Goal: Task Accomplishment & Management: Manage account settings

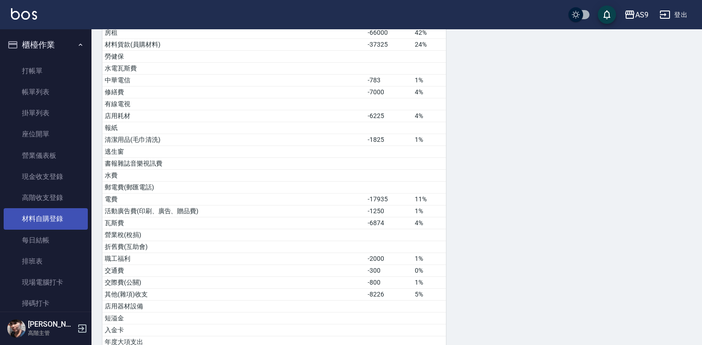
scroll to position [183, 0]
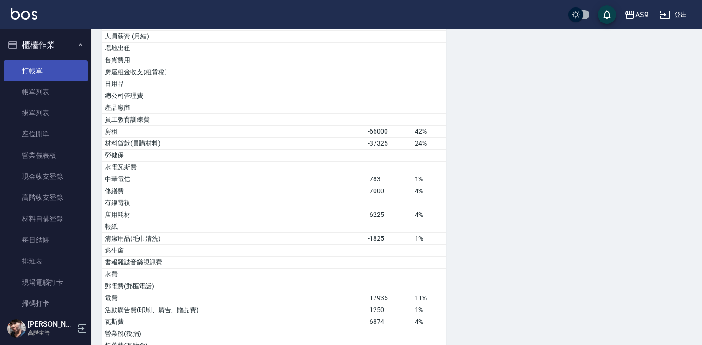
click at [37, 71] on link "打帳單" at bounding box center [46, 70] width 84 height 21
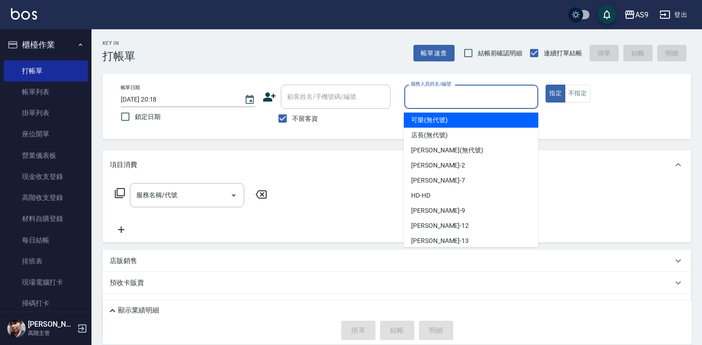
click at [436, 102] on input "服務人員姓名/編號" at bounding box center [471, 97] width 126 height 16
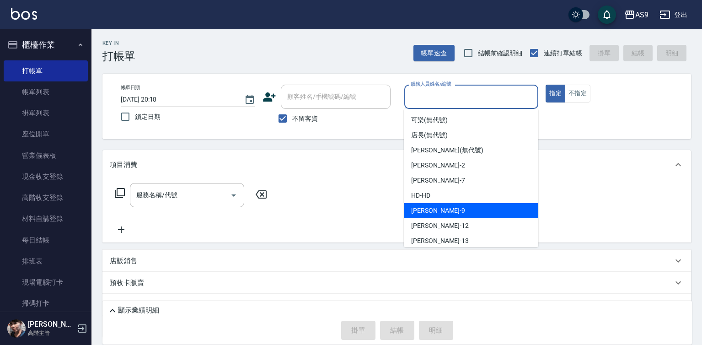
click at [448, 208] on div "[PERSON_NAME] -9" at bounding box center [471, 210] width 134 height 15
type input "[PERSON_NAME]-9"
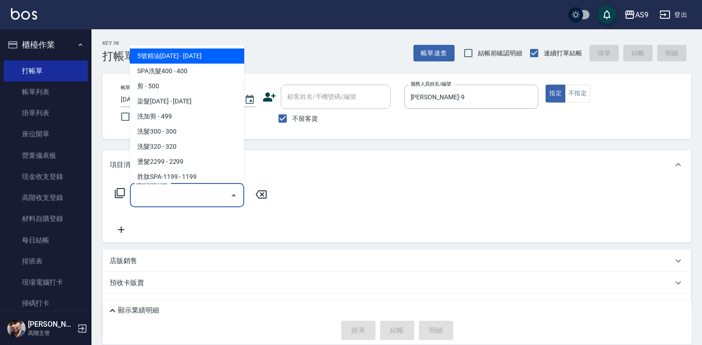
click at [160, 198] on input "服務名稱/代號" at bounding box center [180, 195] width 92 height 16
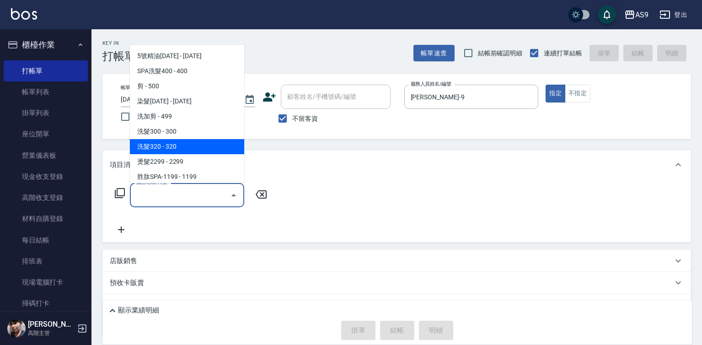
click at [186, 144] on span "洗髮320 - 320" at bounding box center [187, 146] width 114 height 15
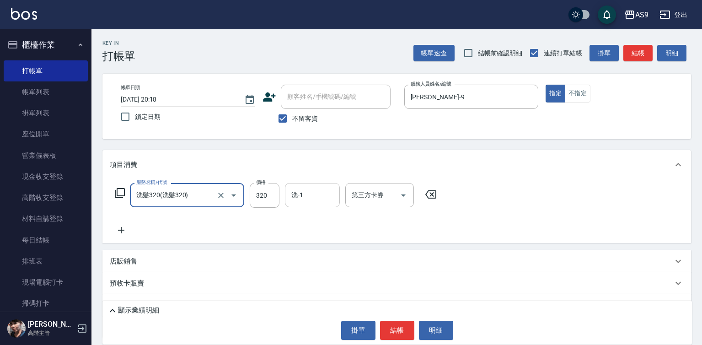
click at [313, 197] on input "洗-1" at bounding box center [312, 195] width 47 height 16
type input "洗髮320"
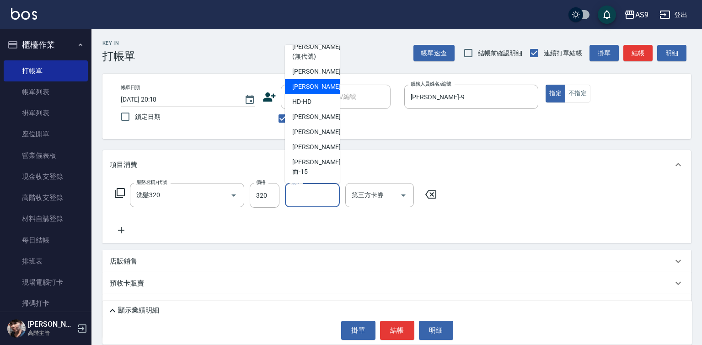
scroll to position [59, 0]
click at [318, 152] on span "[PERSON_NAME] -13" at bounding box center [321, 147] width 58 height 10
type input "[PERSON_NAME]-13"
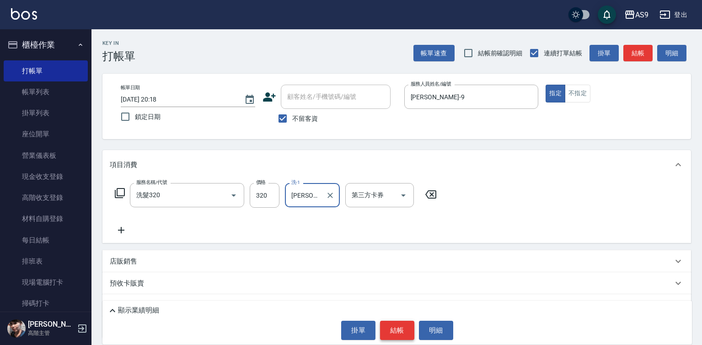
click at [394, 324] on button "結帳" at bounding box center [397, 330] width 34 height 19
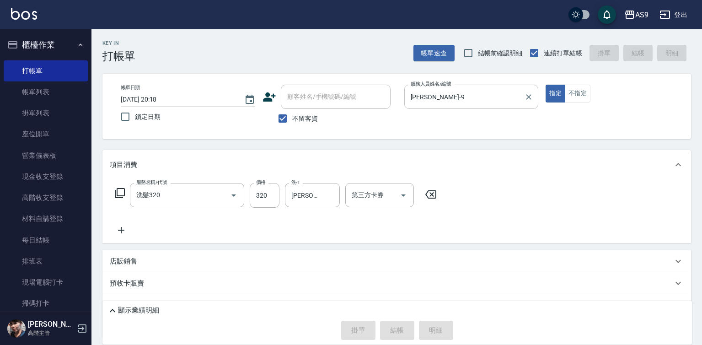
type input "[DATE] 20:19"
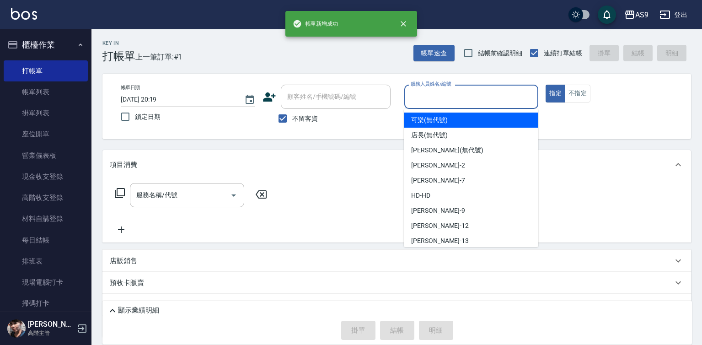
click at [434, 96] on input "服務人員姓名/編號" at bounding box center [471, 97] width 126 height 16
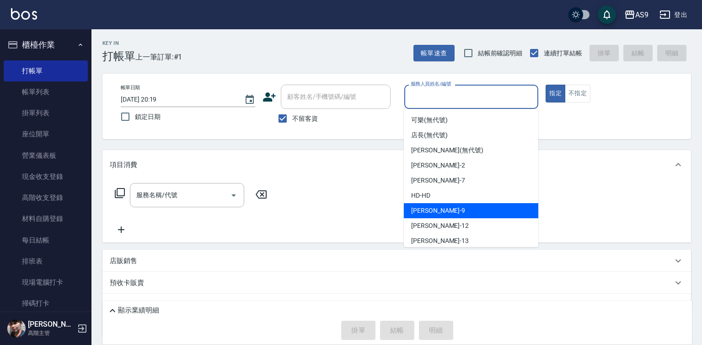
click at [440, 213] on div "[PERSON_NAME] -9" at bounding box center [471, 210] width 134 height 15
type input "[PERSON_NAME]-9"
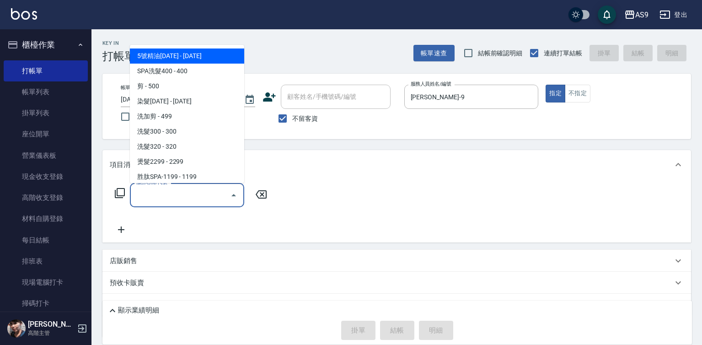
click at [206, 197] on input "服務名稱/代號" at bounding box center [180, 195] width 92 height 16
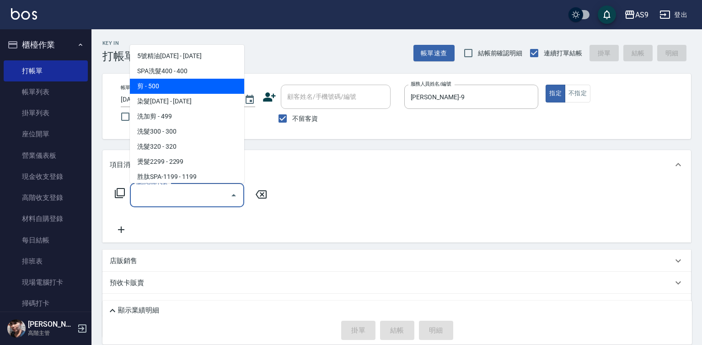
click at [178, 84] on span "剪 - 500" at bounding box center [187, 86] width 114 height 15
type input "剪(剪)"
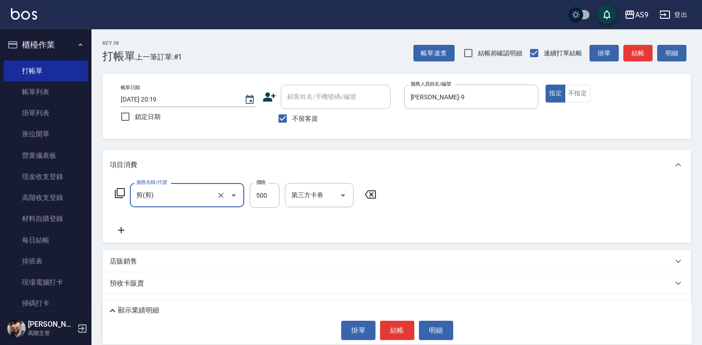
click at [123, 230] on icon at bounding box center [121, 230] width 6 height 6
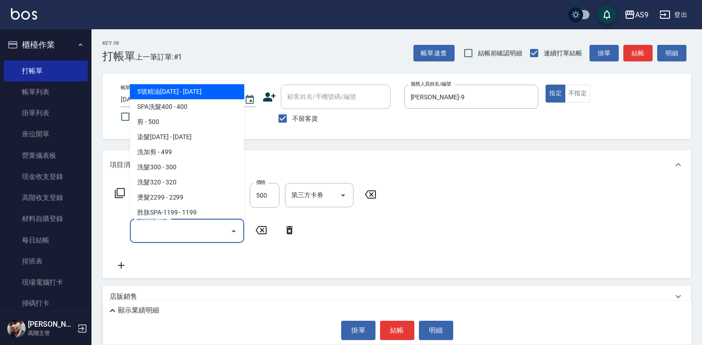
click at [155, 228] on input "服務名稱/代號" at bounding box center [180, 231] width 92 height 16
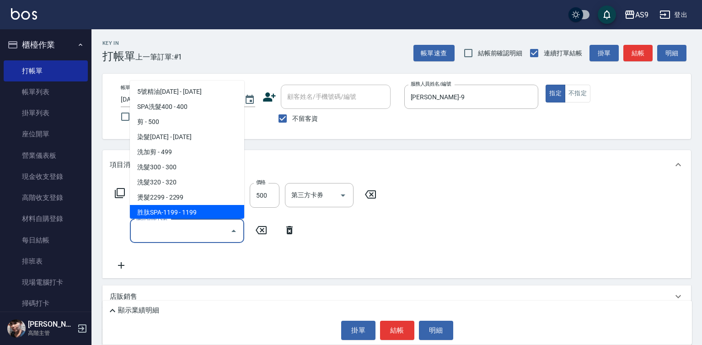
click at [187, 208] on span "胜肽SPA-1199 - 1199" at bounding box center [187, 212] width 114 height 15
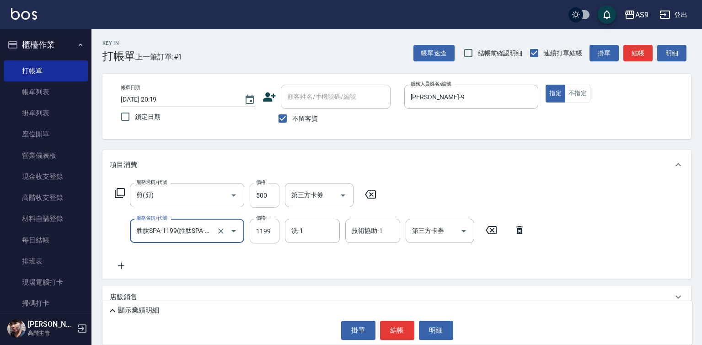
click at [268, 199] on input "500" at bounding box center [265, 195] width 30 height 25
type input "胜肽SPA-1199"
click at [268, 199] on input "500" at bounding box center [265, 195] width 30 height 25
type input "400"
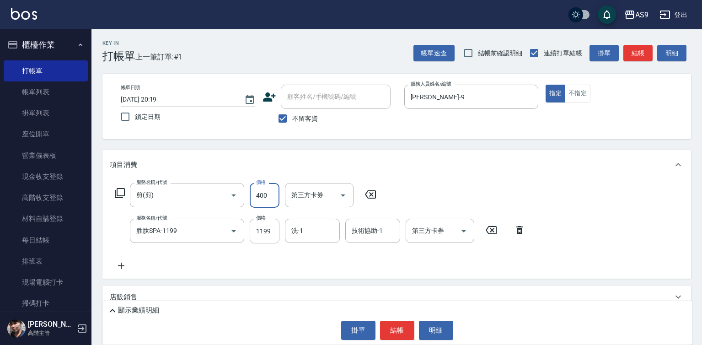
click at [213, 263] on div "服務名稱/代號 剪(剪) 服務名稱/代號 價格 400 價格 第三方卡券 第三方卡券 服務名稱/代號 胜肽SPA-1199 服務名稱/代號 價格 1199 價…" at bounding box center [320, 227] width 421 height 88
click at [307, 232] on input "洗-1" at bounding box center [312, 231] width 47 height 16
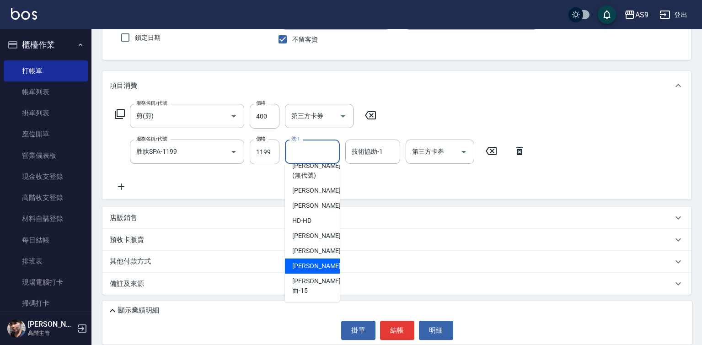
click at [321, 273] on div "[PERSON_NAME] -13" at bounding box center [312, 265] width 55 height 15
type input "[PERSON_NAME]-13"
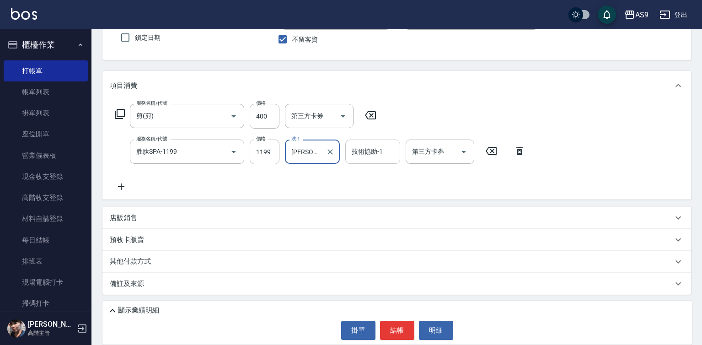
click at [381, 158] on input "技術協助-1" at bounding box center [372, 152] width 47 height 16
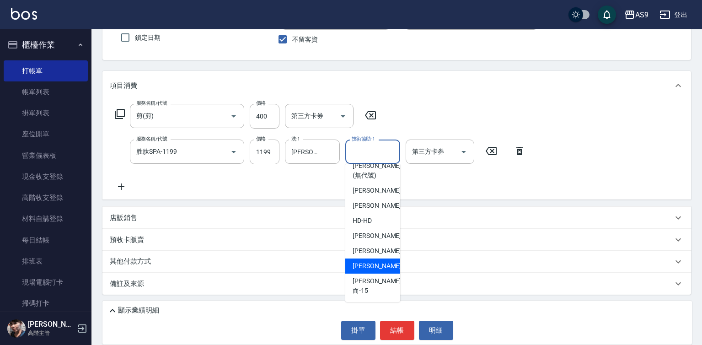
click at [378, 271] on span "[PERSON_NAME] -13" at bounding box center [382, 266] width 58 height 10
type input "[PERSON_NAME]-13"
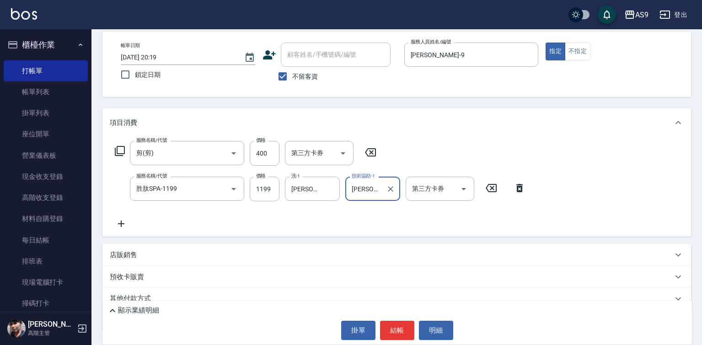
scroll to position [0, 0]
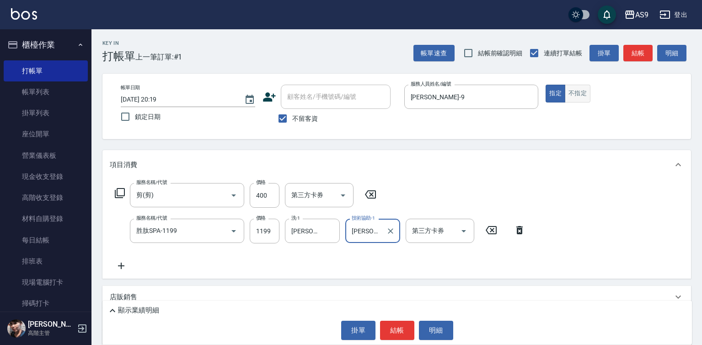
click at [575, 95] on button "不指定" at bounding box center [578, 94] width 26 height 18
click at [395, 337] on button "結帳" at bounding box center [397, 330] width 34 height 19
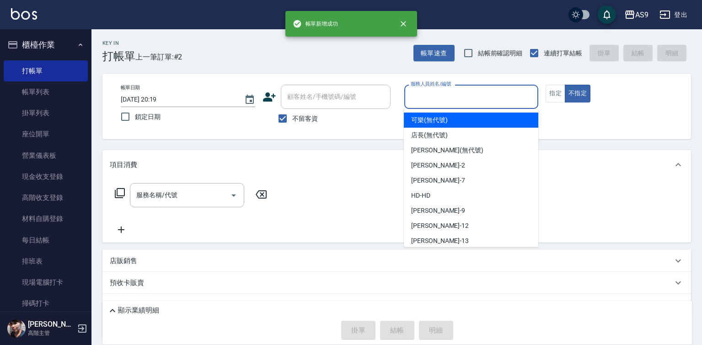
click at [442, 100] on input "服務人員姓名/編號" at bounding box center [471, 97] width 126 height 16
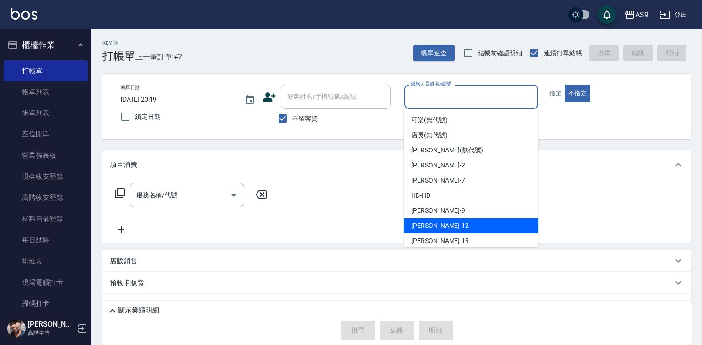
click at [437, 209] on div "[PERSON_NAME] -9" at bounding box center [471, 210] width 134 height 15
type input "[PERSON_NAME]-9"
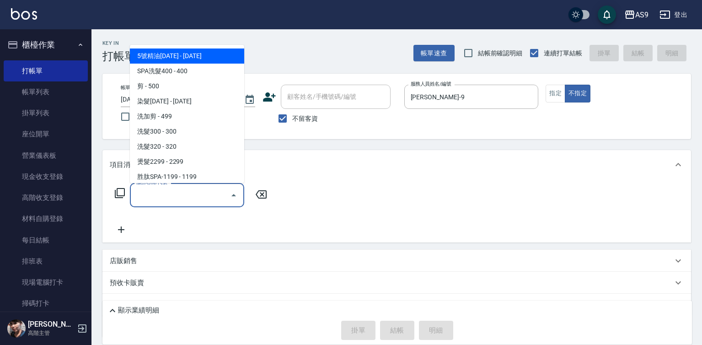
click at [193, 193] on input "服務名稱/代號" at bounding box center [180, 195] width 92 height 16
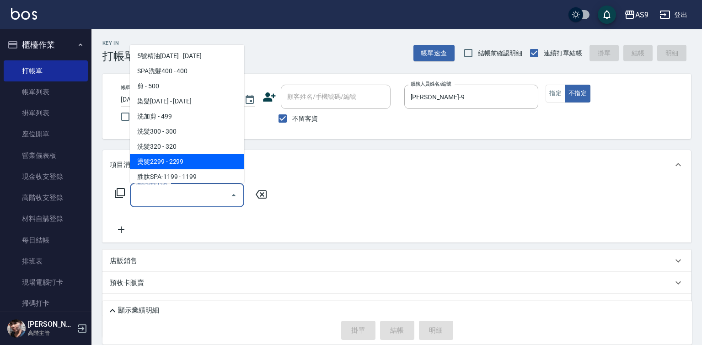
click at [193, 159] on span "燙髮2299 - 2299" at bounding box center [187, 161] width 114 height 15
type input "燙髮2299(燙2299)"
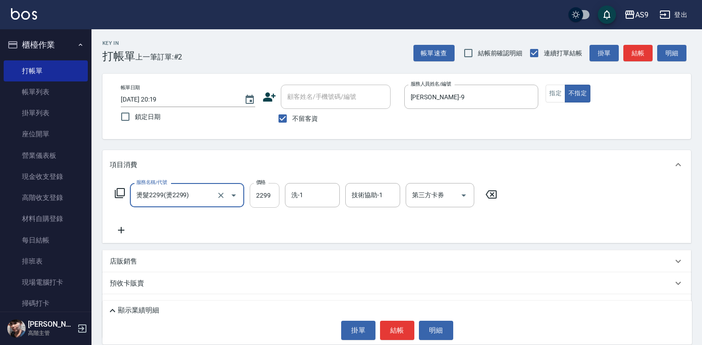
click at [254, 188] on input "2299" at bounding box center [265, 195] width 30 height 25
type input "3000"
click at [311, 195] on input "洗-1" at bounding box center [312, 195] width 47 height 16
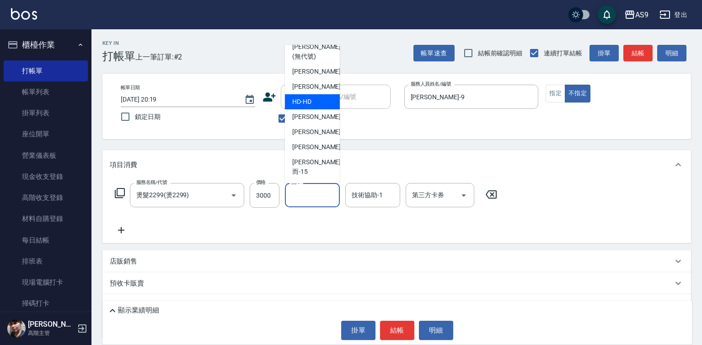
scroll to position [59, 0]
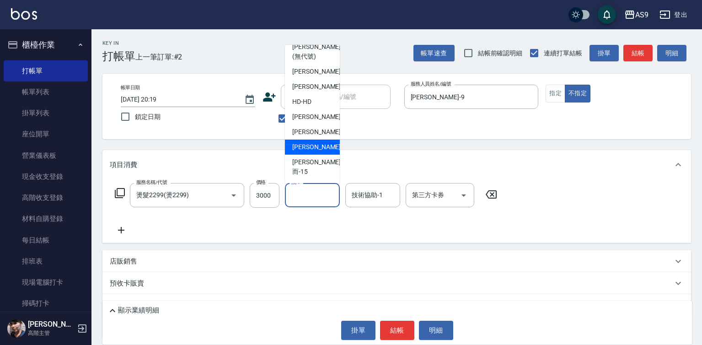
click at [321, 155] on div "[PERSON_NAME] -13" at bounding box center [312, 146] width 55 height 15
type input "[PERSON_NAME]-13"
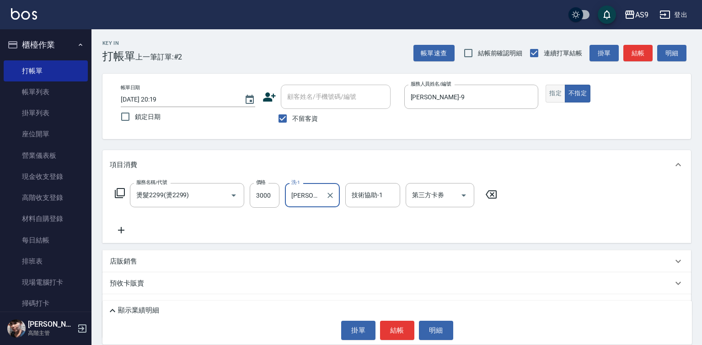
click at [548, 96] on button "指定" at bounding box center [555, 94] width 20 height 18
click at [391, 325] on button "結帳" at bounding box center [397, 330] width 34 height 19
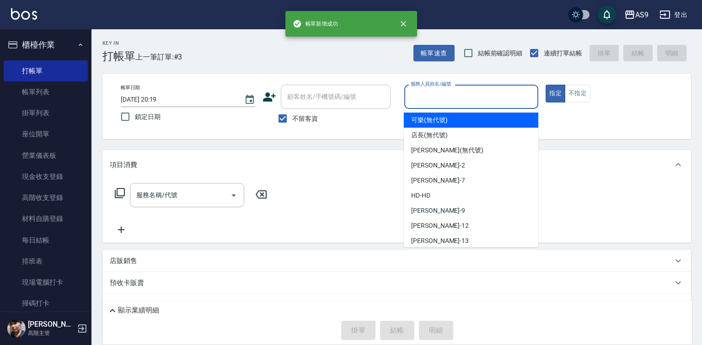
click at [439, 91] on input "服務人員姓名/編號" at bounding box center [471, 97] width 126 height 16
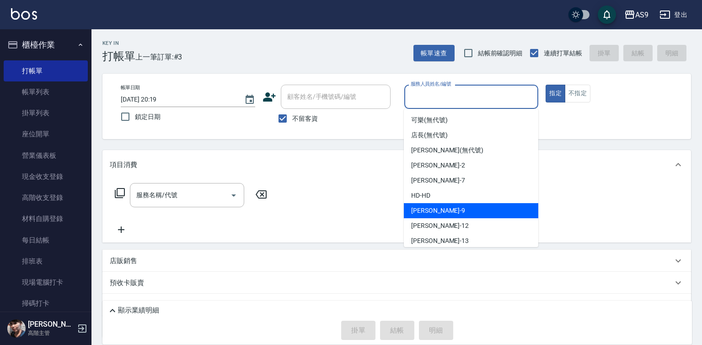
click at [437, 212] on div "[PERSON_NAME] -9" at bounding box center [471, 210] width 134 height 15
type input "[PERSON_NAME]-9"
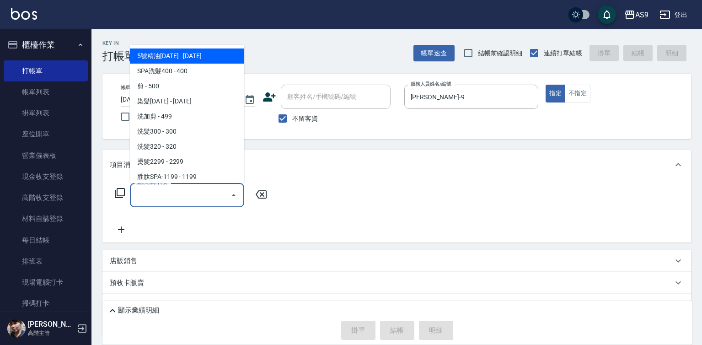
click at [213, 198] on input "服務名稱/代號" at bounding box center [180, 195] width 92 height 16
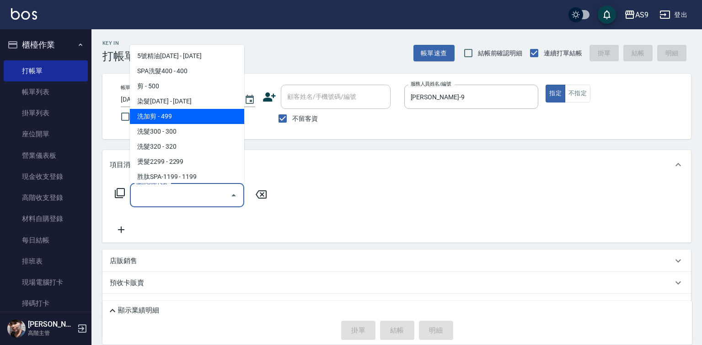
click at [175, 118] on span "洗加剪 - 499" at bounding box center [187, 116] width 114 height 15
type input "洗加剪(洗加剪)"
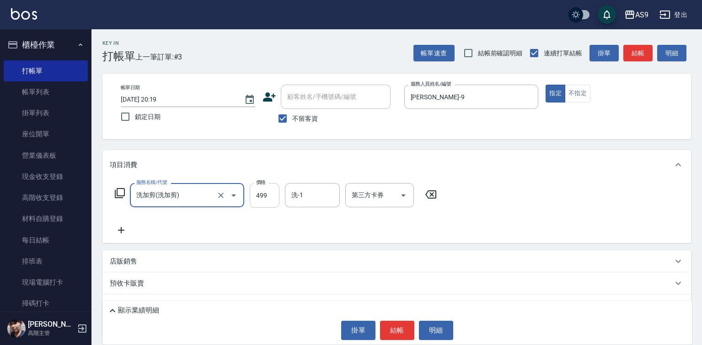
click at [256, 195] on input "499" at bounding box center [265, 195] width 30 height 25
type input "700"
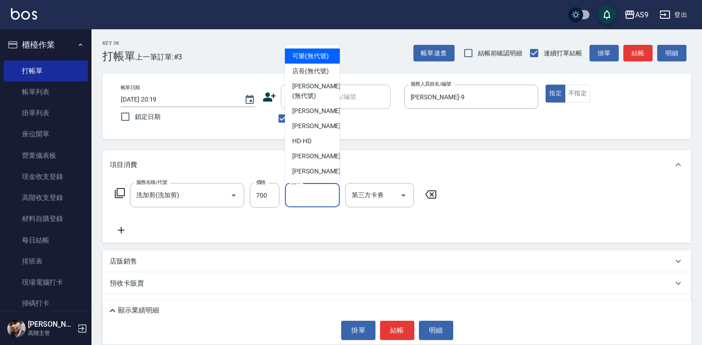
click at [310, 196] on input "洗-1" at bounding box center [312, 195] width 47 height 16
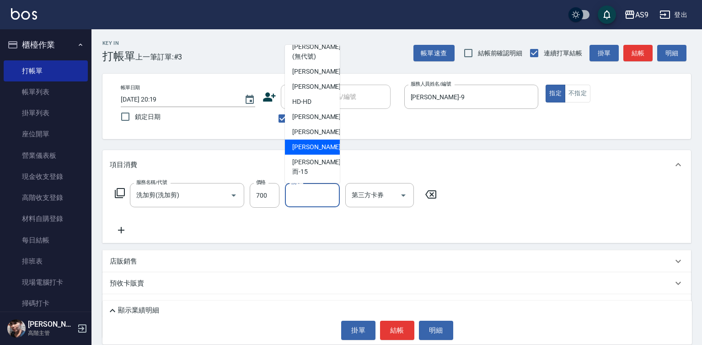
click at [319, 152] on span "[PERSON_NAME] -13" at bounding box center [321, 147] width 58 height 10
type input "[PERSON_NAME]-13"
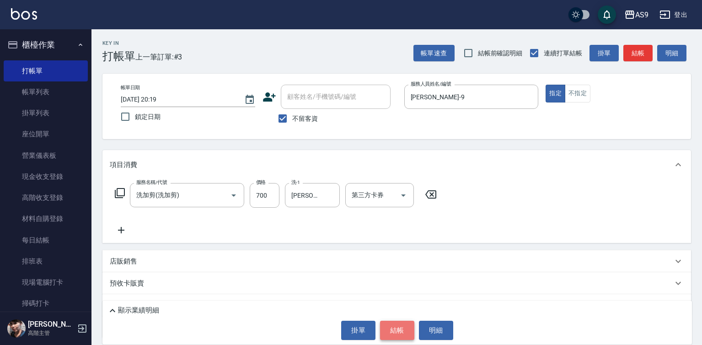
click at [403, 330] on button "結帳" at bounding box center [397, 330] width 34 height 19
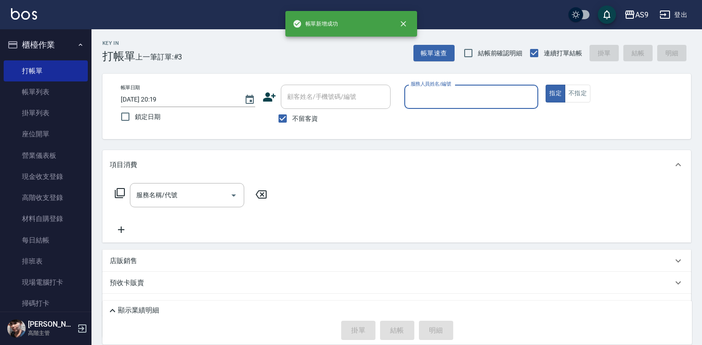
click at [425, 102] on input "服務人員姓名/編號" at bounding box center [471, 97] width 126 height 16
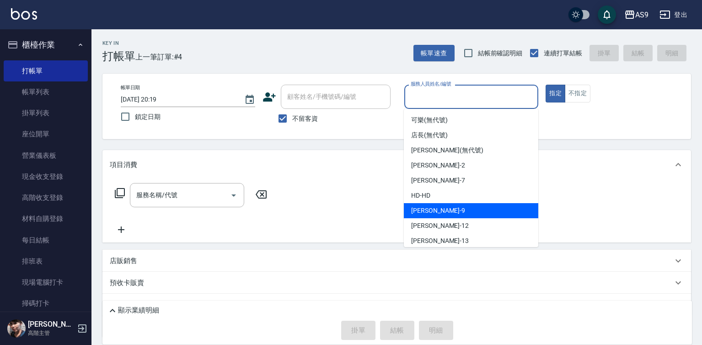
click at [435, 214] on span "[PERSON_NAME] -9" at bounding box center [438, 211] width 54 height 10
type input "[PERSON_NAME]-9"
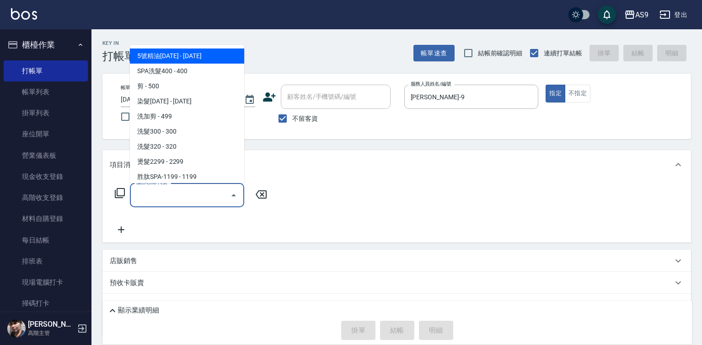
click at [198, 192] on input "服務名稱/代號" at bounding box center [180, 195] width 92 height 16
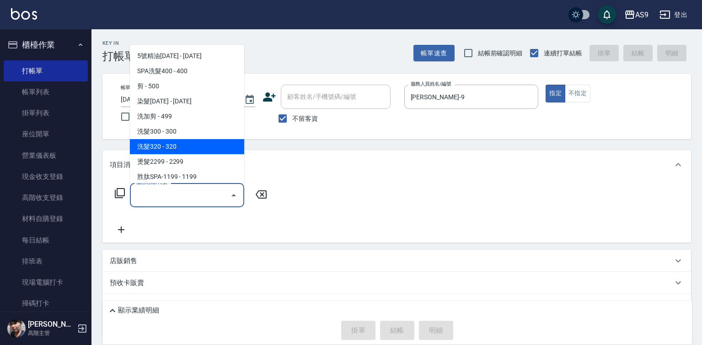
click at [184, 144] on span "洗髮320 - 320" at bounding box center [187, 146] width 114 height 15
type input "洗髮320"
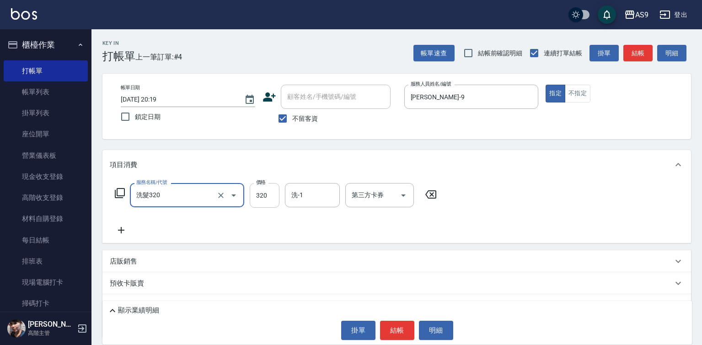
click at [272, 200] on input "320" at bounding box center [265, 195] width 30 height 25
type input "290"
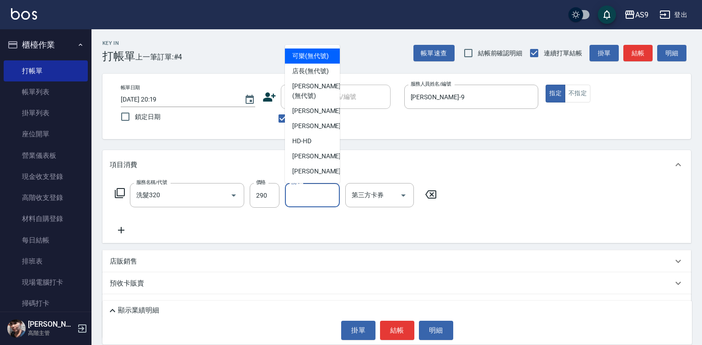
click at [303, 197] on input "洗-1" at bounding box center [312, 195] width 47 height 16
click at [310, 61] on span "可樂 (無代號)" at bounding box center [310, 56] width 37 height 10
type input "可樂(無代號)"
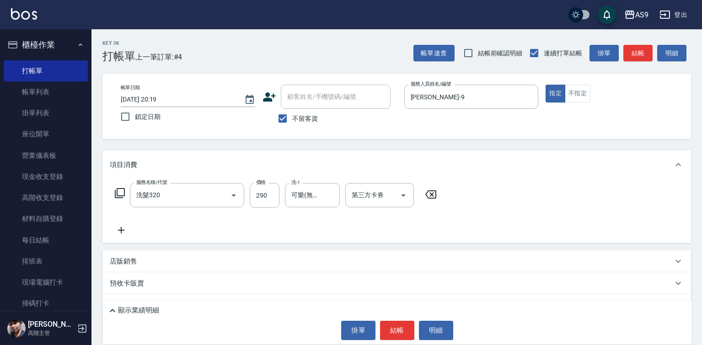
click at [399, 340] on div "顯示業績明細 掛單 結帳 明細" at bounding box center [396, 322] width 589 height 44
click at [393, 336] on button "結帳" at bounding box center [397, 330] width 34 height 19
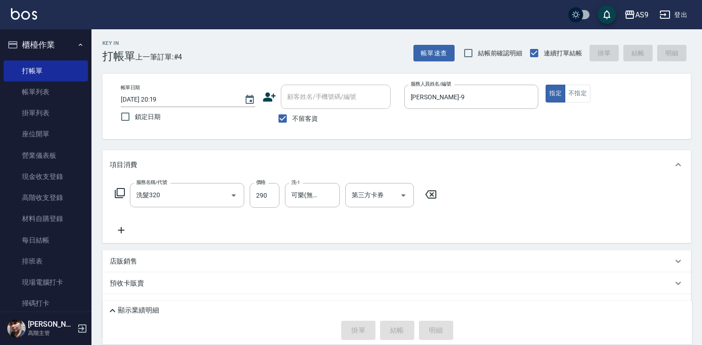
type input "[DATE] 20:20"
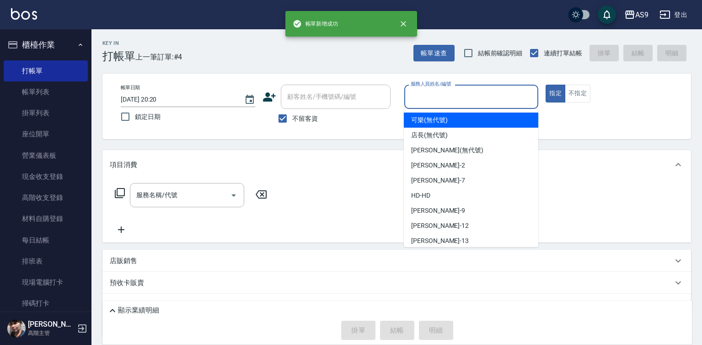
click at [432, 92] on input "服務人員姓名/編號" at bounding box center [471, 97] width 126 height 16
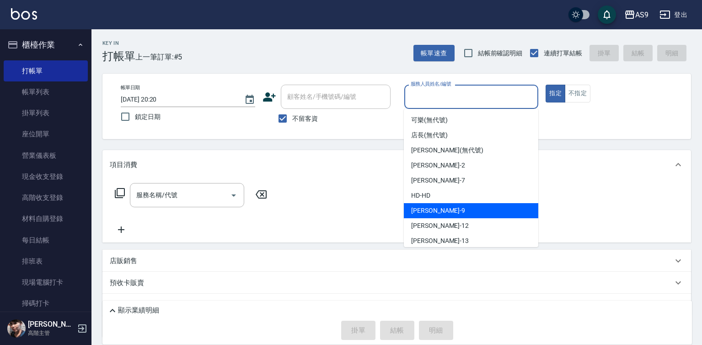
click at [443, 208] on div "[PERSON_NAME] -9" at bounding box center [471, 210] width 134 height 15
type input "[PERSON_NAME]-9"
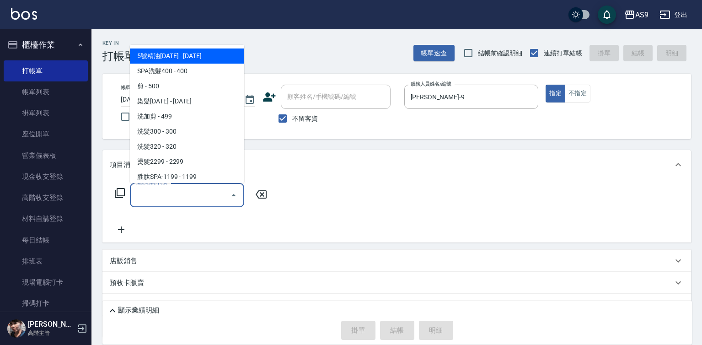
click at [219, 190] on input "服務名稱/代號" at bounding box center [180, 195] width 92 height 16
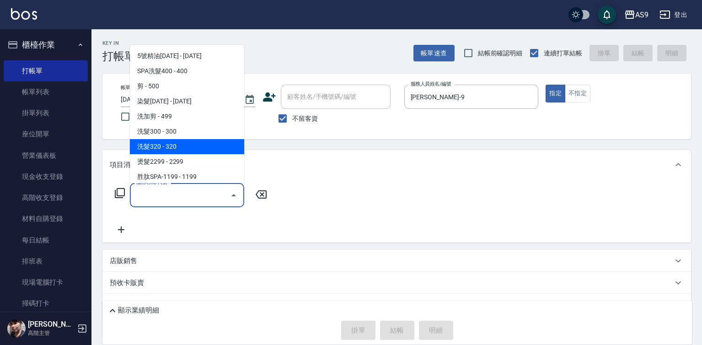
click at [182, 150] on span "洗髮320 - 320" at bounding box center [187, 146] width 114 height 15
type input "洗髮320"
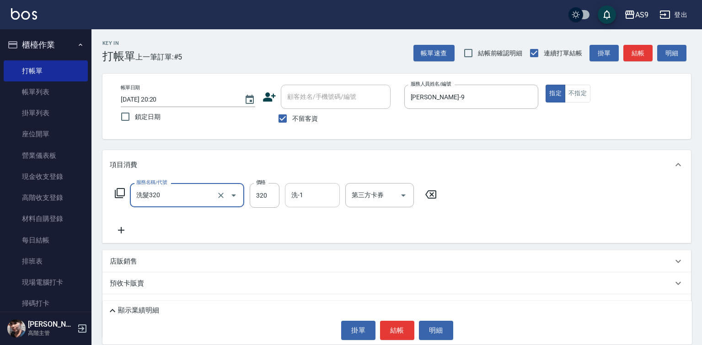
click at [324, 205] on div "洗-1" at bounding box center [312, 195] width 55 height 24
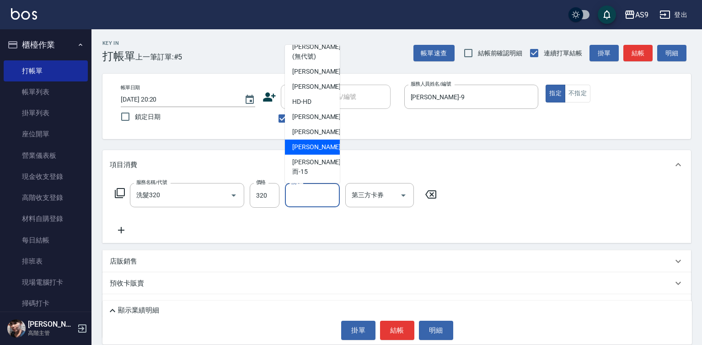
click at [312, 152] on span "[PERSON_NAME] -13" at bounding box center [321, 147] width 58 height 10
type input "[PERSON_NAME]-13"
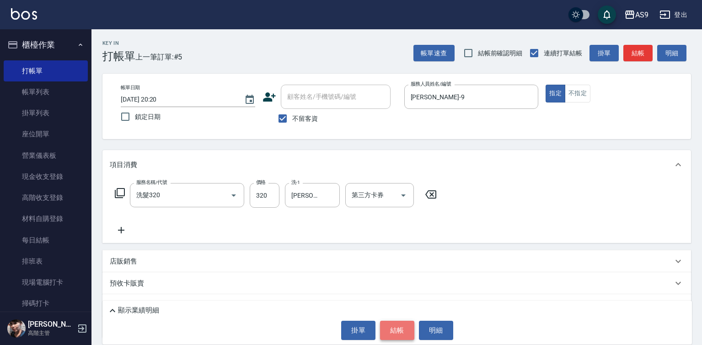
click at [406, 329] on button "結帳" at bounding box center [397, 330] width 34 height 19
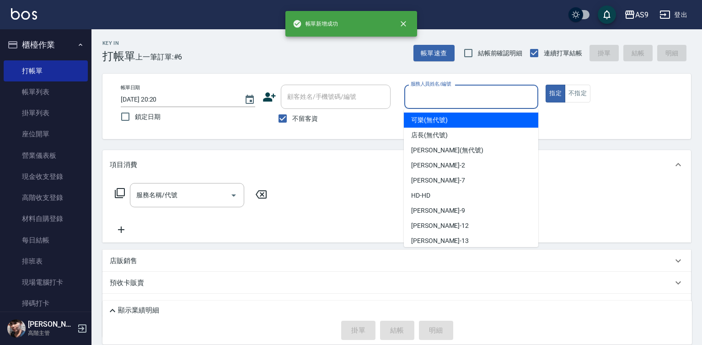
click at [421, 91] on input "服務人員姓名/編號" at bounding box center [471, 97] width 126 height 16
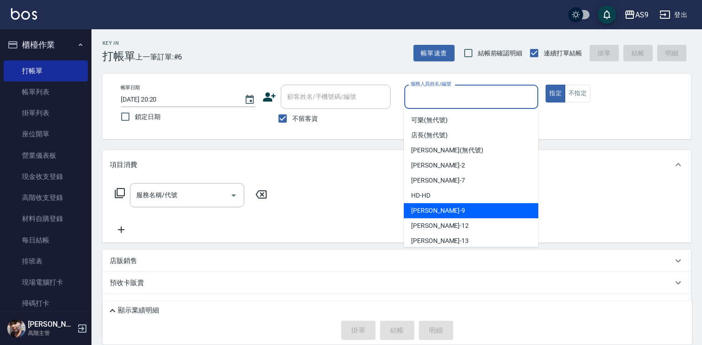
click at [443, 209] on div "[PERSON_NAME] -9" at bounding box center [471, 210] width 134 height 15
type input "[PERSON_NAME]-9"
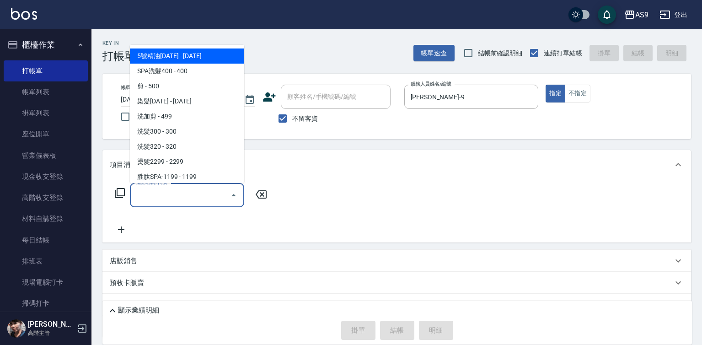
click at [194, 196] on input "服務名稱/代號" at bounding box center [180, 195] width 92 height 16
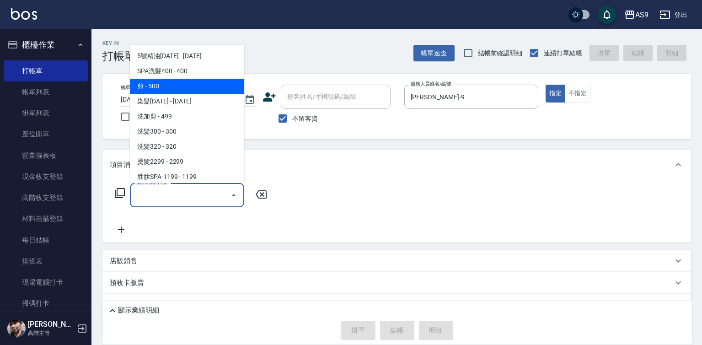
click at [160, 85] on span "剪 - 500" at bounding box center [187, 86] width 114 height 15
type input "剪(剪)"
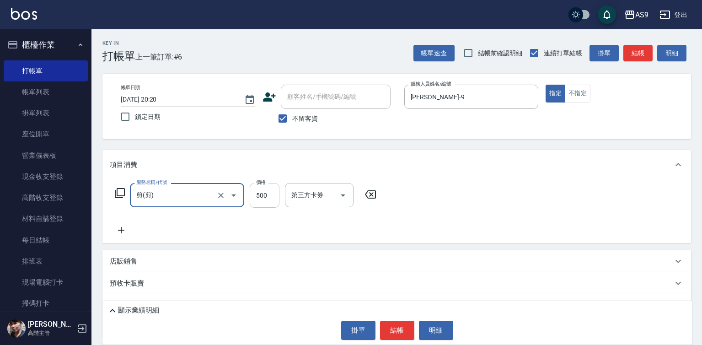
click at [262, 191] on input "500" at bounding box center [265, 195] width 30 height 25
type input "400"
click at [390, 323] on button "結帳" at bounding box center [397, 330] width 34 height 19
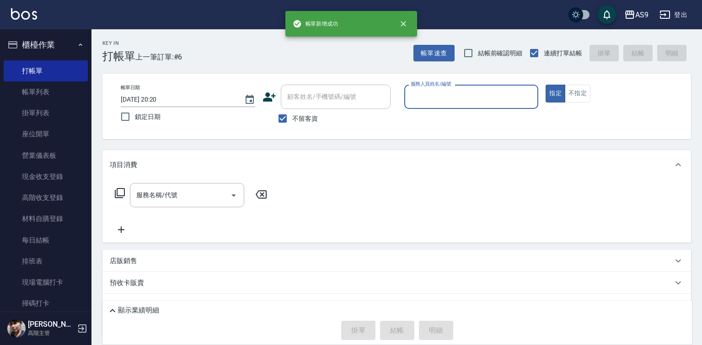
click at [426, 96] on input "服務人員姓名/編號" at bounding box center [471, 97] width 126 height 16
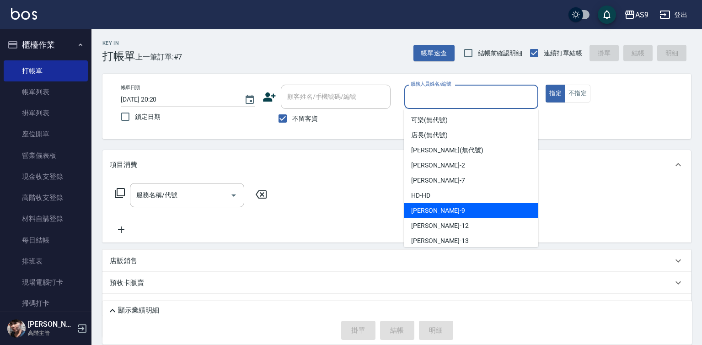
drag, startPoint x: 454, startPoint y: 208, endPoint x: 371, endPoint y: 209, distance: 82.3
click at [453, 209] on div "[PERSON_NAME] -9" at bounding box center [471, 210] width 134 height 15
type input "[PERSON_NAME]-9"
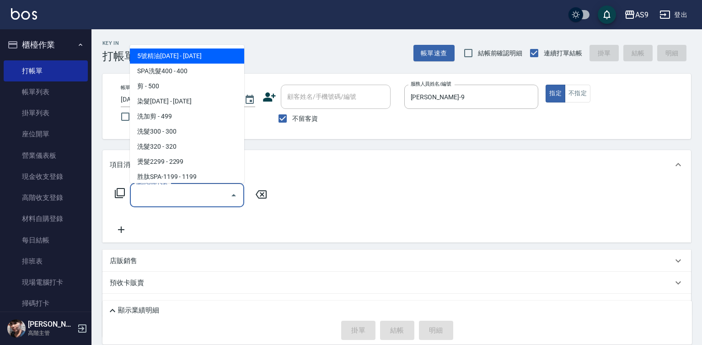
click at [212, 194] on input "服務名稱/代號" at bounding box center [180, 195] width 92 height 16
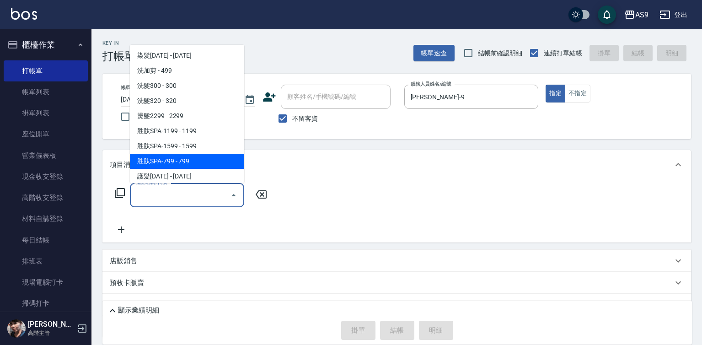
scroll to position [91, 0]
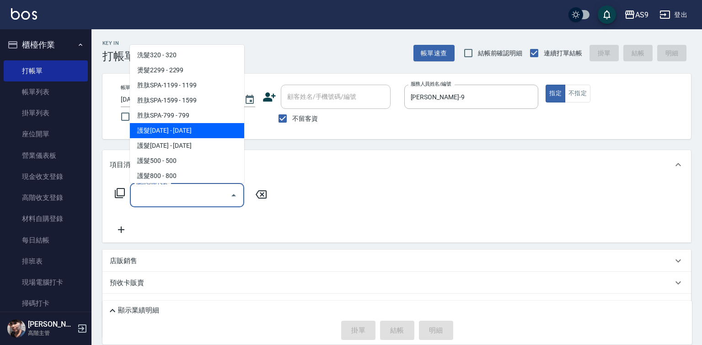
click at [188, 132] on span "護髮[DATE] - [DATE]" at bounding box center [187, 130] width 114 height 15
type input "護髮1200(護髮1200)"
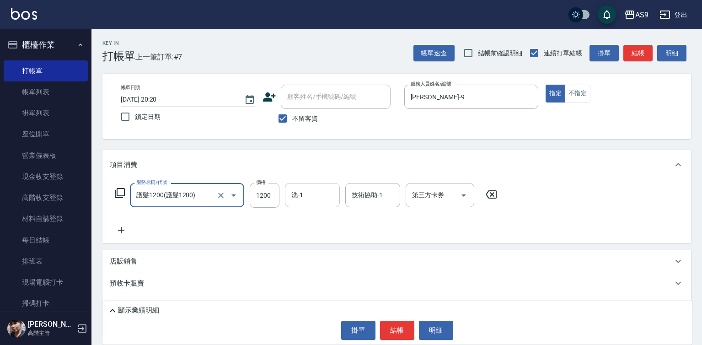
click at [305, 191] on input "洗-1" at bounding box center [312, 195] width 47 height 16
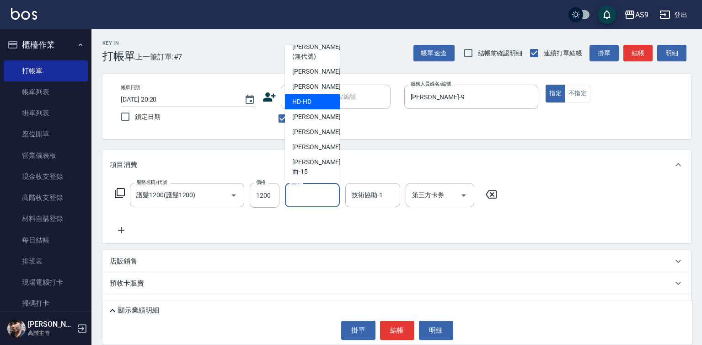
scroll to position [59, 0]
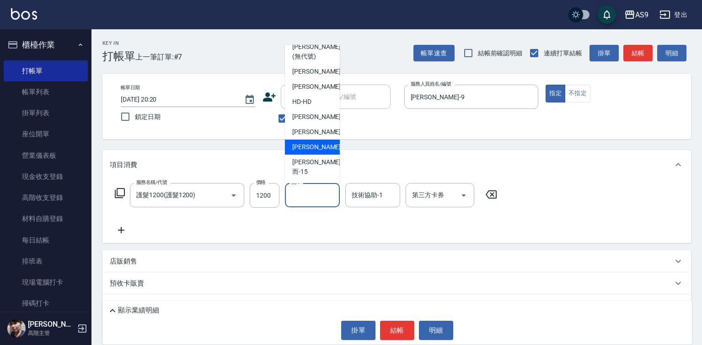
click at [310, 152] on span "[PERSON_NAME] -13" at bounding box center [321, 147] width 58 height 10
type input "[PERSON_NAME]-13"
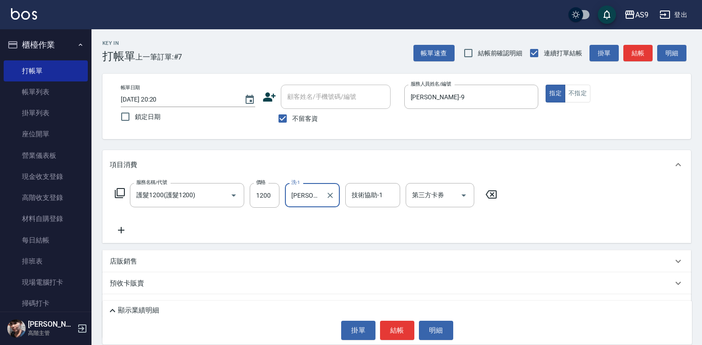
click at [368, 198] on div "技術協助-1 技術協助-1" at bounding box center [372, 195] width 55 height 24
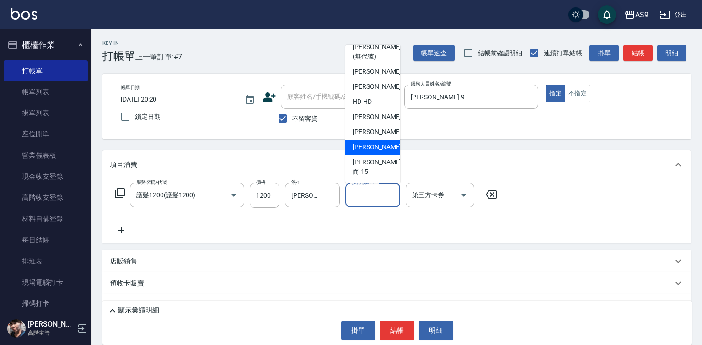
click at [380, 152] on span "[PERSON_NAME] -13" at bounding box center [382, 147] width 58 height 10
type input "[PERSON_NAME]-13"
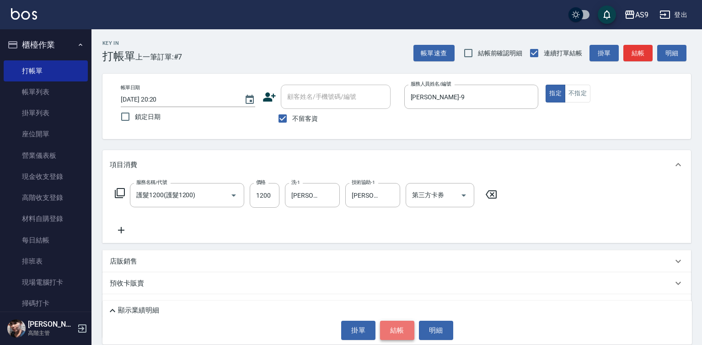
click at [386, 338] on button "結帳" at bounding box center [397, 330] width 34 height 19
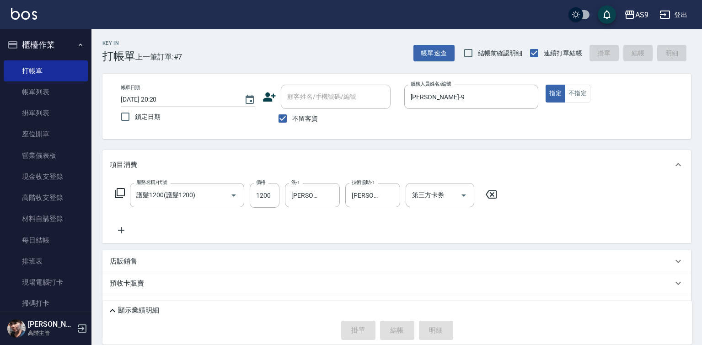
click at [388, 335] on div "掛單 結帳 明細" at bounding box center [397, 330] width 580 height 19
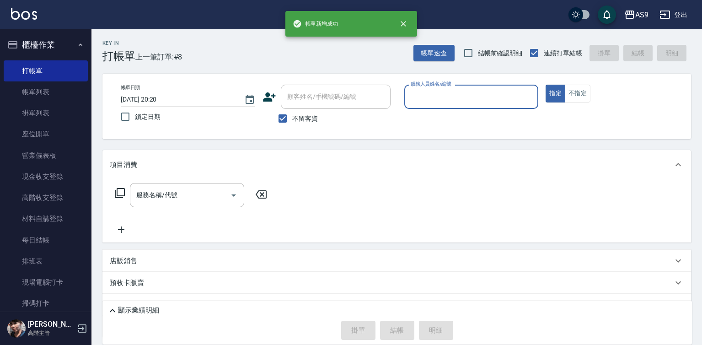
click at [437, 94] on input "服務人員姓名/編號" at bounding box center [471, 97] width 126 height 16
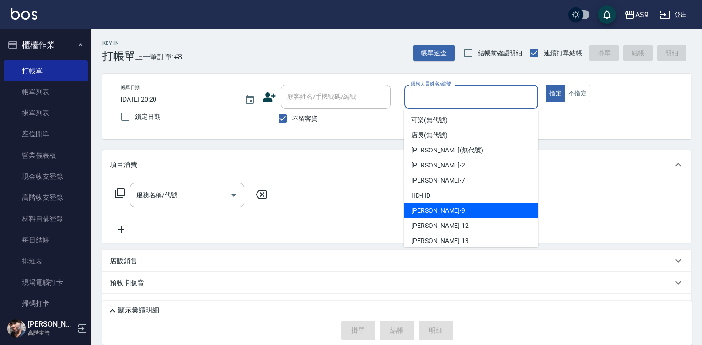
click at [438, 212] on div "[PERSON_NAME] -9" at bounding box center [471, 210] width 134 height 15
type input "[PERSON_NAME]-9"
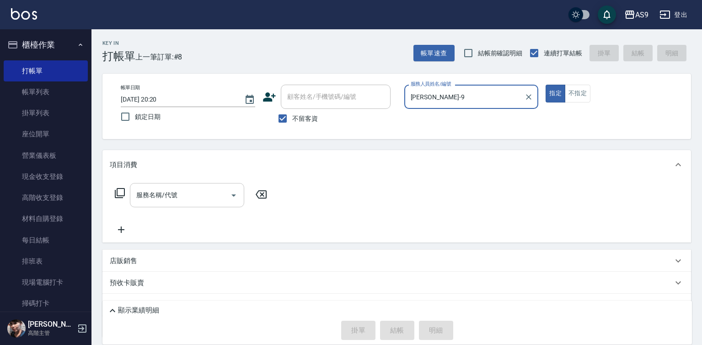
click at [205, 197] on input "服務名稱/代號" at bounding box center [180, 195] width 92 height 16
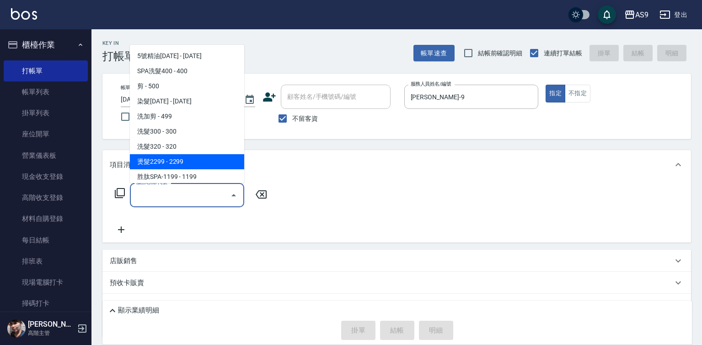
click at [186, 166] on span "燙髮2299 - 2299" at bounding box center [187, 161] width 114 height 15
type input "燙髮2299(燙2299)"
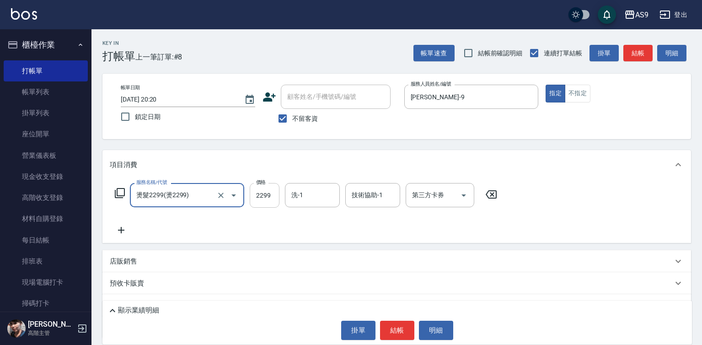
click at [263, 193] on input "2299" at bounding box center [265, 195] width 30 height 25
type input "2500"
click at [323, 198] on input "洗-1" at bounding box center [312, 195] width 47 height 16
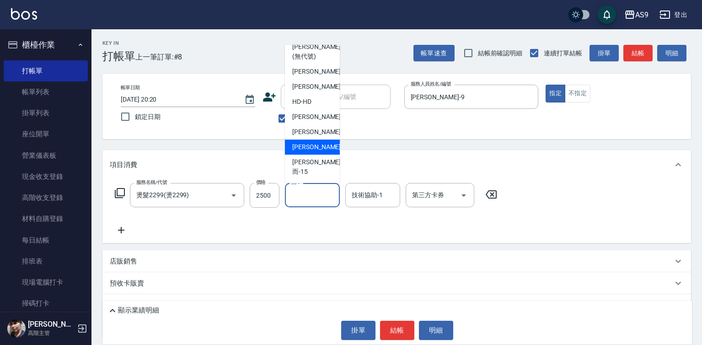
click at [327, 155] on div "[PERSON_NAME] -13" at bounding box center [312, 146] width 55 height 15
type input "[PERSON_NAME]-13"
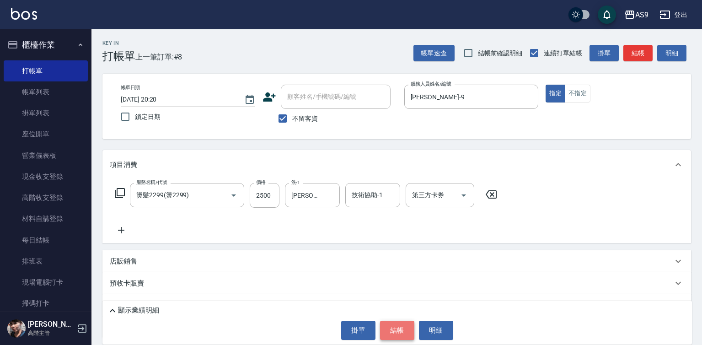
click at [403, 323] on button "結帳" at bounding box center [397, 330] width 34 height 19
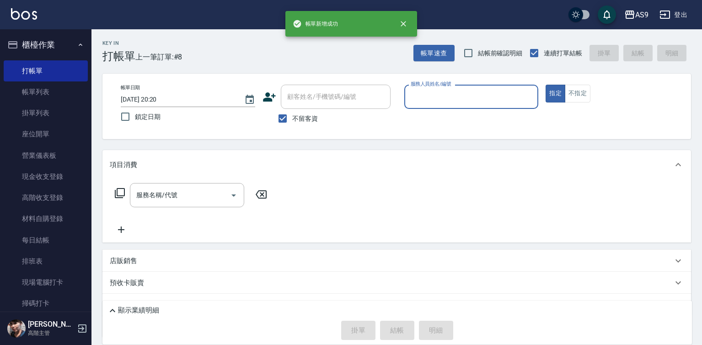
click at [445, 100] on input "服務人員姓名/編號" at bounding box center [471, 97] width 126 height 16
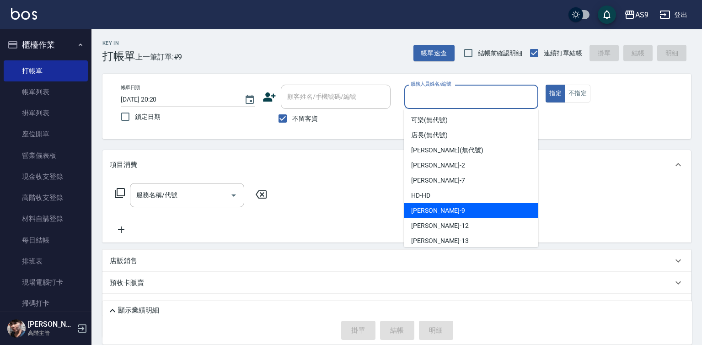
click at [457, 214] on div "[PERSON_NAME] -9" at bounding box center [471, 210] width 134 height 15
type input "[PERSON_NAME]-9"
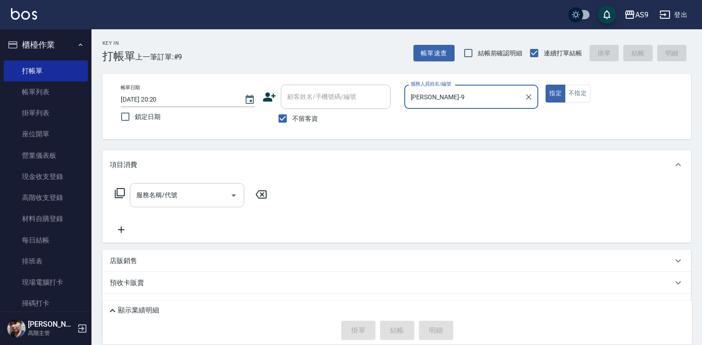
click at [197, 192] on input "服務名稱/代號" at bounding box center [180, 195] width 92 height 16
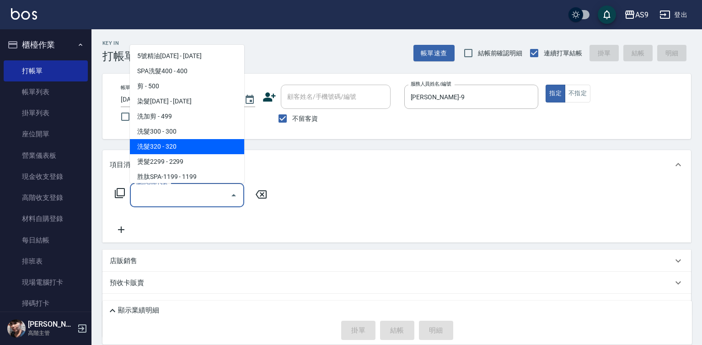
click at [178, 149] on span "洗髮320 - 320" at bounding box center [187, 146] width 114 height 15
type input "洗髮320"
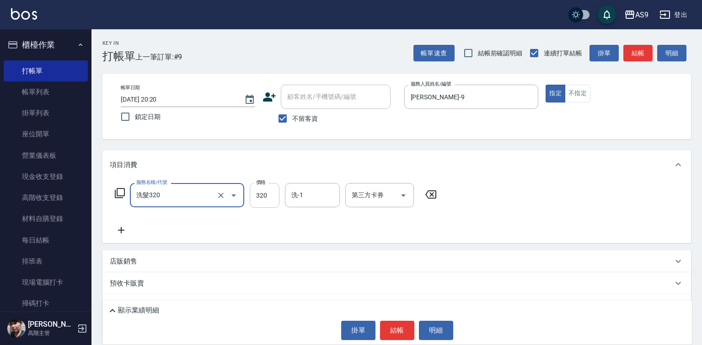
click at [275, 196] on input "320" at bounding box center [265, 195] width 30 height 25
type input "227"
click at [309, 197] on input "洗-1" at bounding box center [312, 195] width 47 height 16
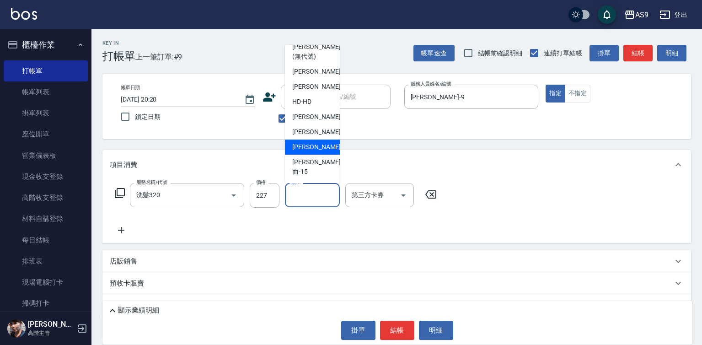
click at [327, 155] on div "[PERSON_NAME] -13" at bounding box center [312, 146] width 55 height 15
type input "[PERSON_NAME]-13"
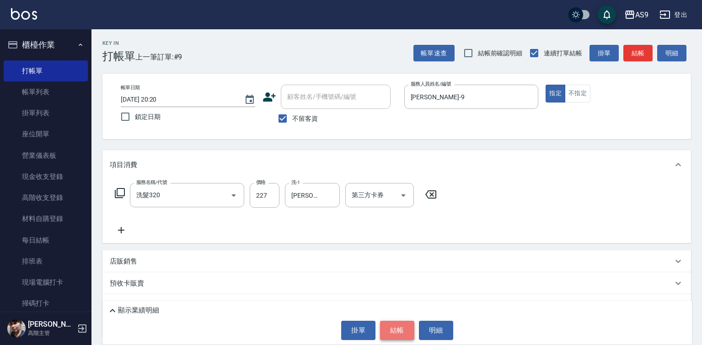
click at [399, 326] on button "結帳" at bounding box center [397, 330] width 34 height 19
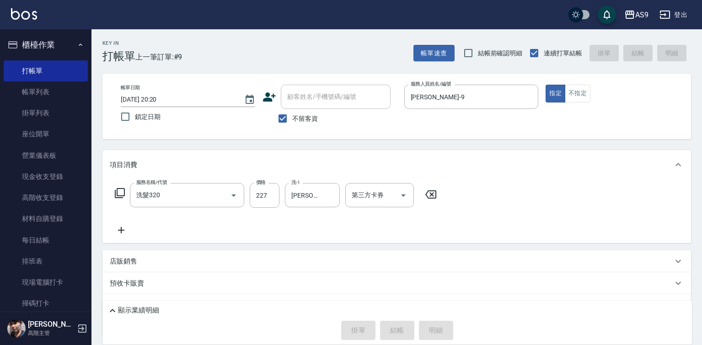
type input "[DATE] 20:21"
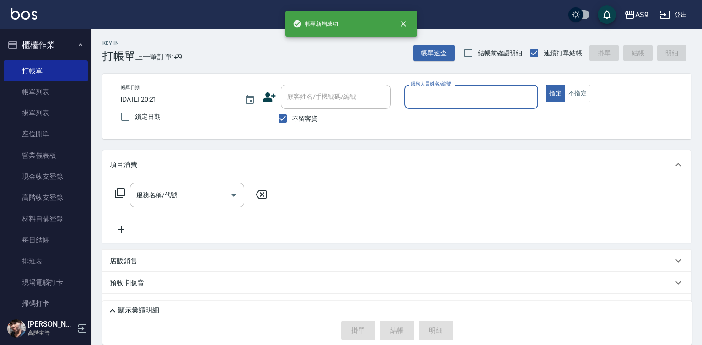
click at [432, 95] on input "服務人員姓名/編號" at bounding box center [471, 97] width 126 height 16
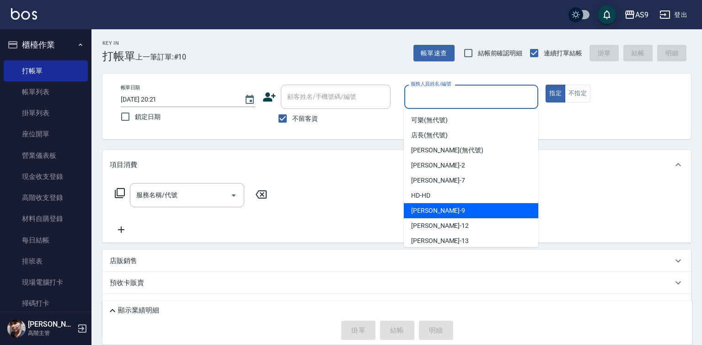
click at [437, 209] on div "[PERSON_NAME] -9" at bounding box center [471, 210] width 134 height 15
type input "[PERSON_NAME]-9"
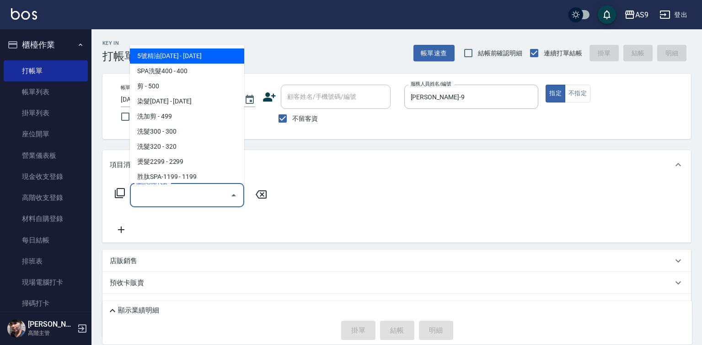
click at [205, 196] on input "服務名稱/代號" at bounding box center [180, 195] width 92 height 16
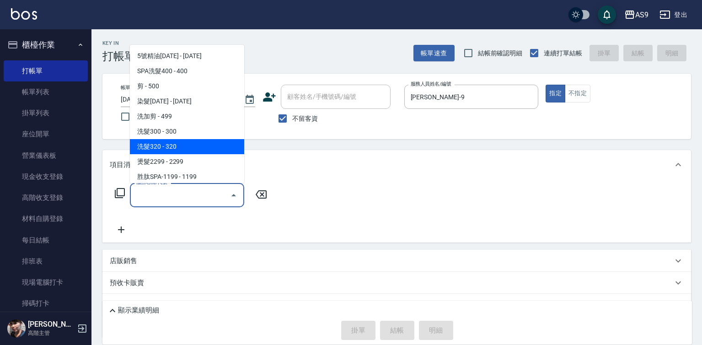
click at [187, 144] on span "洗髮320 - 320" at bounding box center [187, 146] width 114 height 15
type input "洗髮320"
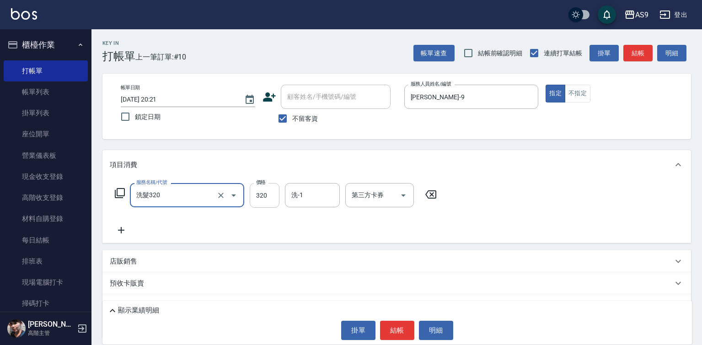
click at [257, 194] on input "320" at bounding box center [265, 195] width 30 height 25
type input "270"
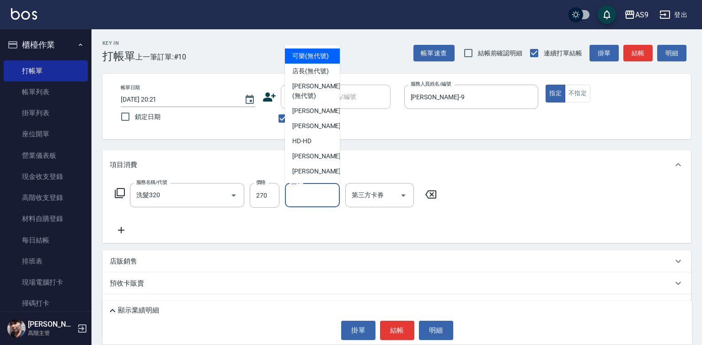
click at [300, 190] on div "洗-1 洗-1" at bounding box center [312, 195] width 55 height 24
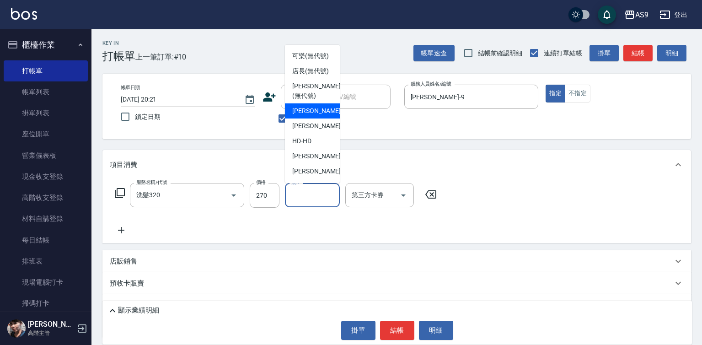
click at [315, 116] on span "[PERSON_NAME]蘭 -2" at bounding box center [319, 111] width 54 height 10
type input "[PERSON_NAME]蘭-2"
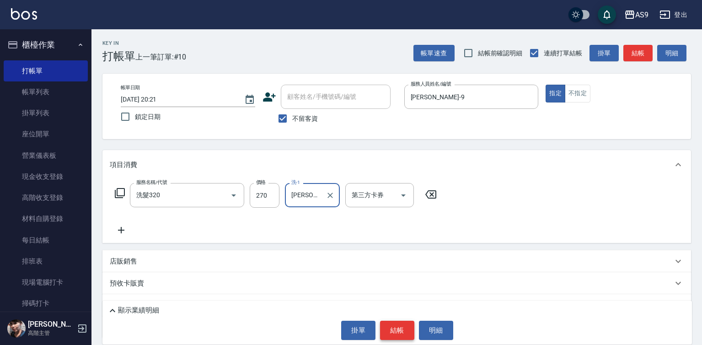
click at [397, 326] on button "結帳" at bounding box center [397, 330] width 34 height 19
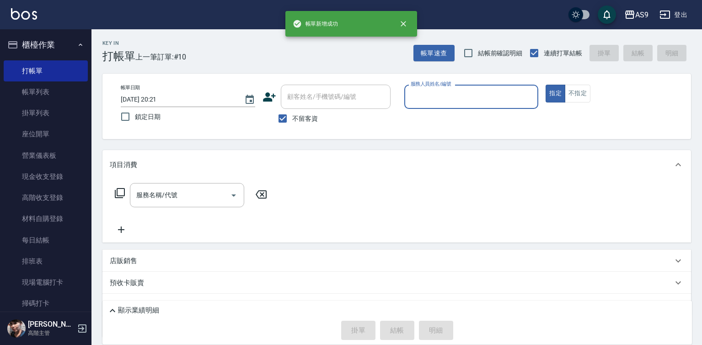
click at [427, 107] on div "服務人員姓名/編號" at bounding box center [471, 97] width 134 height 24
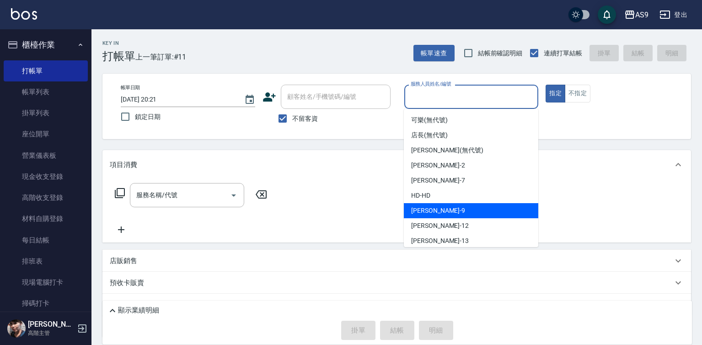
click at [438, 209] on div "[PERSON_NAME] -9" at bounding box center [471, 210] width 134 height 15
type input "[PERSON_NAME]-9"
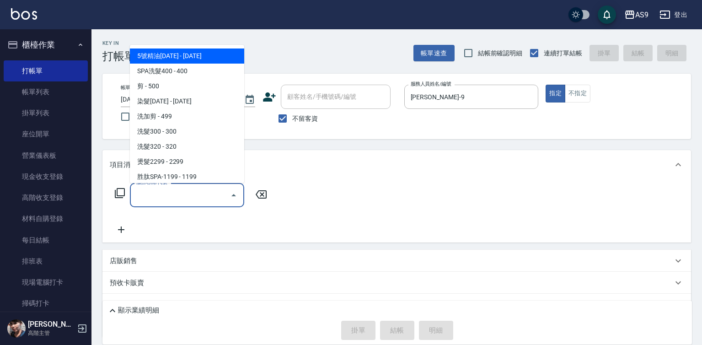
click at [186, 195] on input "服務名稱/代號" at bounding box center [180, 195] width 92 height 16
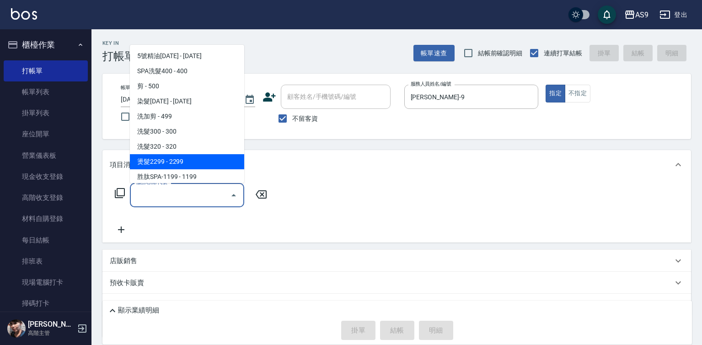
scroll to position [46, 0]
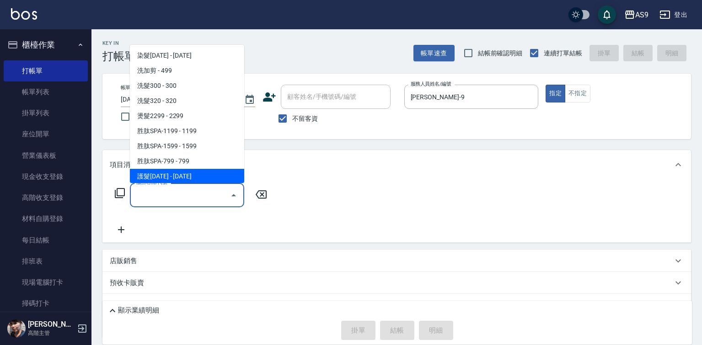
click at [190, 174] on span "護髮[DATE] - [DATE]" at bounding box center [187, 176] width 114 height 15
type input "護髮1200(護髮1200)"
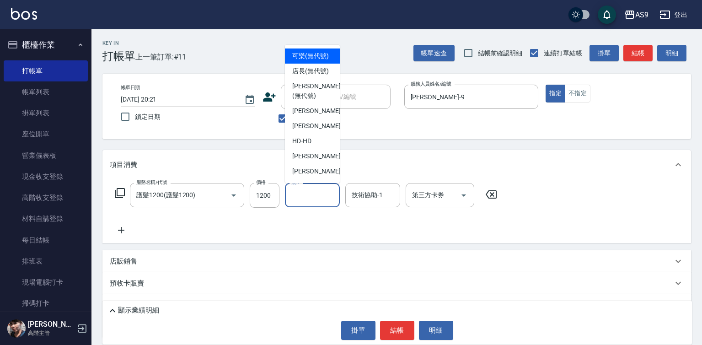
click at [306, 196] on input "洗-1" at bounding box center [312, 195] width 47 height 16
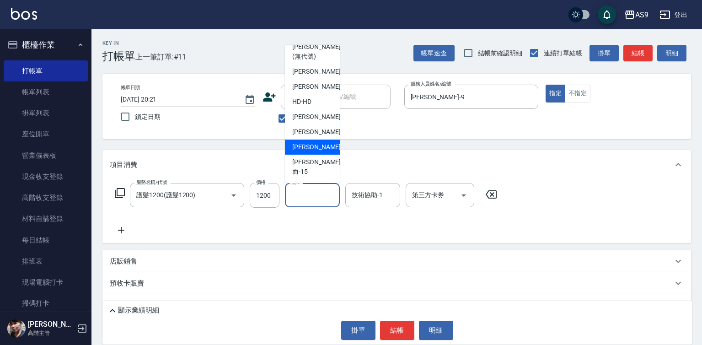
click at [315, 152] on span "[PERSON_NAME] -13" at bounding box center [321, 147] width 58 height 10
type input "[PERSON_NAME]-13"
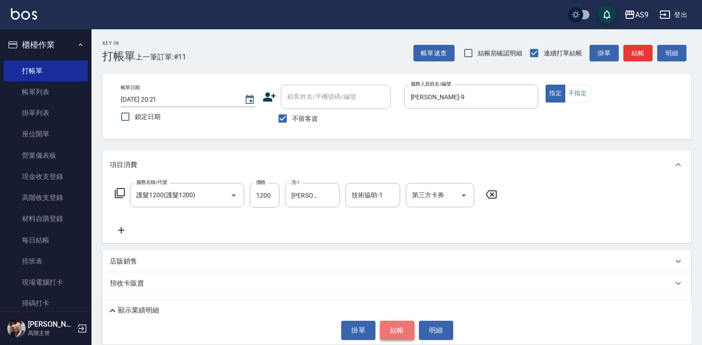
click at [397, 325] on button "結帳" at bounding box center [397, 330] width 34 height 19
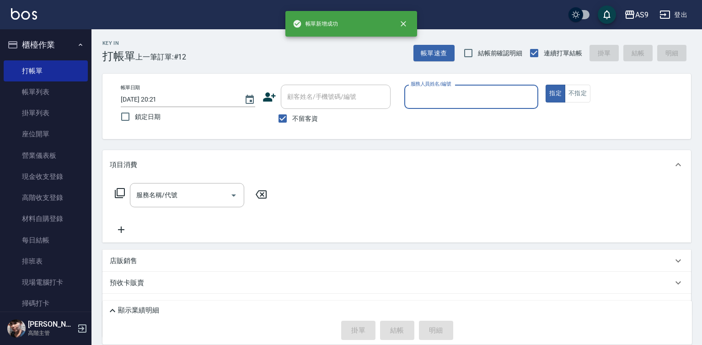
click at [433, 96] on input "服務人員姓名/編號" at bounding box center [471, 97] width 126 height 16
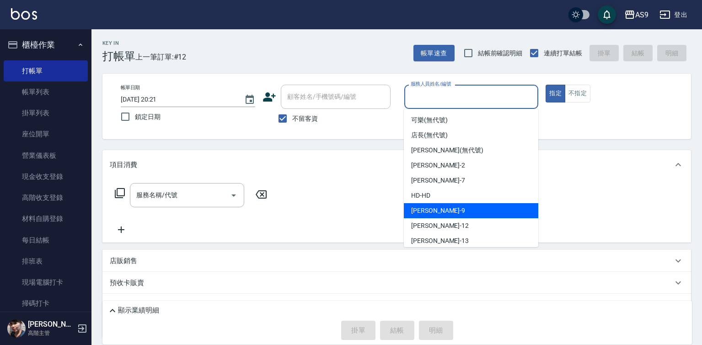
click at [434, 206] on span "[PERSON_NAME] -9" at bounding box center [438, 211] width 54 height 10
type input "[PERSON_NAME]-9"
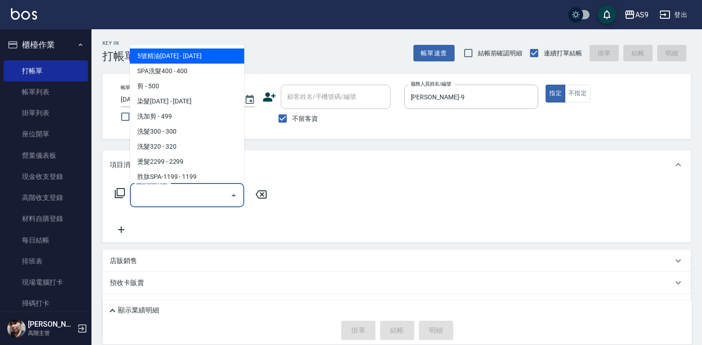
click at [181, 193] on input "服務名稱/代號" at bounding box center [180, 195] width 92 height 16
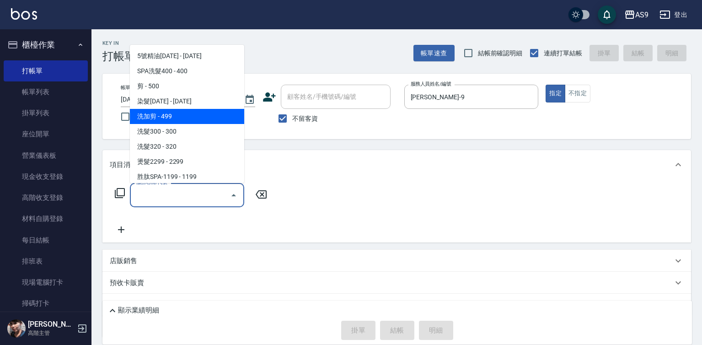
click at [162, 118] on span "洗加剪 - 499" at bounding box center [187, 116] width 114 height 15
type input "洗加剪(洗加剪)"
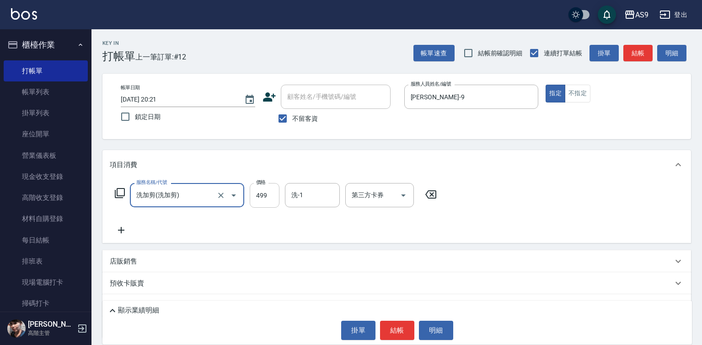
click at [262, 198] on input "499" at bounding box center [265, 195] width 30 height 25
click at [269, 197] on input "5009" at bounding box center [265, 195] width 30 height 25
type input "500"
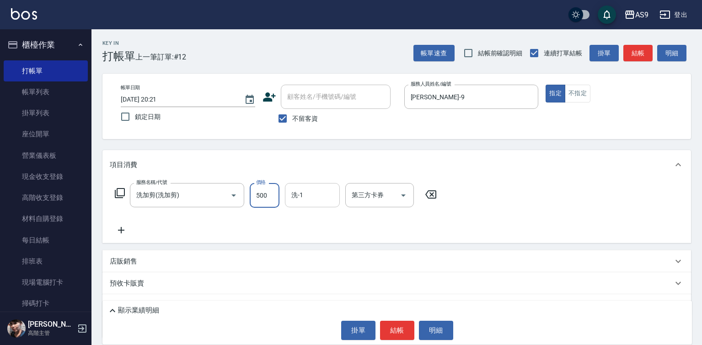
click at [299, 203] on input "洗-1" at bounding box center [312, 195] width 47 height 16
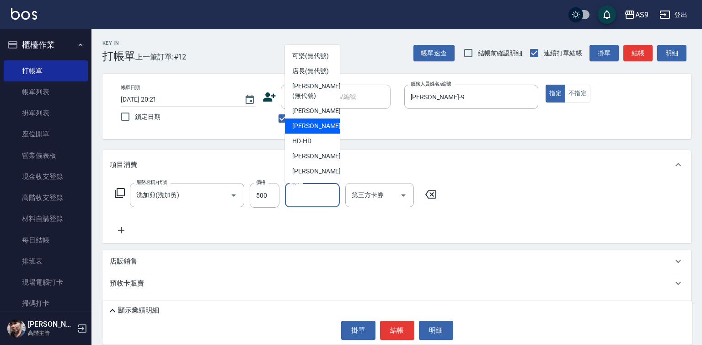
click at [308, 131] on span "Peggy -7" at bounding box center [319, 126] width 54 height 10
type input "Peggy-7"
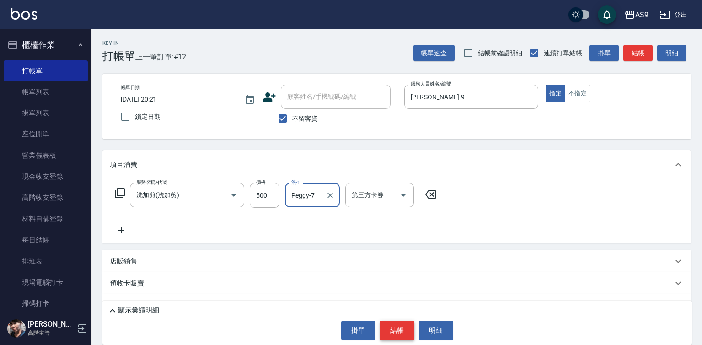
click at [390, 334] on button "結帳" at bounding box center [397, 330] width 34 height 19
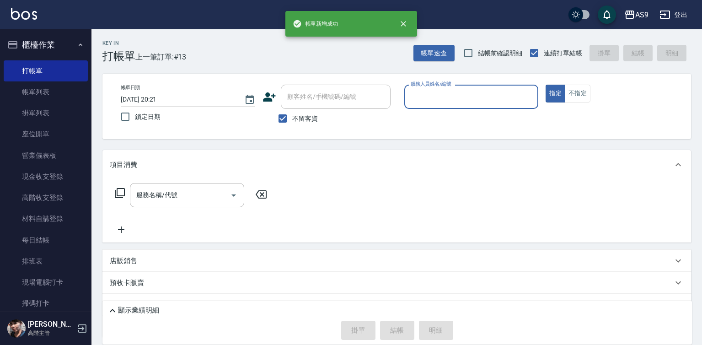
click at [434, 94] on input "服務人員姓名/編號" at bounding box center [471, 97] width 126 height 16
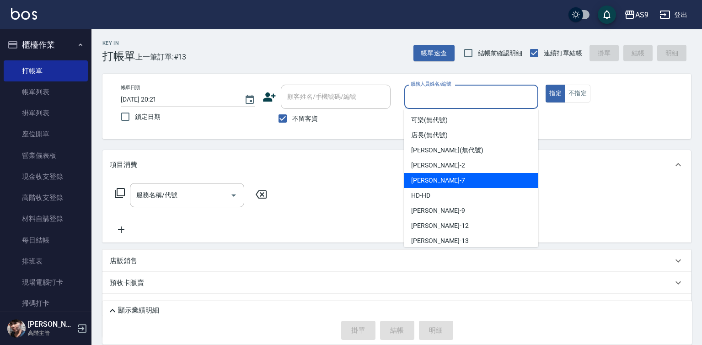
click at [439, 170] on span "[PERSON_NAME]蘭 -2" at bounding box center [438, 165] width 54 height 10
type input "[PERSON_NAME]蘭-2"
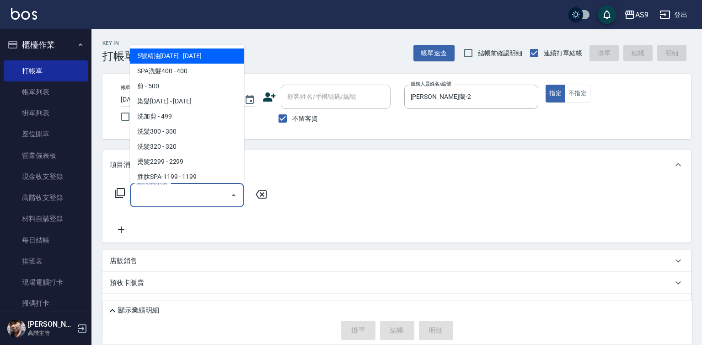
click at [193, 198] on input "服務名稱/代號" at bounding box center [180, 195] width 92 height 16
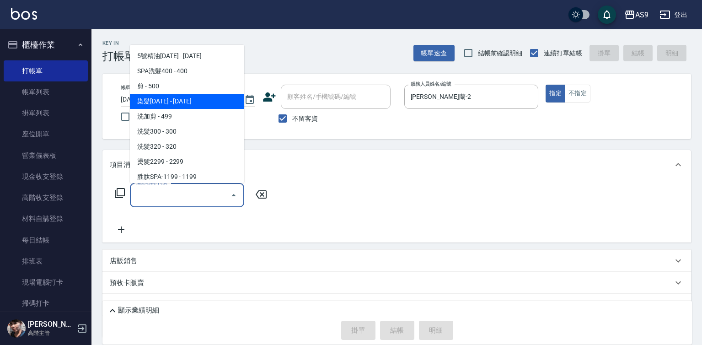
click at [173, 105] on span "染髮[DATE] - [DATE]" at bounding box center [187, 101] width 114 height 15
type input "染髮1500(染髮1500)"
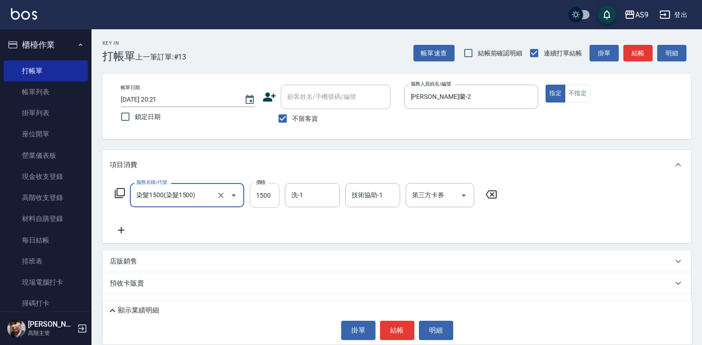
click at [267, 193] on input "1500" at bounding box center [265, 195] width 30 height 25
click at [262, 198] on input "2150" at bounding box center [265, 195] width 30 height 25
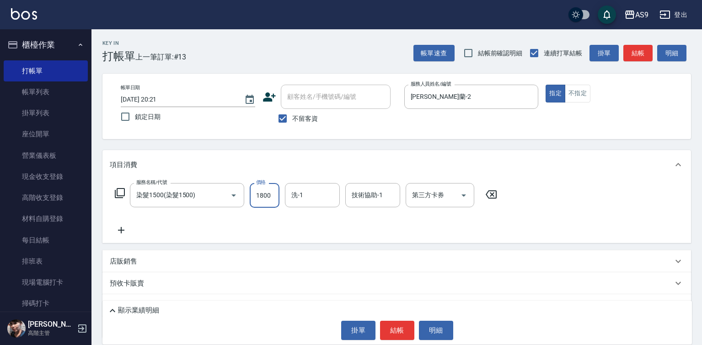
type input "1800"
click at [122, 232] on icon at bounding box center [121, 229] width 23 height 11
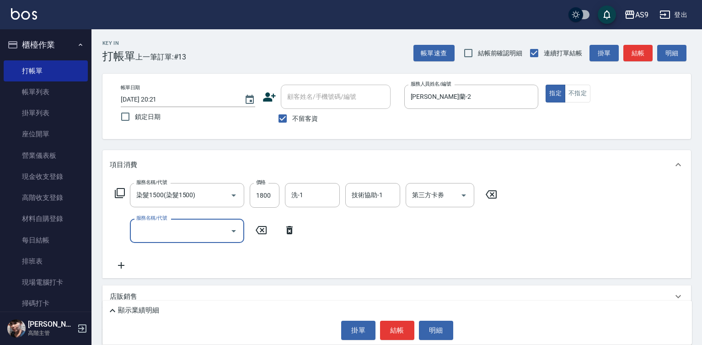
click at [159, 231] on input "服務名稱/代號" at bounding box center [180, 231] width 92 height 16
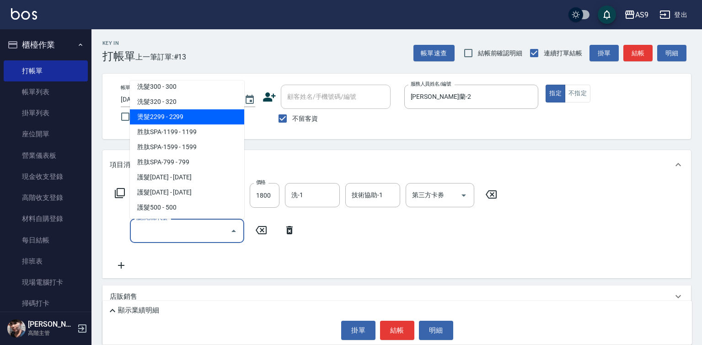
scroll to position [91, 0]
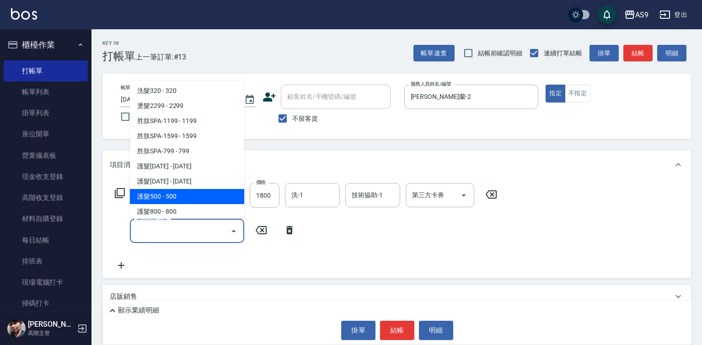
click at [175, 195] on span "護髮500 - 500" at bounding box center [187, 196] width 114 height 15
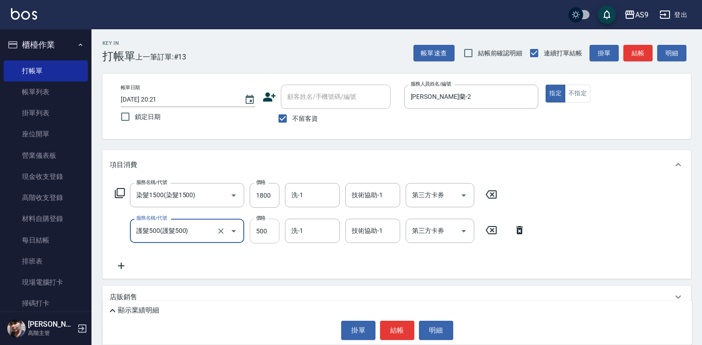
click at [273, 231] on input "500" at bounding box center [265, 231] width 30 height 25
type input "護髮500"
click at [273, 231] on input "500" at bounding box center [265, 231] width 30 height 25
type input "350"
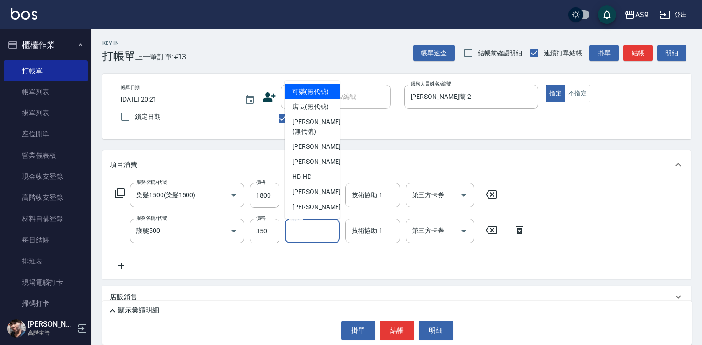
click at [306, 232] on input "洗-1" at bounding box center [312, 231] width 47 height 16
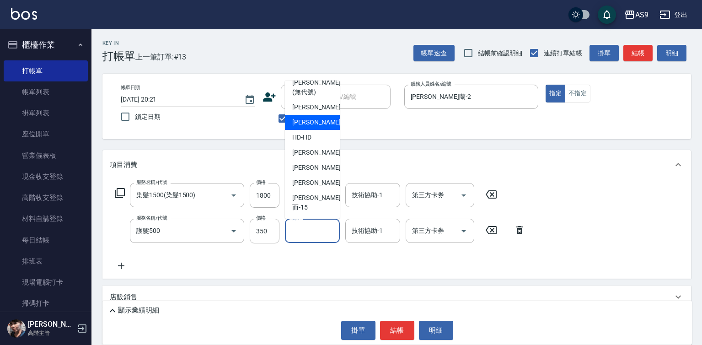
scroll to position [59, 0]
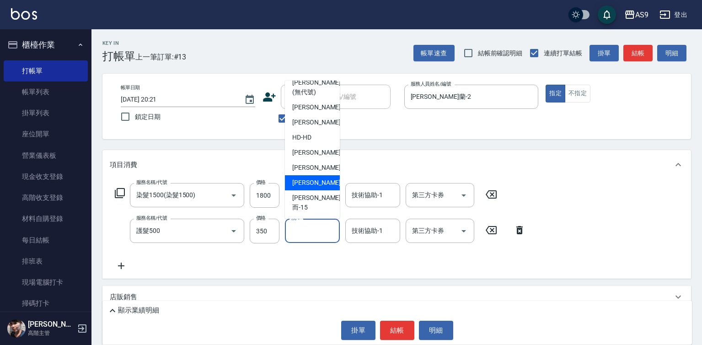
click at [318, 187] on span "[PERSON_NAME] -13" at bounding box center [321, 183] width 58 height 10
type input "[PERSON_NAME]-13"
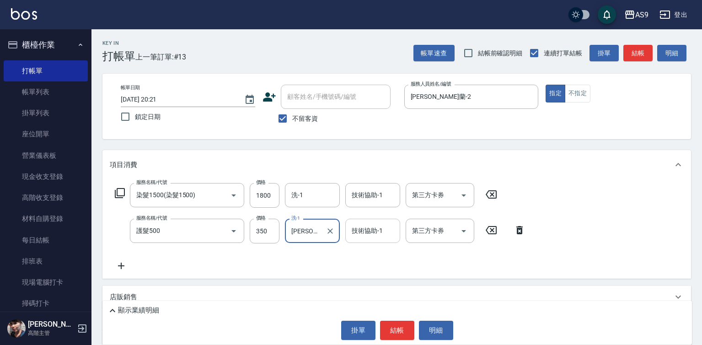
click at [371, 240] on div "技術協助-1" at bounding box center [372, 231] width 55 height 24
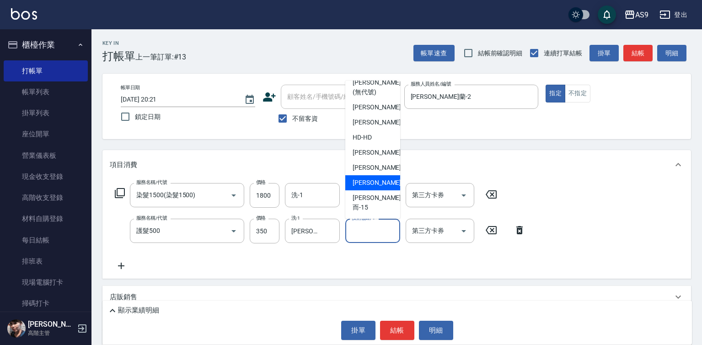
click at [381, 190] on div "[PERSON_NAME] -13" at bounding box center [372, 182] width 55 height 15
type input "[PERSON_NAME]-13"
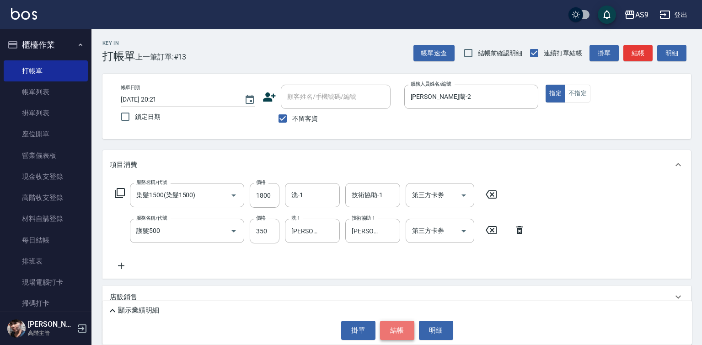
click at [399, 333] on button "結帳" at bounding box center [397, 330] width 34 height 19
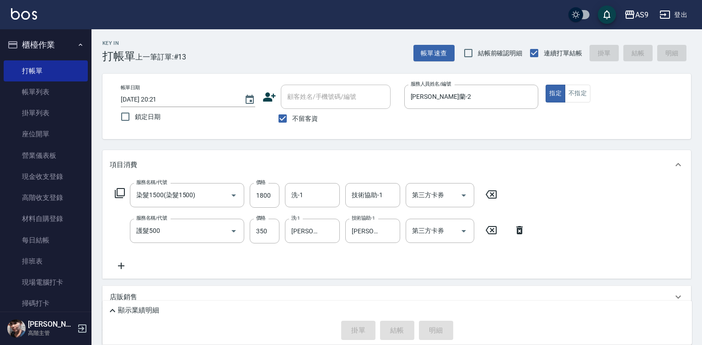
type input "[DATE] 20:22"
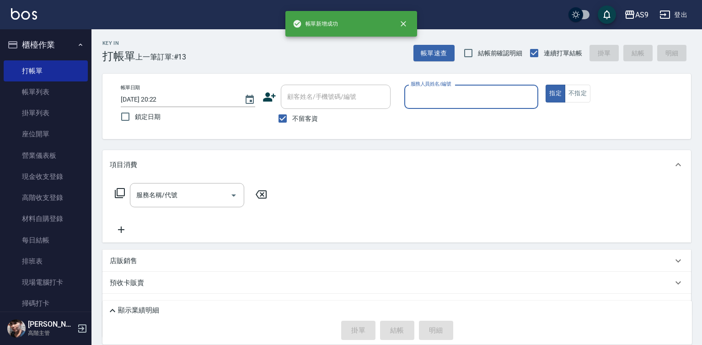
click at [441, 91] on input "服務人員姓名/編號" at bounding box center [471, 97] width 126 height 16
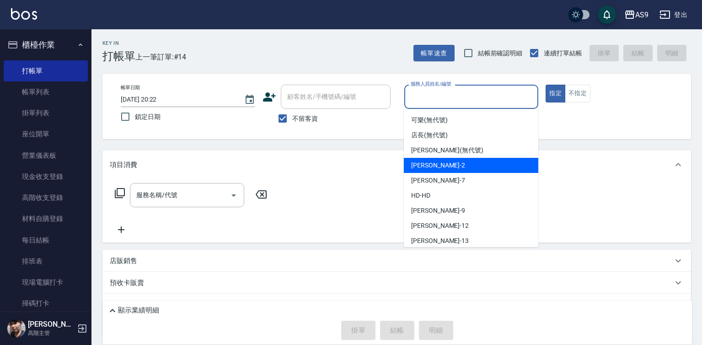
click at [438, 167] on span "[PERSON_NAME]蘭 -2" at bounding box center [438, 165] width 54 height 10
type input "[PERSON_NAME]蘭-2"
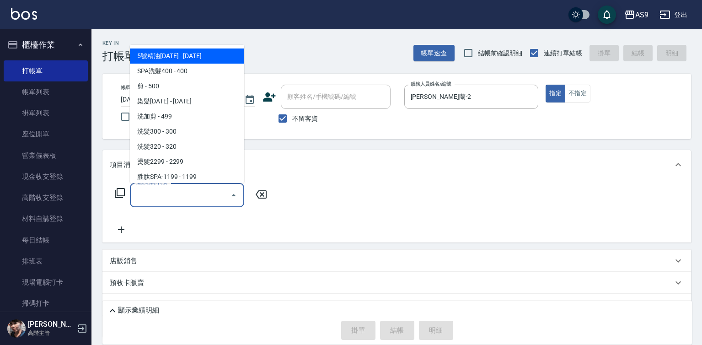
click at [209, 191] on input "服務名稱/代號" at bounding box center [180, 195] width 92 height 16
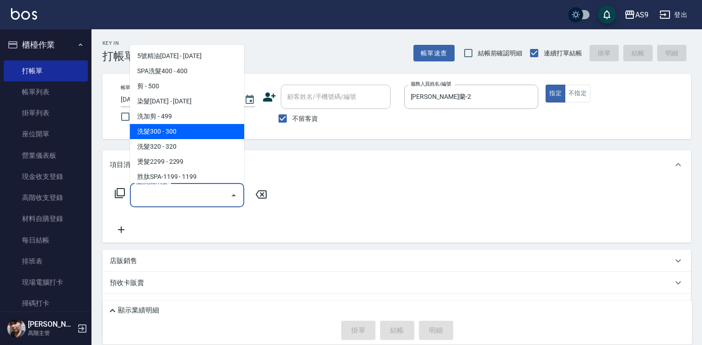
click at [179, 132] on span "洗髮300 - 300" at bounding box center [187, 131] width 114 height 15
type input "洗髮300(洗 髮300)"
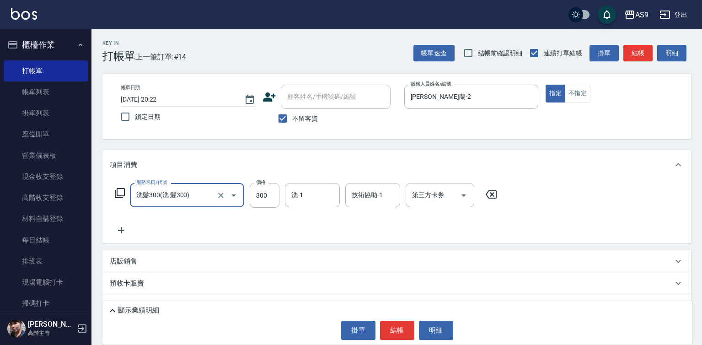
click at [116, 230] on icon at bounding box center [121, 229] width 23 height 11
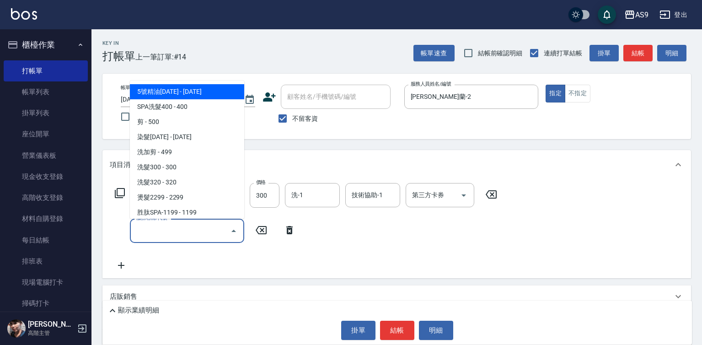
click at [149, 230] on input "服務名稱/代號" at bounding box center [180, 231] width 92 height 16
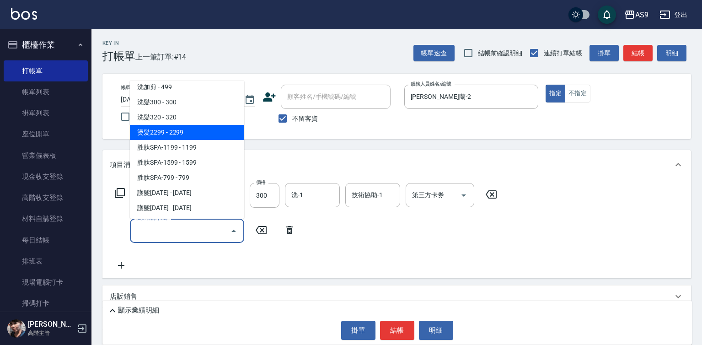
scroll to position [91, 0]
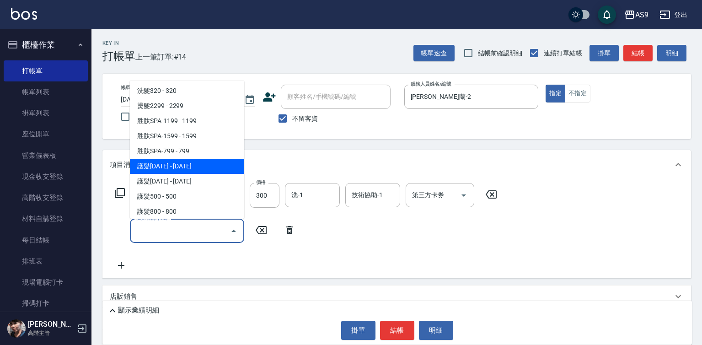
click at [180, 163] on span "護髮[DATE] - [DATE]" at bounding box center [187, 166] width 114 height 15
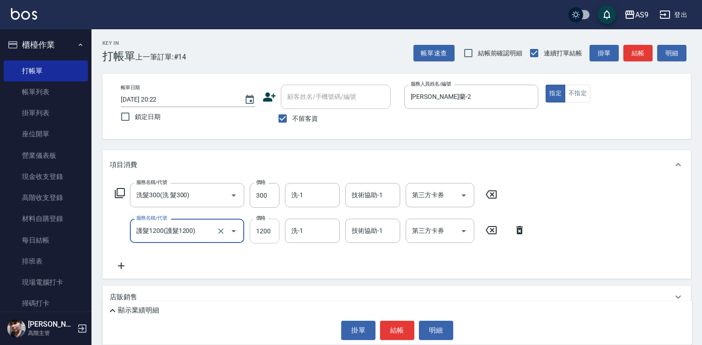
click at [263, 233] on input "1200" at bounding box center [265, 231] width 30 height 25
type input "護髮1200"
click at [263, 233] on input "1200" at bounding box center [265, 231] width 30 height 25
type input "900"
click at [271, 196] on input "300" at bounding box center [265, 195] width 30 height 25
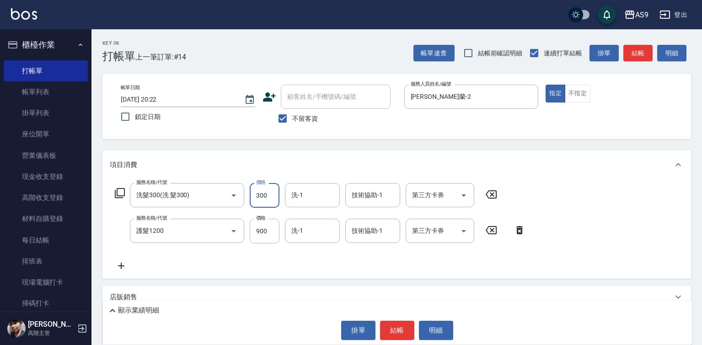
click at [271, 196] on input "300" at bounding box center [265, 195] width 30 height 25
type input "270"
click at [299, 231] on input "洗-1" at bounding box center [312, 231] width 47 height 16
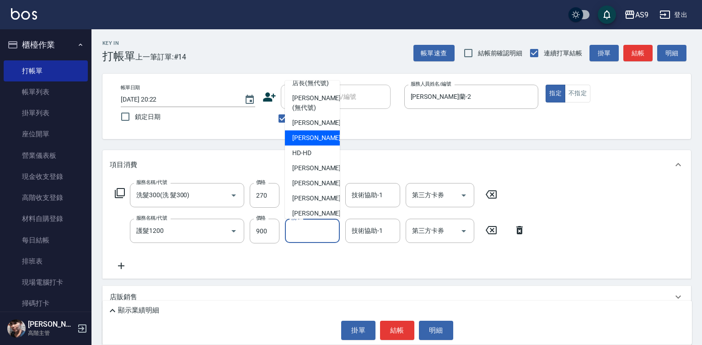
scroll to position [46, 0]
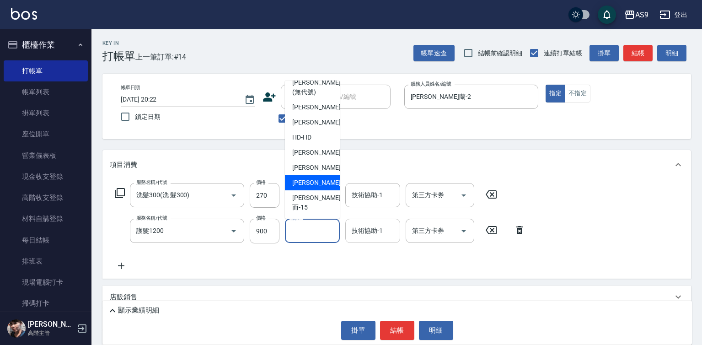
drag, startPoint x: 317, startPoint y: 205, endPoint x: 366, endPoint y: 235, distance: 57.3
click at [318, 187] on span "[PERSON_NAME] -13" at bounding box center [321, 183] width 58 height 10
type input "[PERSON_NAME]-13"
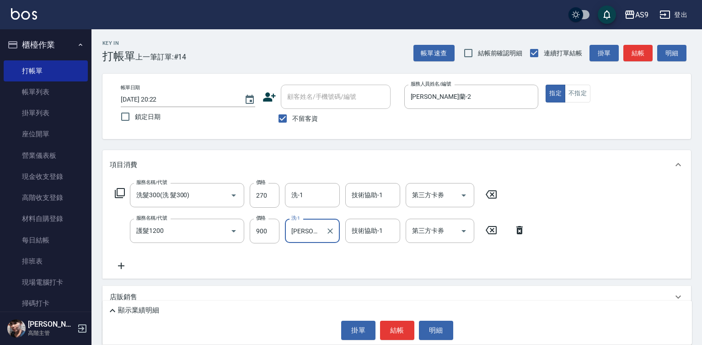
drag, startPoint x: 368, startPoint y: 238, endPoint x: 371, endPoint y: 220, distance: 17.8
click at [368, 238] on input "技術協助-1" at bounding box center [372, 231] width 47 height 16
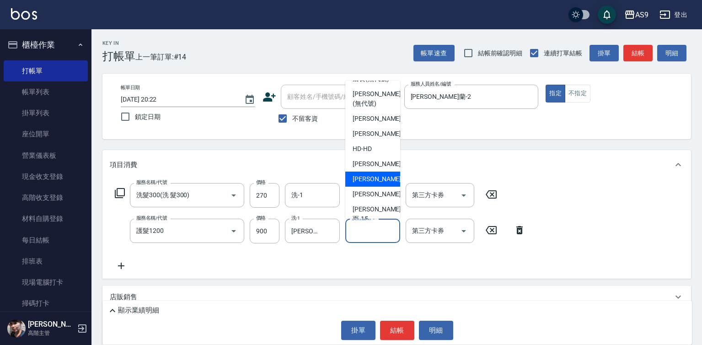
scroll to position [59, 0]
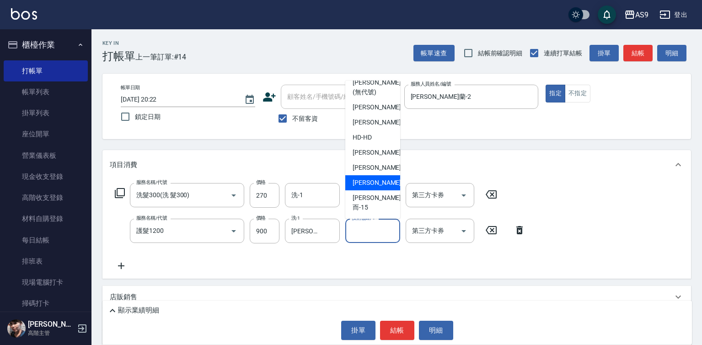
click at [383, 190] on div "[PERSON_NAME] -13" at bounding box center [372, 182] width 55 height 15
type input "[PERSON_NAME]-13"
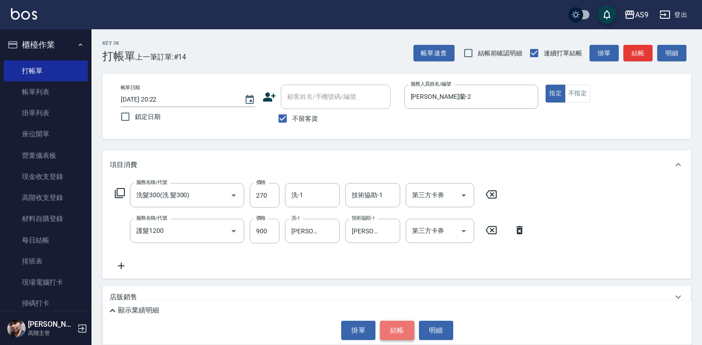
click at [403, 333] on button "結帳" at bounding box center [397, 330] width 34 height 19
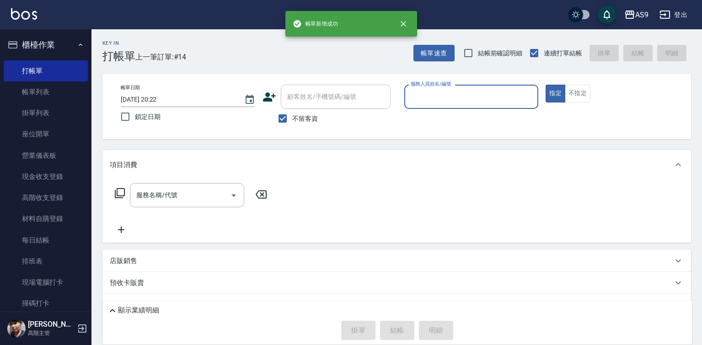
drag, startPoint x: 419, startPoint y: 88, endPoint x: 420, endPoint y: 107, distance: 19.2
click at [420, 107] on div "服務人員姓名/編號" at bounding box center [471, 97] width 134 height 24
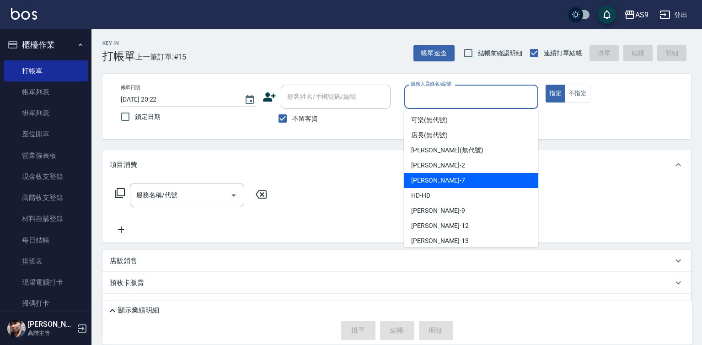
click at [434, 169] on span "[PERSON_NAME]蘭 -2" at bounding box center [438, 165] width 54 height 10
type input "[PERSON_NAME]蘭-2"
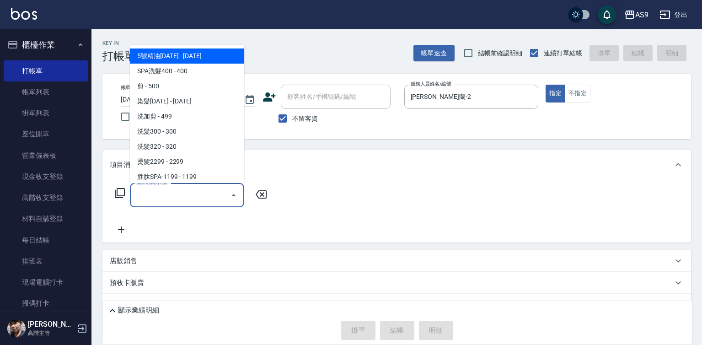
click at [182, 199] on input "服務名稱/代號" at bounding box center [180, 195] width 92 height 16
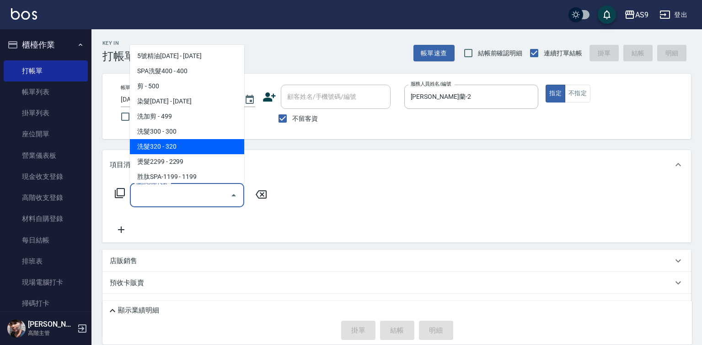
click at [183, 147] on span "洗髮320 - 320" at bounding box center [187, 146] width 114 height 15
type input "洗髮320"
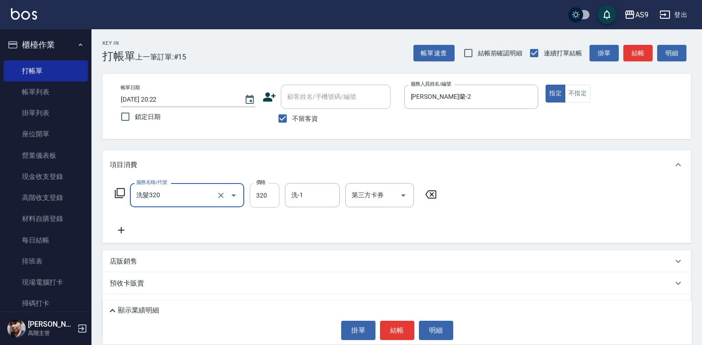
click at [252, 189] on input "320" at bounding box center [265, 195] width 30 height 25
type input "272"
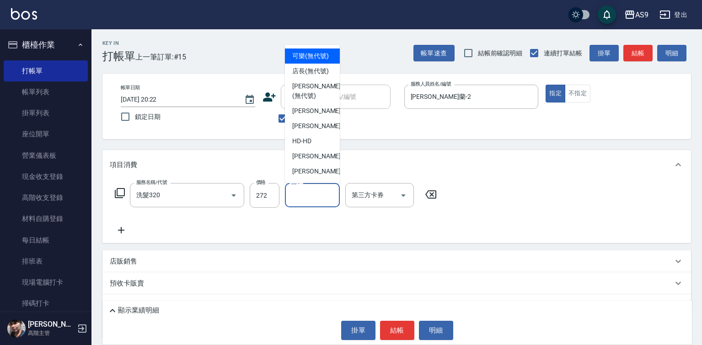
click at [308, 195] on input "洗-1" at bounding box center [312, 195] width 47 height 16
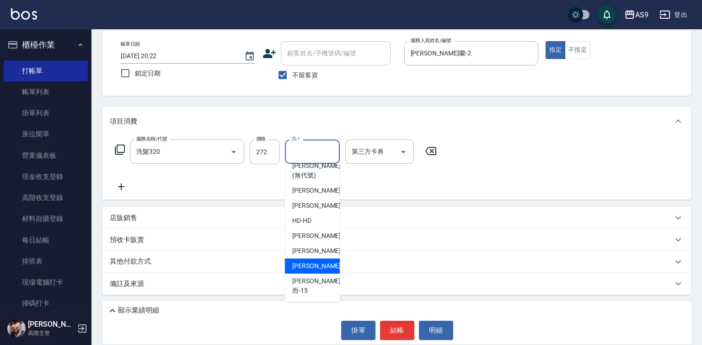
click at [318, 271] on span "[PERSON_NAME] -13" at bounding box center [321, 266] width 58 height 10
type input "[PERSON_NAME]-13"
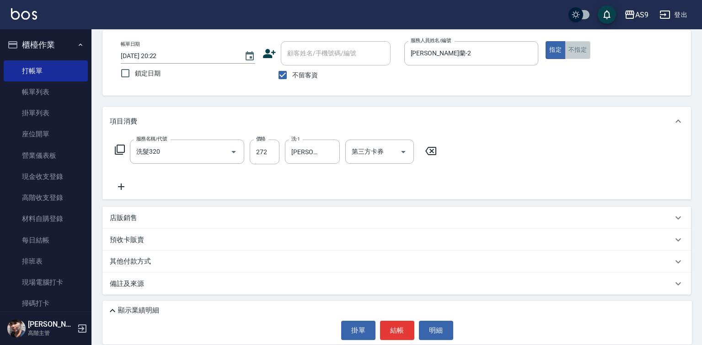
click at [579, 48] on button "不指定" at bounding box center [578, 50] width 26 height 18
click at [392, 328] on button "結帳" at bounding box center [397, 330] width 34 height 19
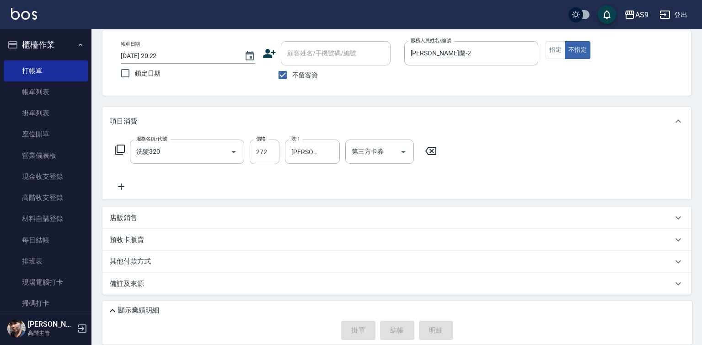
type input "[DATE] 20:23"
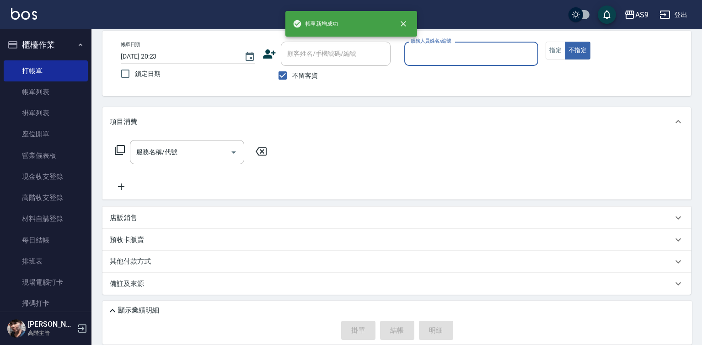
scroll to position [43, 0]
click at [428, 59] on input "服務人員姓名/編號" at bounding box center [471, 54] width 126 height 16
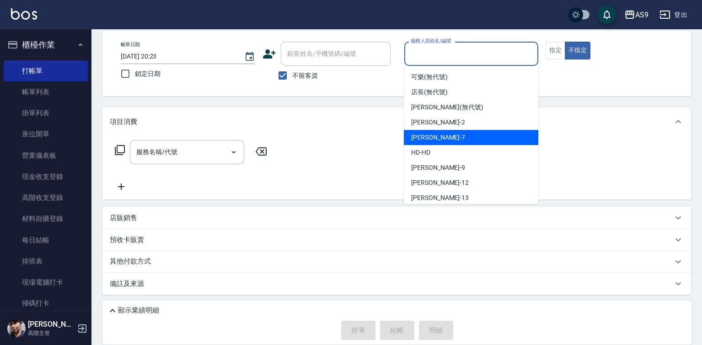
click at [441, 123] on span "[PERSON_NAME]蘭 -2" at bounding box center [438, 123] width 54 height 10
type input "[PERSON_NAME]蘭-2"
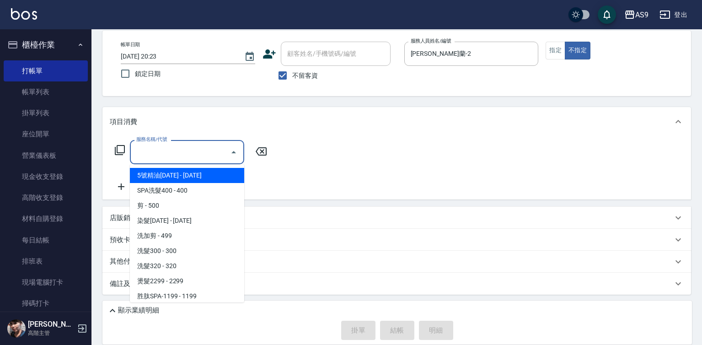
click at [177, 151] on input "服務名稱/代號" at bounding box center [180, 152] width 92 height 16
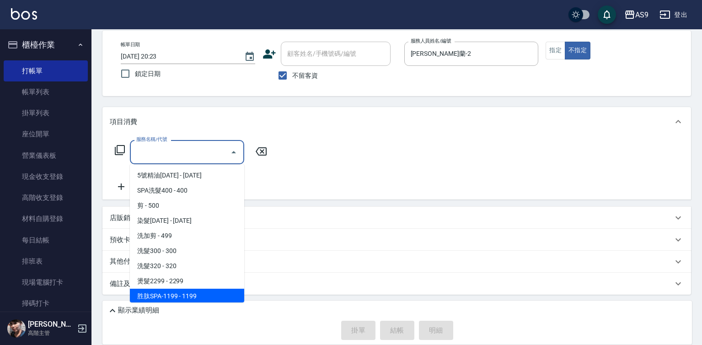
click at [190, 297] on span "胜肽SPA-1199 - 1199" at bounding box center [187, 296] width 114 height 15
type input "胜肽SPA-1199(胜肽SPA-1199)"
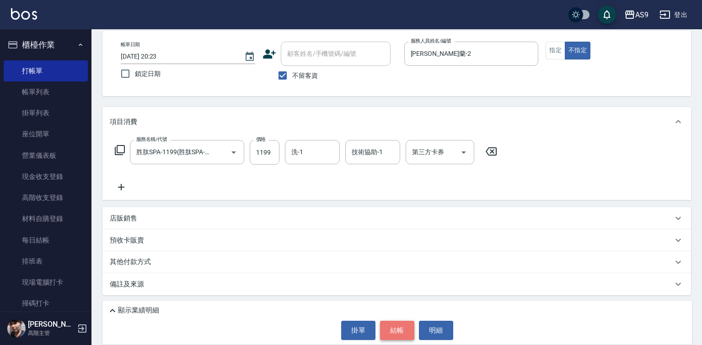
click at [390, 331] on button "結帳" at bounding box center [397, 330] width 34 height 19
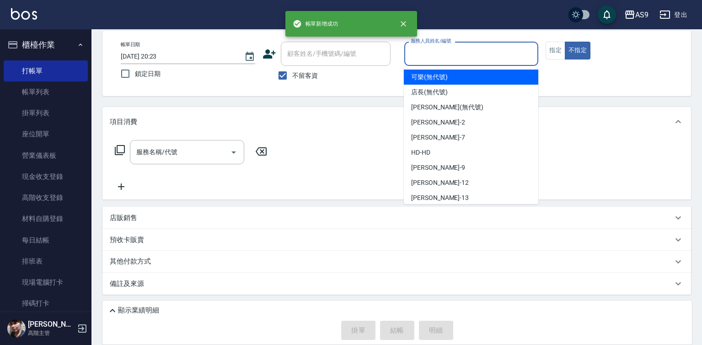
click at [428, 48] on input "服務人員姓名/編號" at bounding box center [471, 54] width 126 height 16
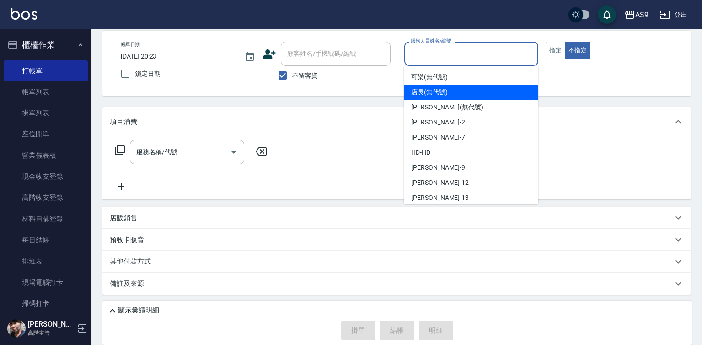
click at [430, 92] on span "店長 (無代號)" at bounding box center [429, 92] width 37 height 10
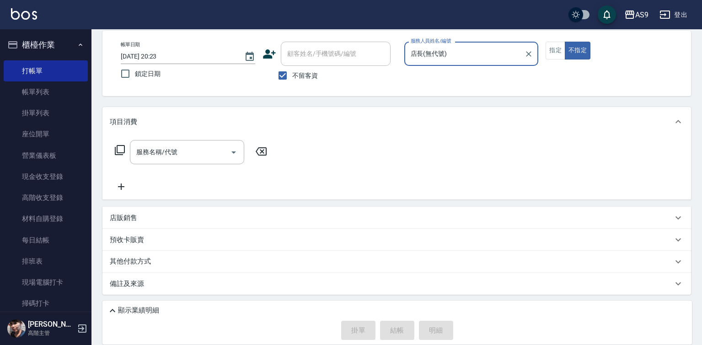
click at [428, 48] on input "店長(無代號)" at bounding box center [464, 54] width 112 height 16
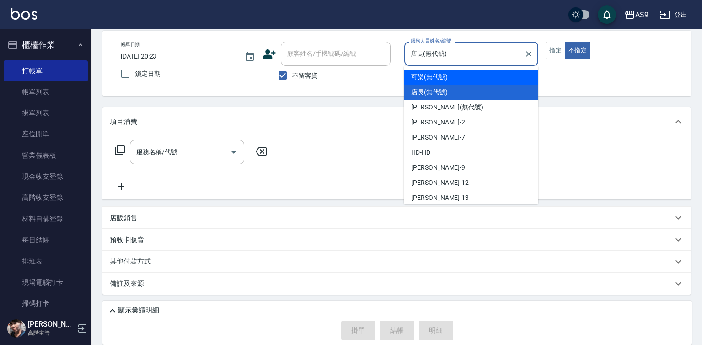
click at [439, 74] on span "可樂 (無代號)" at bounding box center [429, 77] width 37 height 10
type input "可樂(無代號)"
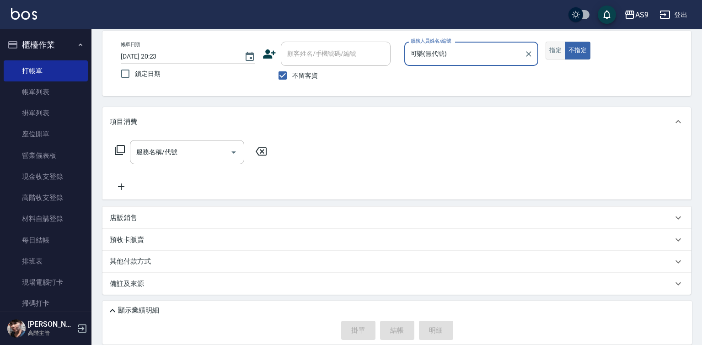
click at [559, 51] on button "指定" at bounding box center [555, 51] width 20 height 18
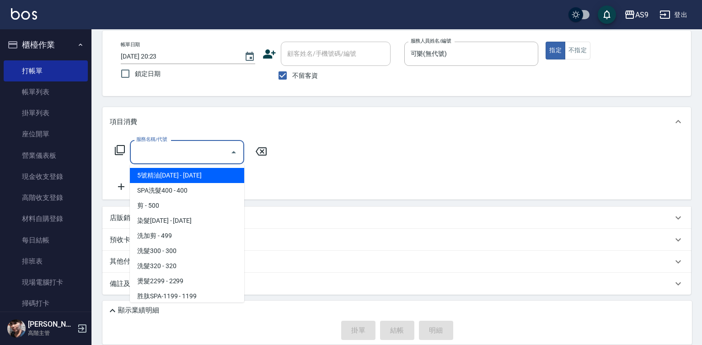
click at [167, 154] on input "服務名稱/代號" at bounding box center [180, 152] width 92 height 16
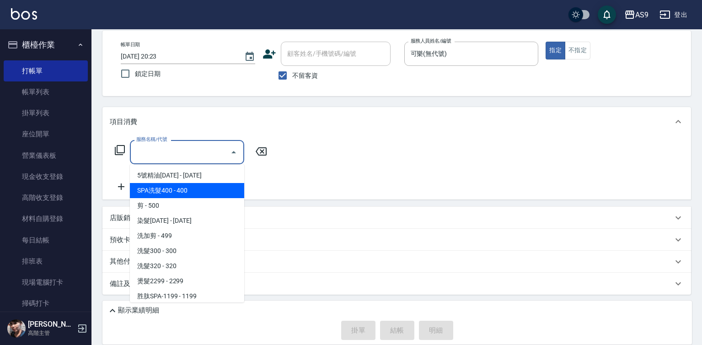
click at [191, 189] on span "SPA洗髮400 - 400" at bounding box center [187, 190] width 114 height 15
type input "SPA洗髮400(SPA洗髮400)"
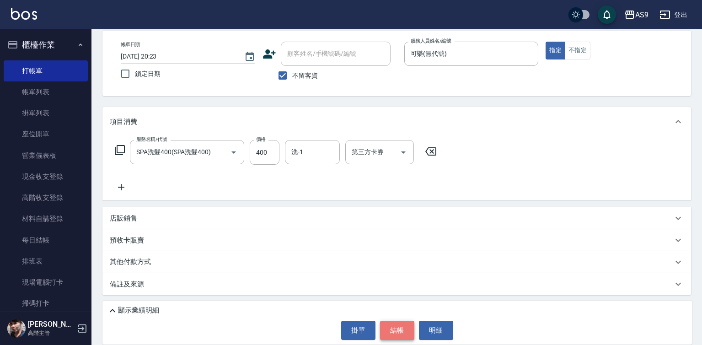
click at [382, 331] on button "結帳" at bounding box center [397, 330] width 34 height 19
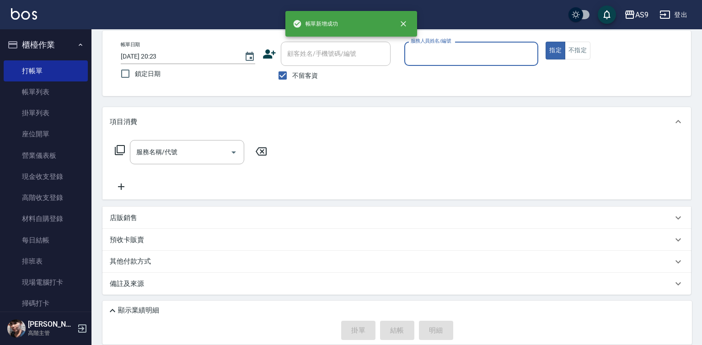
click at [433, 52] on input "服務人員姓名/編號" at bounding box center [471, 54] width 126 height 16
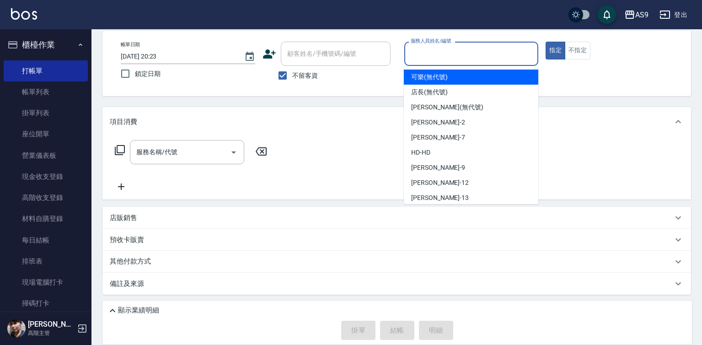
click at [429, 79] on span "可樂 (無代號)" at bounding box center [429, 77] width 37 height 10
type input "可樂(無代號)"
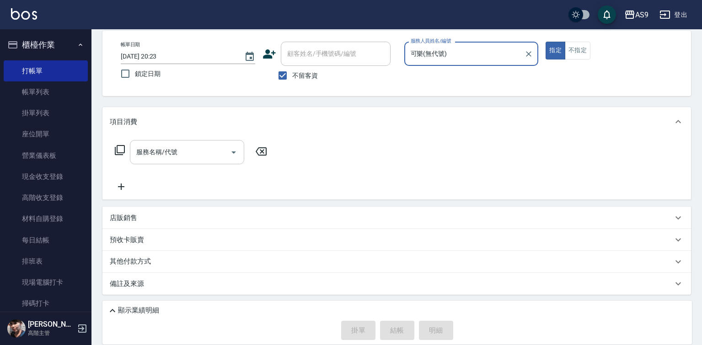
click at [200, 153] on input "服務名稱/代號" at bounding box center [180, 152] width 92 height 16
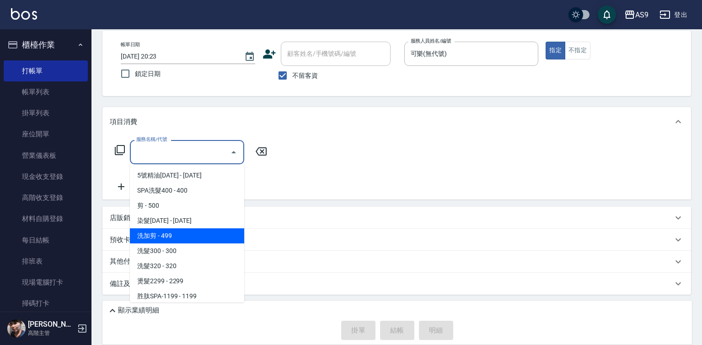
click at [188, 239] on span "洗加剪 - 499" at bounding box center [187, 235] width 114 height 15
type input "洗加剪(洗加剪)"
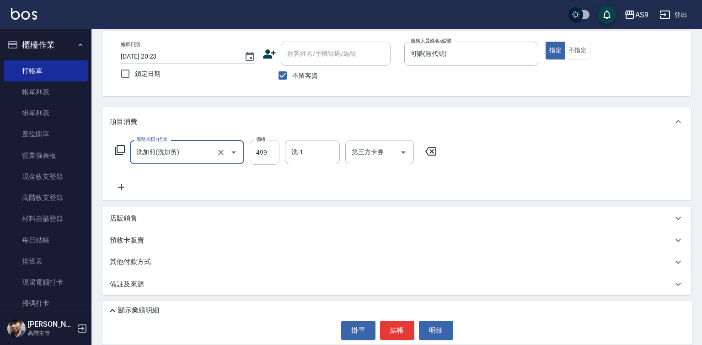
click at [273, 157] on input "499" at bounding box center [265, 152] width 30 height 25
type input "700"
click at [291, 155] on input "洗-1" at bounding box center [312, 152] width 47 height 16
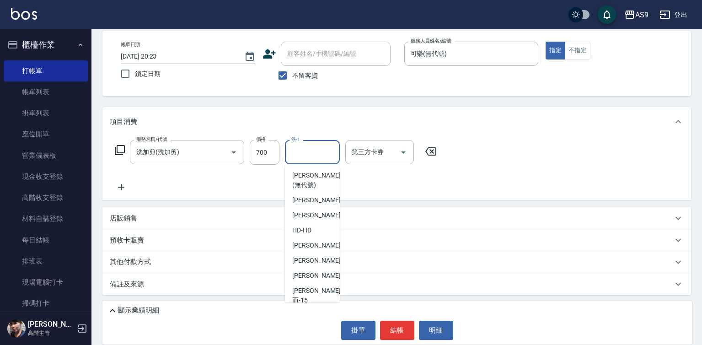
scroll to position [59, 0]
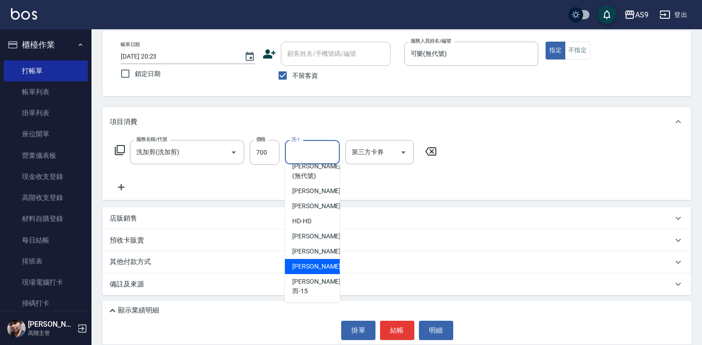
click at [318, 269] on div "[PERSON_NAME] -13" at bounding box center [312, 266] width 55 height 15
type input "[PERSON_NAME]-13"
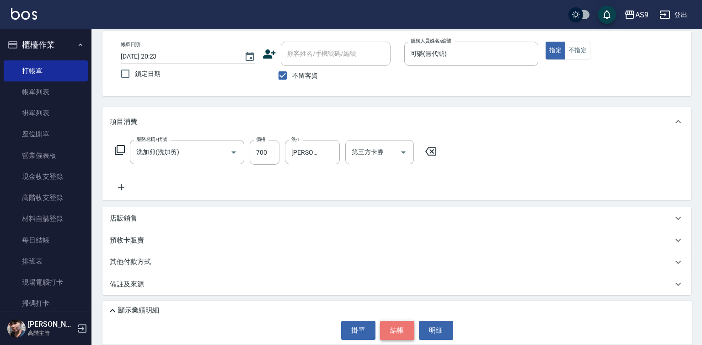
click at [395, 329] on button "結帳" at bounding box center [397, 330] width 34 height 19
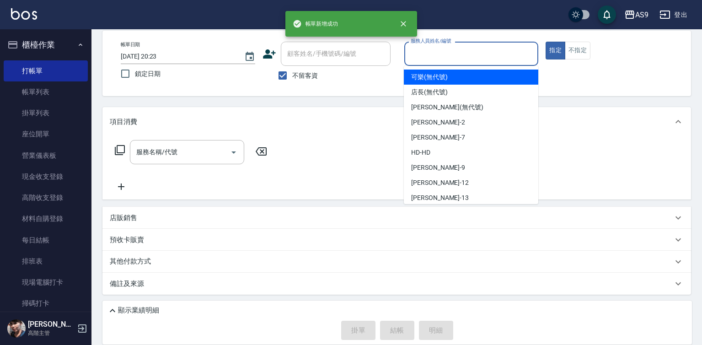
click at [428, 56] on input "服務人員姓名/編號" at bounding box center [471, 54] width 126 height 16
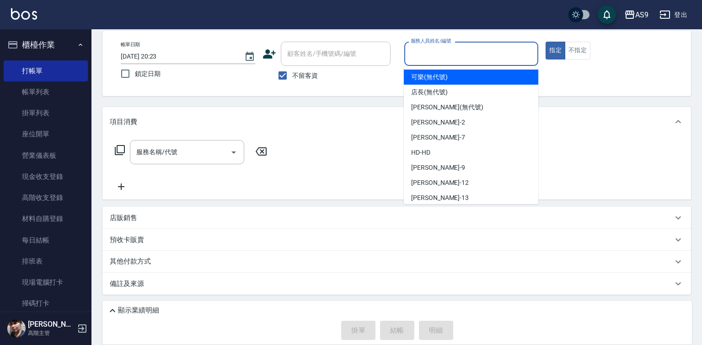
click at [424, 80] on span "可樂 (無代號)" at bounding box center [429, 77] width 37 height 10
type input "可樂(無代號)"
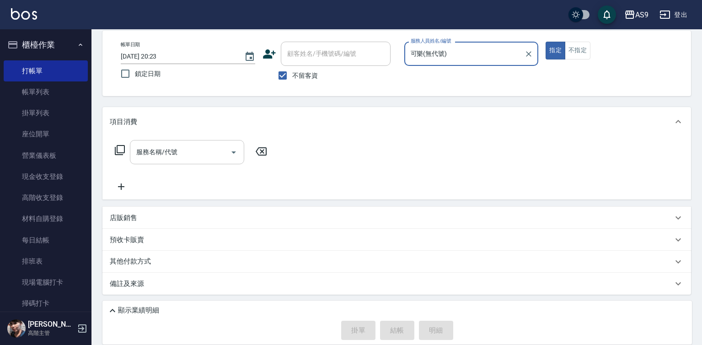
click at [182, 148] on input "服務名稱/代號" at bounding box center [180, 152] width 92 height 16
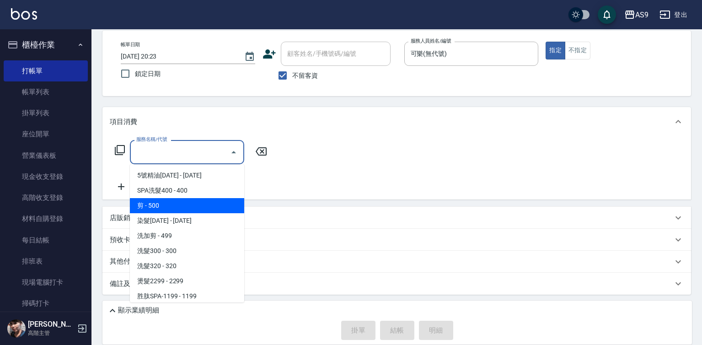
click at [167, 210] on span "剪 - 500" at bounding box center [187, 205] width 114 height 15
type input "剪(剪)"
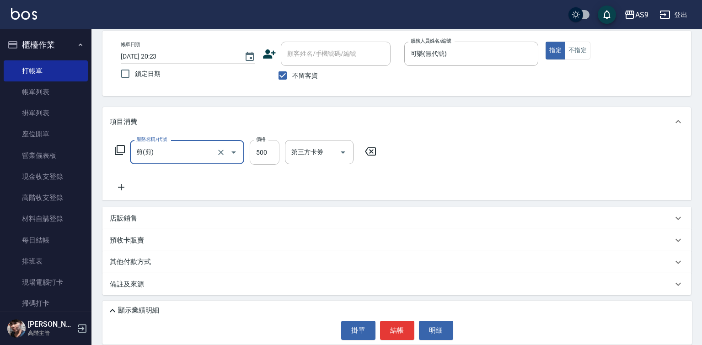
click at [257, 152] on input "500" at bounding box center [265, 152] width 30 height 25
type input "400"
click at [404, 335] on button "結帳" at bounding box center [397, 330] width 34 height 19
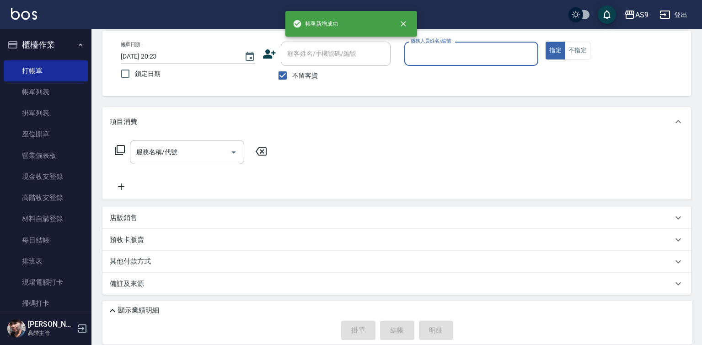
click at [412, 58] on input "服務人員姓名/編號" at bounding box center [471, 54] width 126 height 16
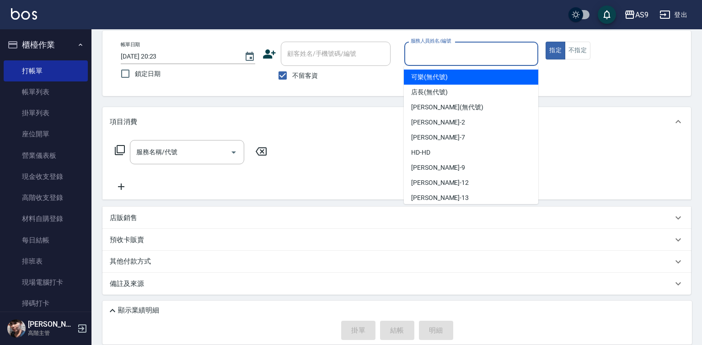
click at [418, 76] on span "可樂 (無代號)" at bounding box center [429, 77] width 37 height 10
type input "可樂(無代號)"
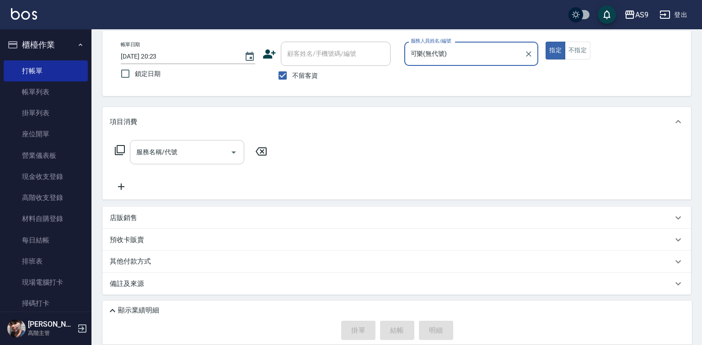
click at [199, 148] on input "服務名稱/代號" at bounding box center [180, 152] width 92 height 16
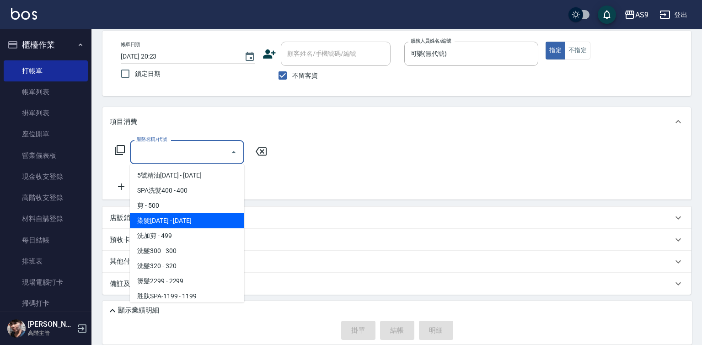
click at [198, 222] on span "染髮[DATE] - [DATE]" at bounding box center [187, 220] width 114 height 15
type input "染髮1500(染髮1500)"
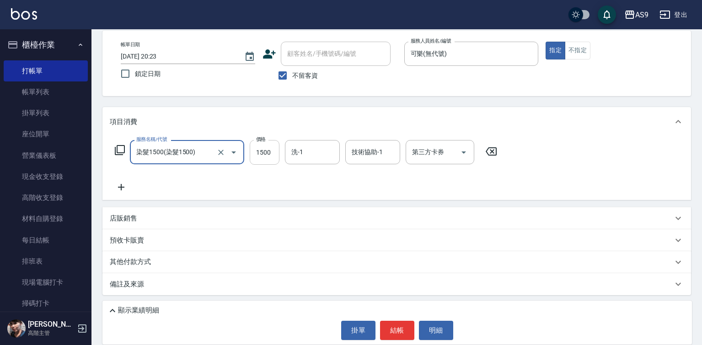
click at [275, 150] on input "1500" at bounding box center [265, 152] width 30 height 25
type input "2000"
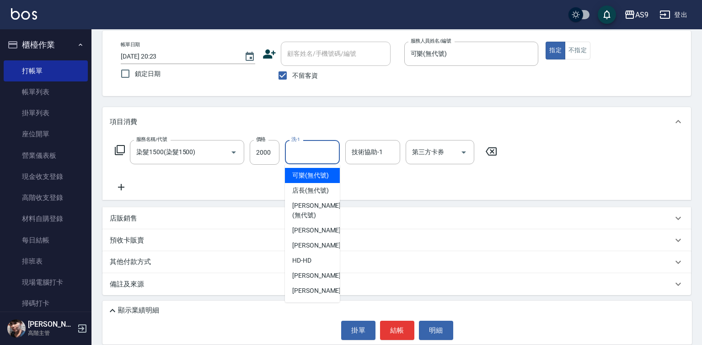
click at [320, 149] on input "洗-1" at bounding box center [312, 152] width 47 height 16
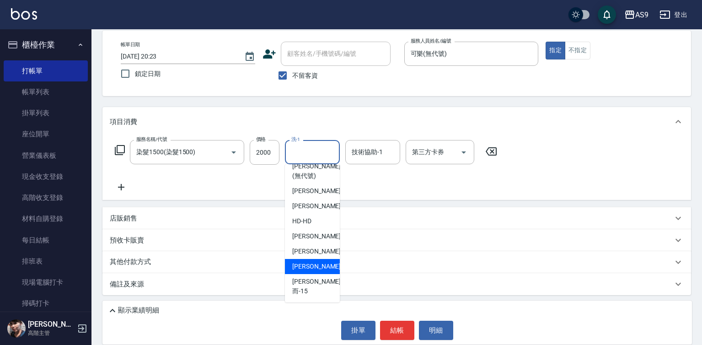
click at [325, 274] on div "[PERSON_NAME] -13" at bounding box center [312, 266] width 55 height 15
type input "[PERSON_NAME]-13"
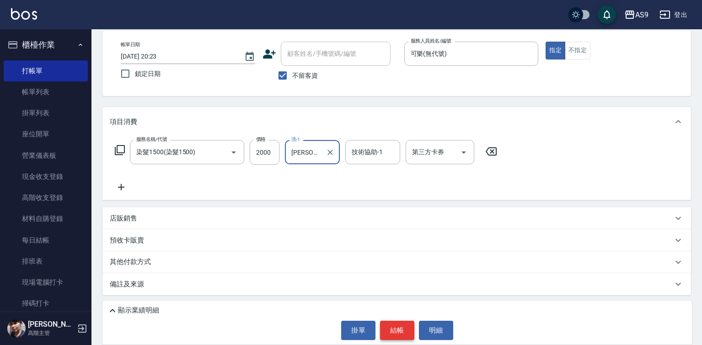
click at [401, 328] on button "結帳" at bounding box center [397, 330] width 34 height 19
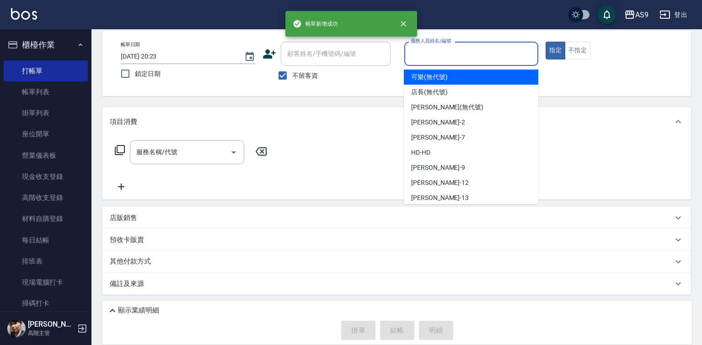
click at [449, 59] on input "服務人員姓名/編號" at bounding box center [471, 54] width 126 height 16
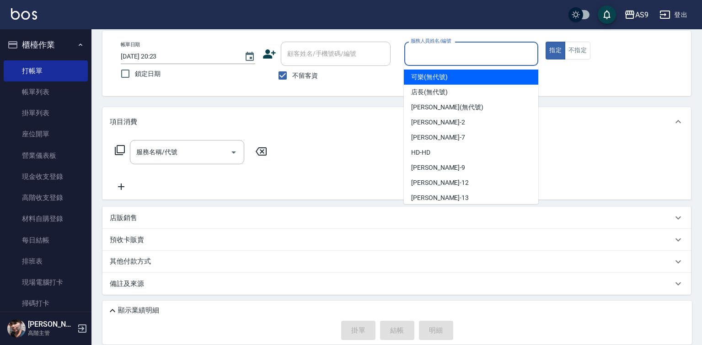
click at [438, 78] on span "可樂 (無代號)" at bounding box center [429, 77] width 37 height 10
type input "可樂(無代號)"
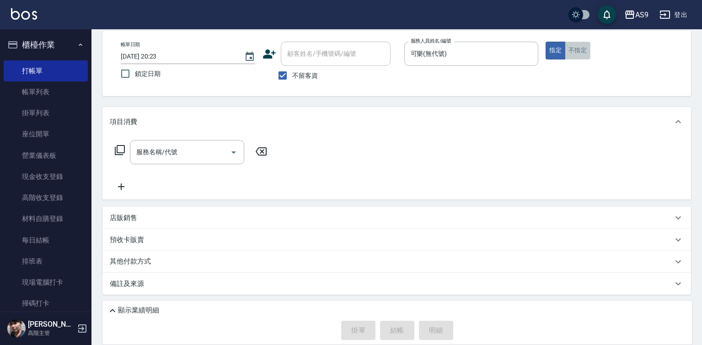
click at [572, 50] on button "不指定" at bounding box center [578, 51] width 26 height 18
click at [154, 151] on input "服務名稱/代號" at bounding box center [180, 152] width 92 height 16
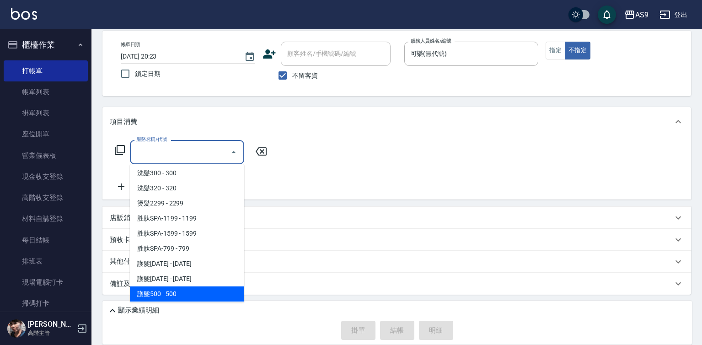
scroll to position [91, 0]
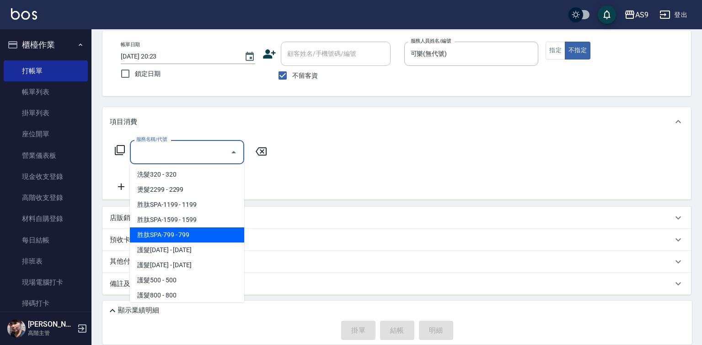
click at [195, 232] on span "胜肽SPA-799 - 799" at bounding box center [187, 234] width 114 height 15
type input "胜肽SPA-799(胜肽SPA-799)"
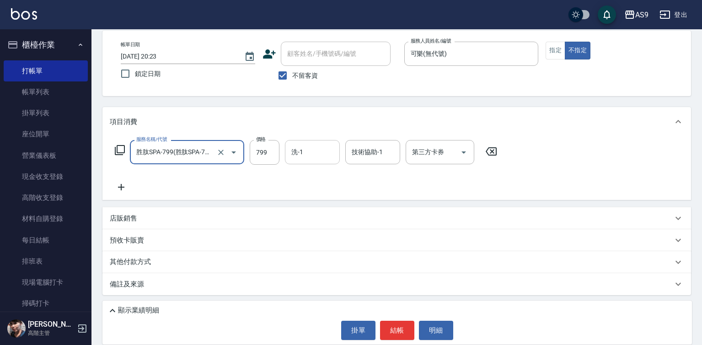
click at [318, 150] on input "洗-1" at bounding box center [312, 152] width 47 height 16
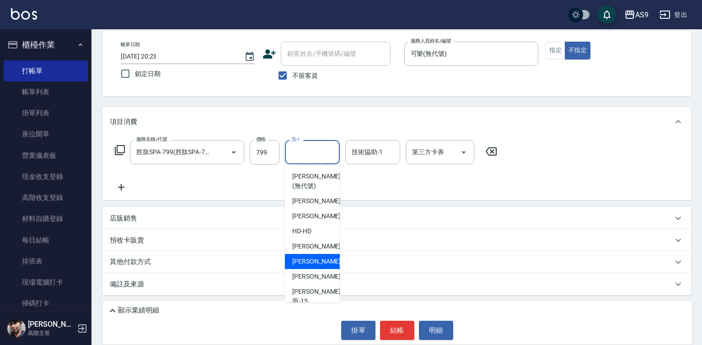
scroll to position [59, 0]
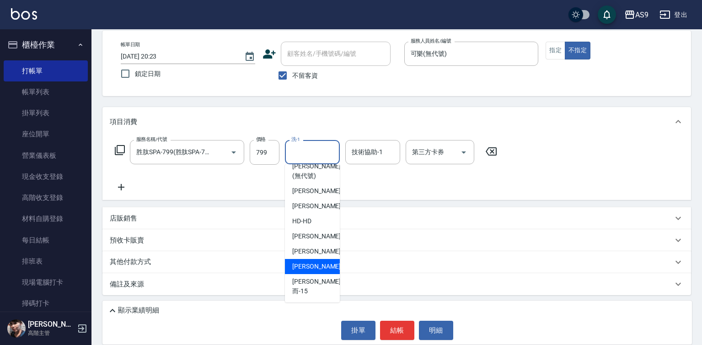
drag, startPoint x: 309, startPoint y: 275, endPoint x: 365, endPoint y: 175, distance: 115.1
click at [310, 271] on span "[PERSON_NAME] -13" at bounding box center [321, 267] width 58 height 10
type input "[PERSON_NAME]-13"
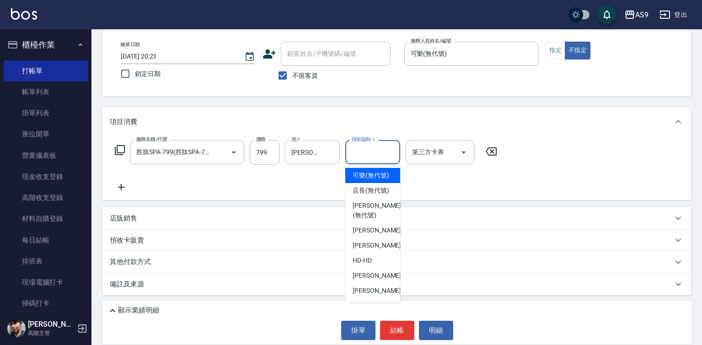
drag, startPoint x: 379, startPoint y: 146, endPoint x: 381, endPoint y: 157, distance: 11.1
click at [379, 146] on input "技術協助-1" at bounding box center [372, 152] width 47 height 16
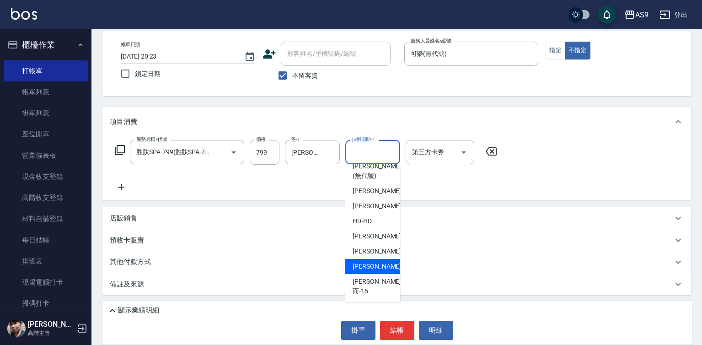
click at [363, 271] on span "[PERSON_NAME] -13" at bounding box center [382, 267] width 58 height 10
type input "[PERSON_NAME]-13"
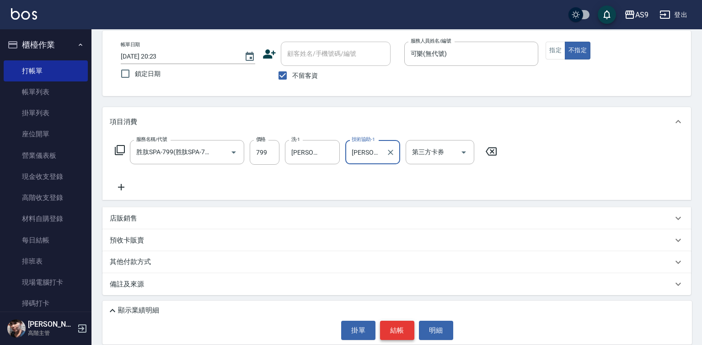
click at [392, 329] on button "結帳" at bounding box center [397, 330] width 34 height 19
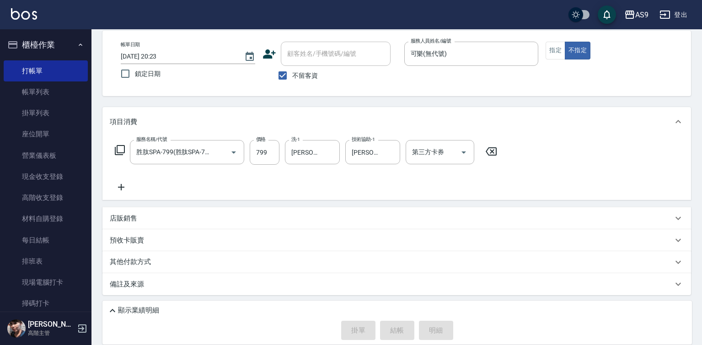
type input "[DATE] 20:24"
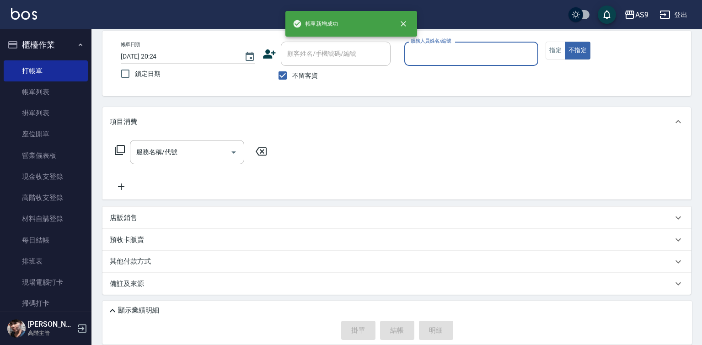
click at [428, 51] on input "服務人員姓名/編號" at bounding box center [471, 54] width 126 height 16
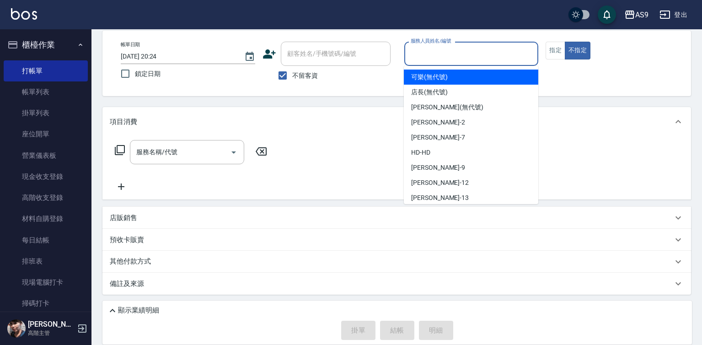
click at [428, 77] on span "可樂 (無代號)" at bounding box center [429, 77] width 37 height 10
type input "可樂(無代號)"
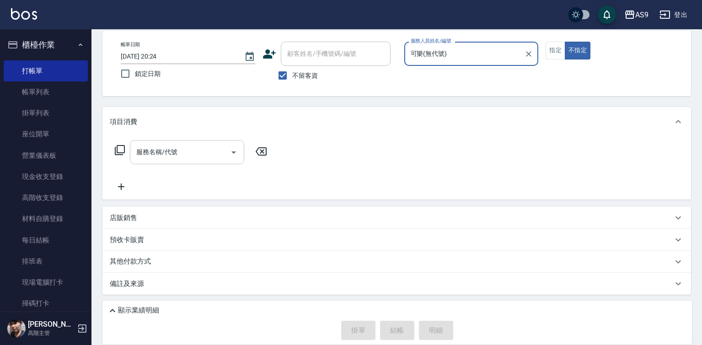
click at [184, 151] on input "服務名稱/代號" at bounding box center [180, 152] width 92 height 16
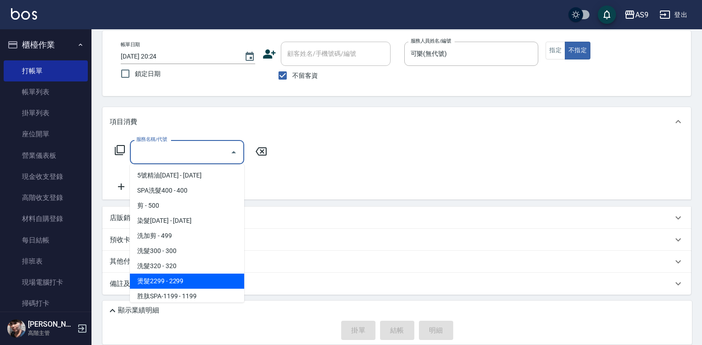
drag, startPoint x: 189, startPoint y: 282, endPoint x: 253, endPoint y: 194, distance: 108.4
click at [190, 282] on span "燙髮2299 - 2299" at bounding box center [187, 280] width 114 height 15
type input "燙髮2299(燙2299)"
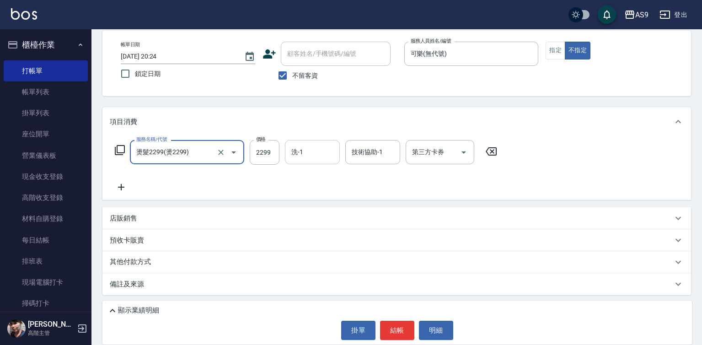
click at [312, 150] on input "洗-1" at bounding box center [312, 152] width 47 height 16
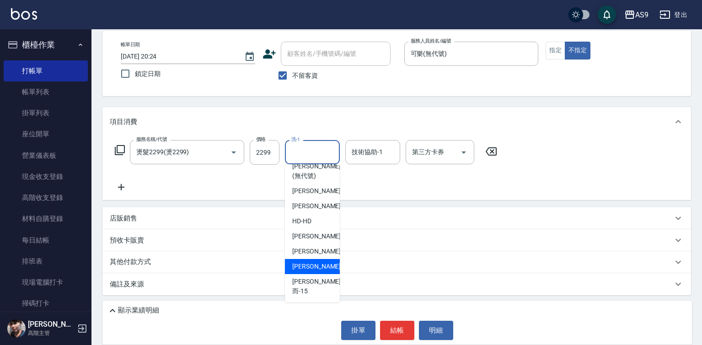
click at [317, 271] on span "[PERSON_NAME] -13" at bounding box center [321, 267] width 58 height 10
type input "[PERSON_NAME]-13"
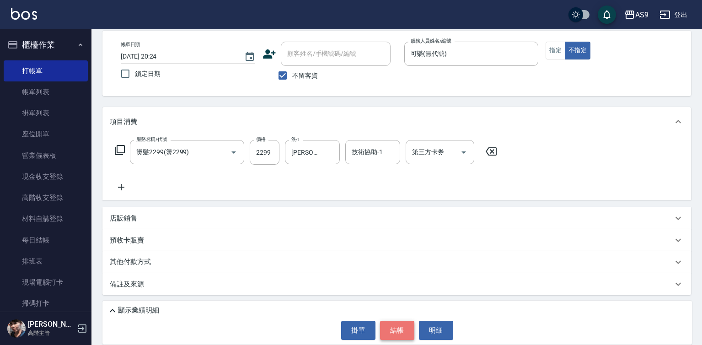
click at [411, 333] on button "結帳" at bounding box center [397, 330] width 34 height 19
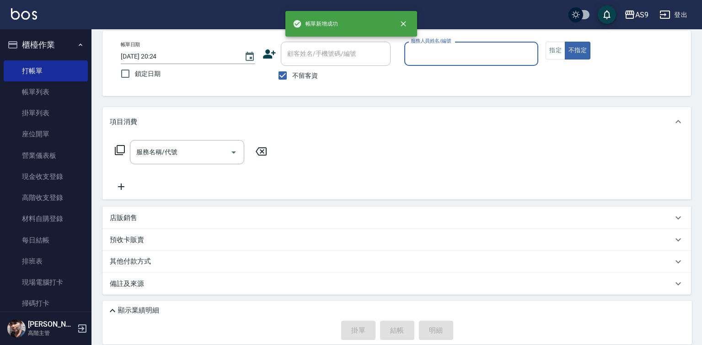
click at [419, 53] on input "服務人員姓名/編號" at bounding box center [471, 54] width 126 height 16
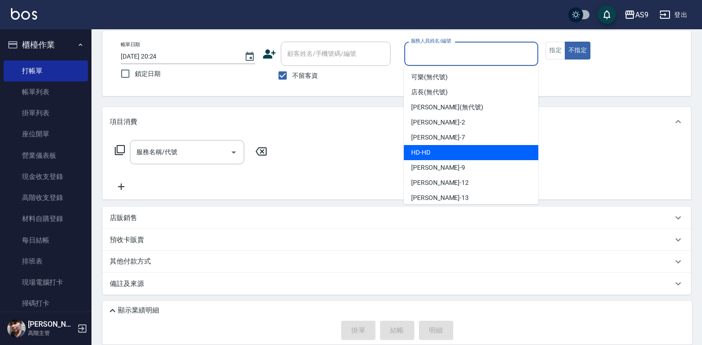
click at [439, 152] on div "HD -HD" at bounding box center [471, 152] width 134 height 15
type input "HD-HD"
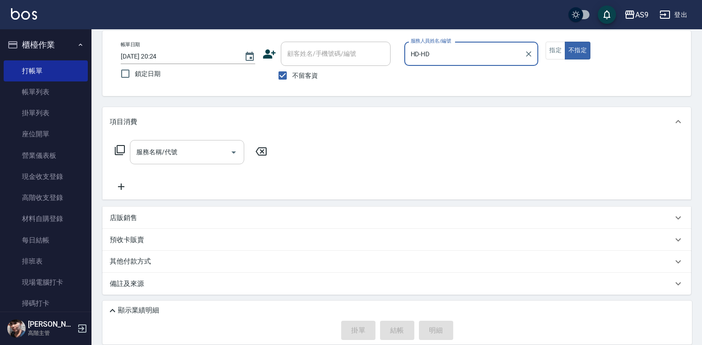
click at [195, 148] on input "服務名稱/代號" at bounding box center [180, 152] width 92 height 16
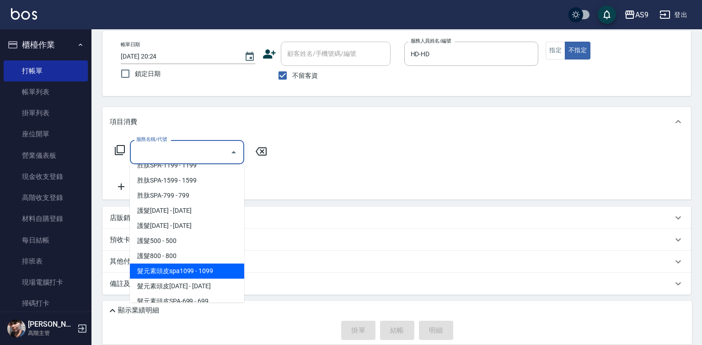
scroll to position [137, 0]
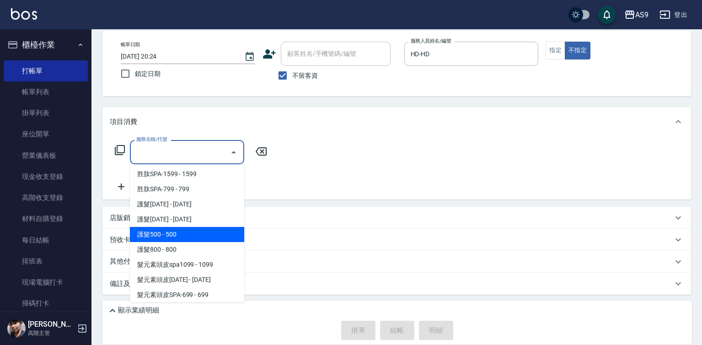
click at [187, 236] on span "護髮500 - 500" at bounding box center [187, 234] width 114 height 15
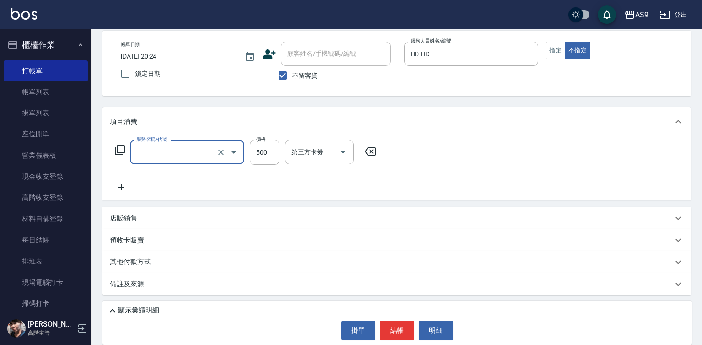
type input "護髮500(護髮500)"
click at [264, 150] on input "500" at bounding box center [265, 152] width 30 height 25
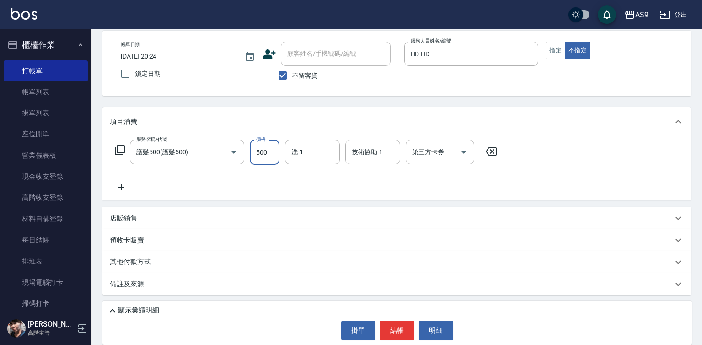
click at [264, 150] on input "500" at bounding box center [265, 152] width 30 height 25
type input "2300"
click at [551, 55] on button "指定" at bounding box center [555, 51] width 20 height 18
click at [381, 328] on button "結帳" at bounding box center [397, 330] width 34 height 19
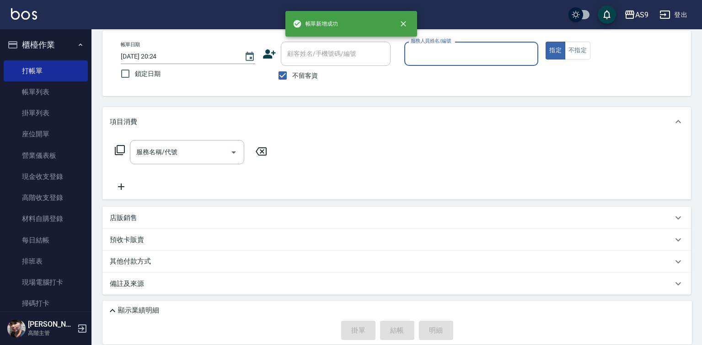
click at [435, 53] on input "服務人員姓名/編號" at bounding box center [471, 54] width 126 height 16
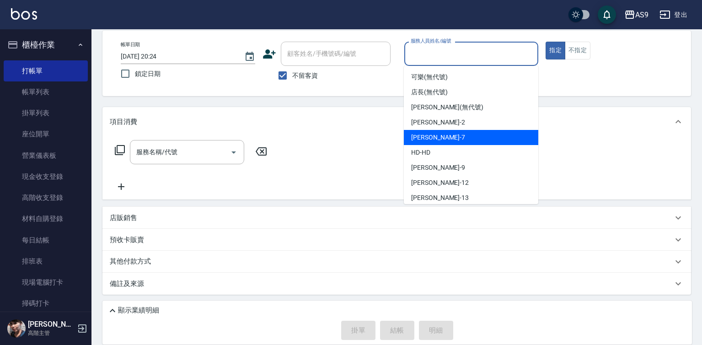
click at [438, 136] on div "Peggy -7" at bounding box center [471, 137] width 134 height 15
type input "Peggy-7"
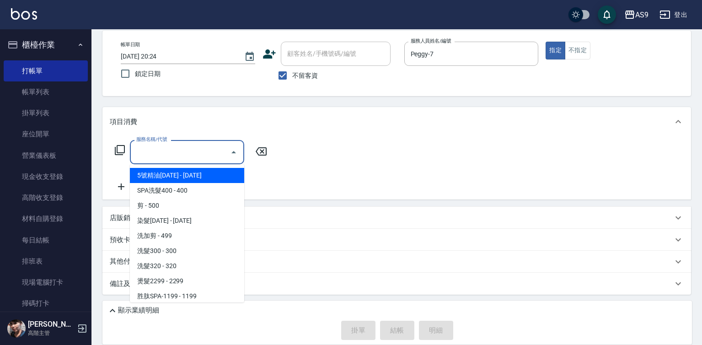
click at [214, 157] on input "服務名稱/代號" at bounding box center [180, 152] width 92 height 16
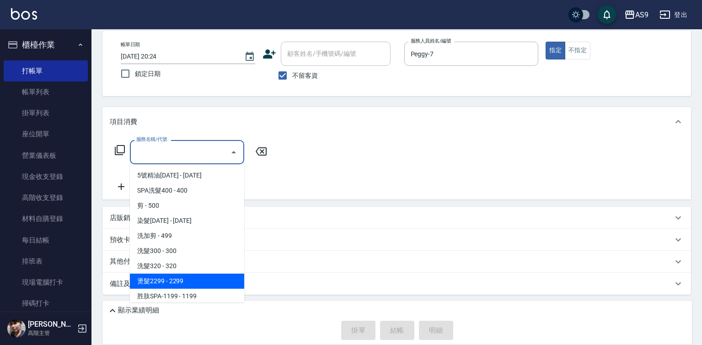
click at [200, 278] on span "燙髮2299 - 2299" at bounding box center [187, 280] width 114 height 15
type input "燙髮2299(燙2299)"
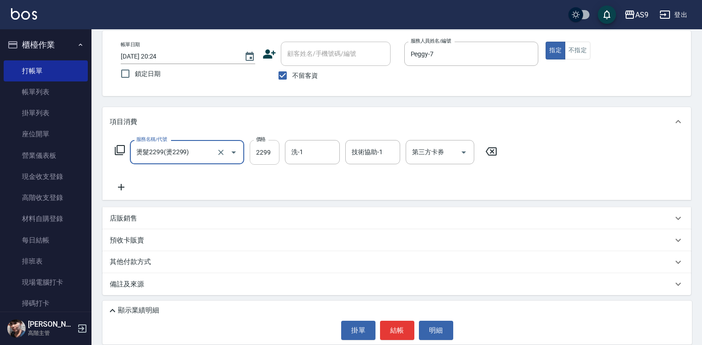
click at [257, 155] on input "2299" at bounding box center [265, 152] width 30 height 25
type input "3000"
click at [412, 333] on button "結帳" at bounding box center [397, 330] width 34 height 19
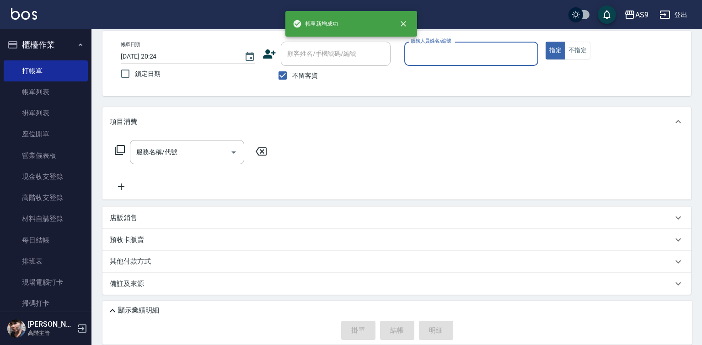
click at [444, 55] on input "服務人員姓名/編號" at bounding box center [471, 54] width 126 height 16
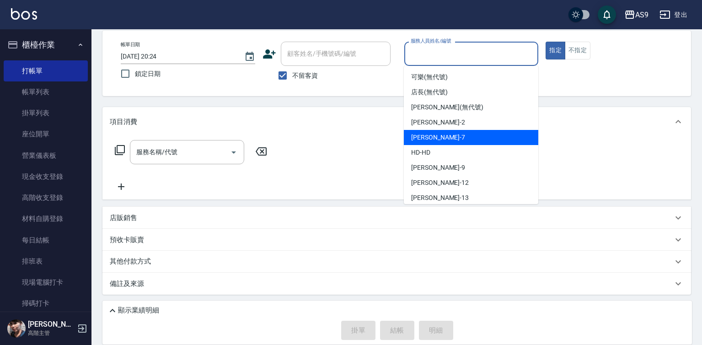
click at [448, 139] on div "Peggy -7" at bounding box center [471, 137] width 134 height 15
type input "Peggy-7"
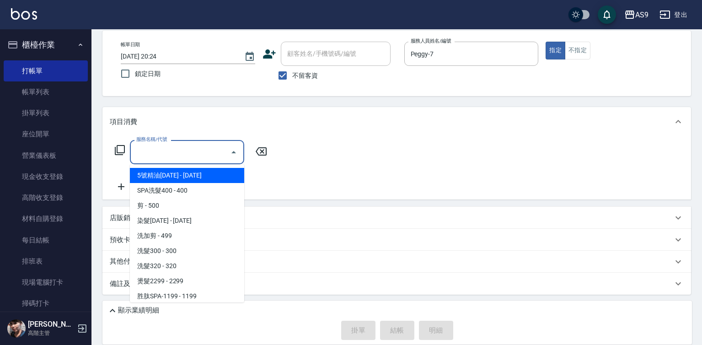
click at [201, 154] on input "服務名稱/代號" at bounding box center [180, 152] width 92 height 16
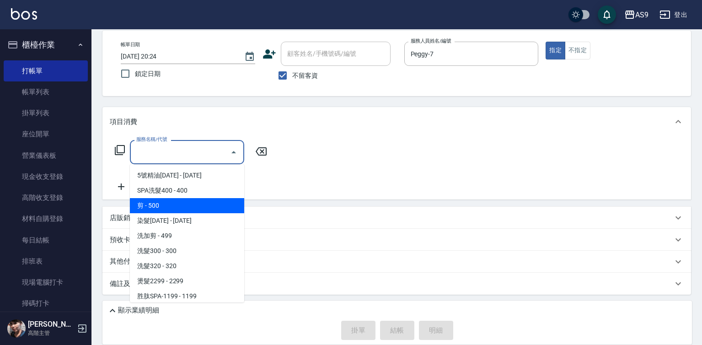
click at [177, 207] on span "剪 - 500" at bounding box center [187, 205] width 114 height 15
type input "剪(剪)"
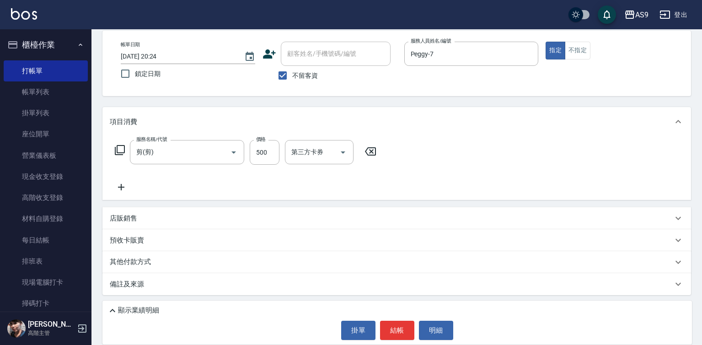
click at [124, 187] on icon at bounding box center [121, 187] width 6 height 6
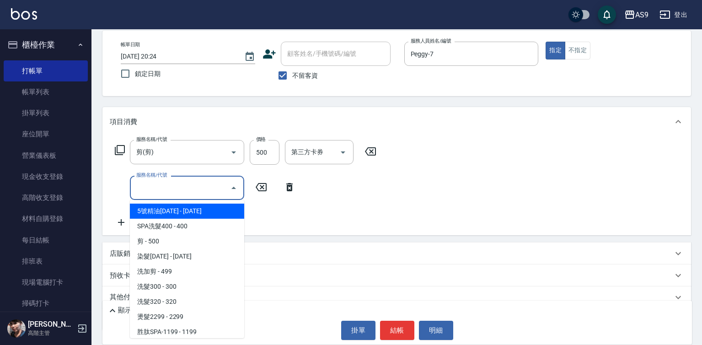
click at [148, 188] on input "服務名稱/代號" at bounding box center [180, 188] width 92 height 16
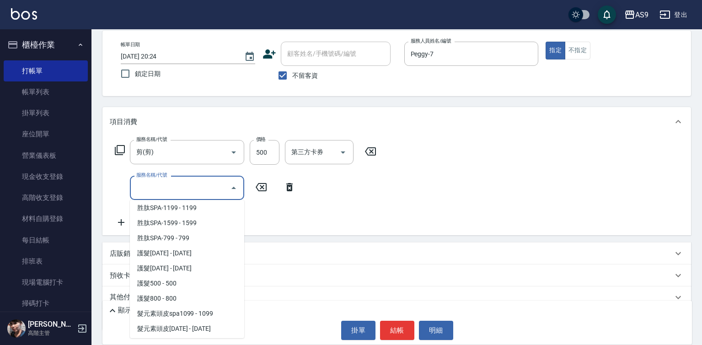
scroll to position [141, 0]
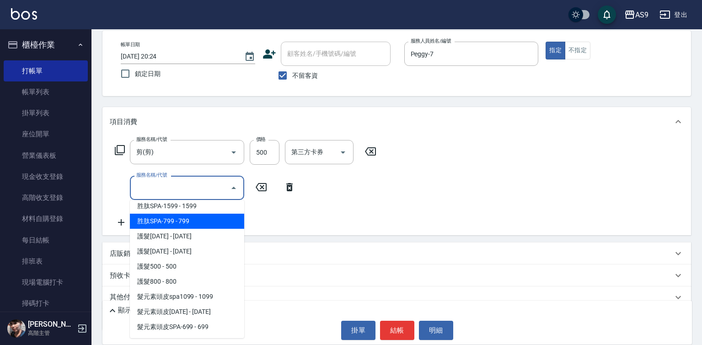
click at [196, 220] on span "胜肽SPA-799 - 799" at bounding box center [187, 221] width 114 height 15
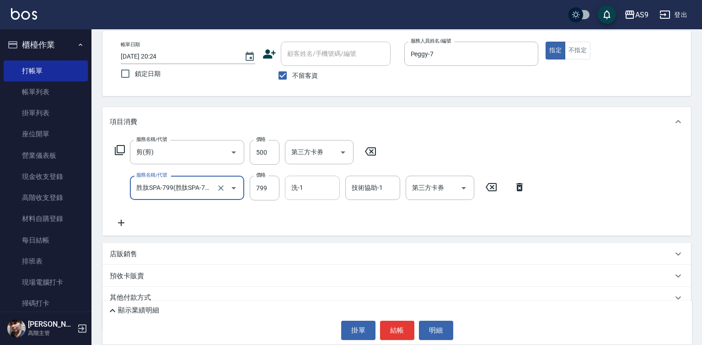
type input "胜肽SPA-799"
click at [311, 187] on input "洗-1" at bounding box center [312, 188] width 47 height 16
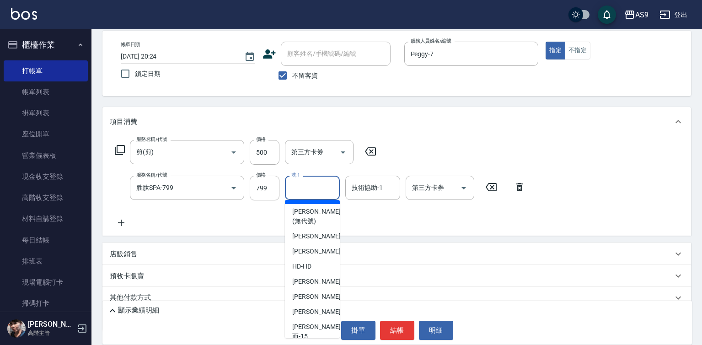
scroll to position [59, 0]
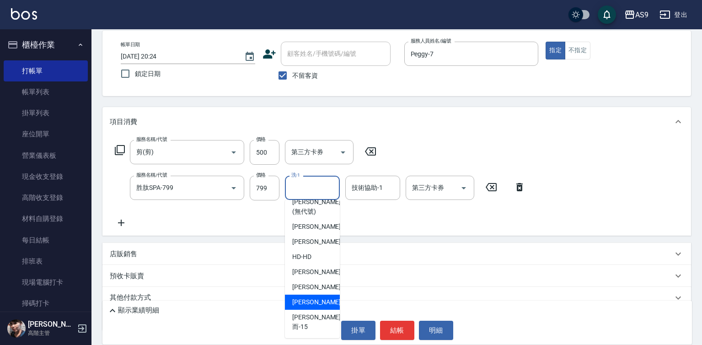
click at [315, 307] on span "[PERSON_NAME] -13" at bounding box center [321, 302] width 58 height 10
type input "[PERSON_NAME]-13"
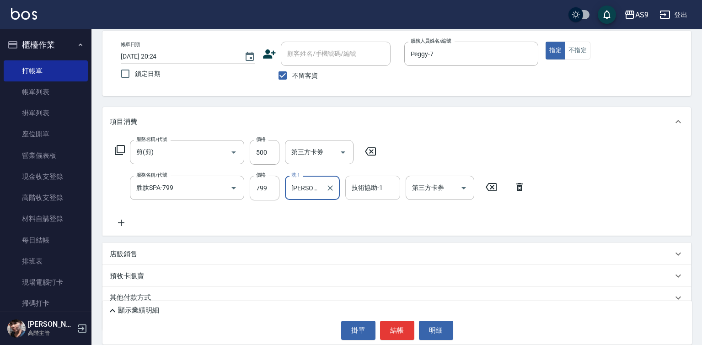
click at [371, 192] on input "技術協助-1" at bounding box center [372, 188] width 47 height 16
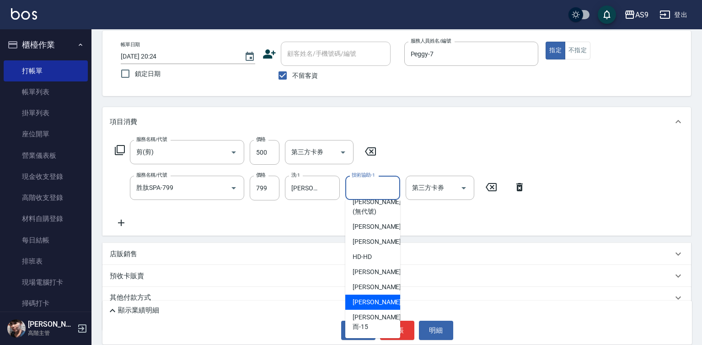
click at [378, 307] on span "[PERSON_NAME] -13" at bounding box center [382, 302] width 58 height 10
type input "[PERSON_NAME]-13"
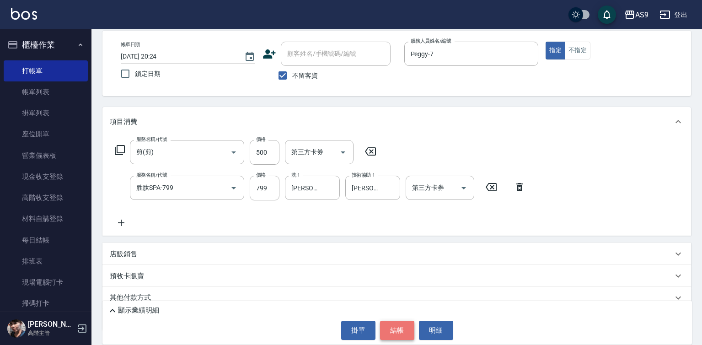
click at [405, 325] on button "結帳" at bounding box center [397, 330] width 34 height 19
type input "[DATE] 20:25"
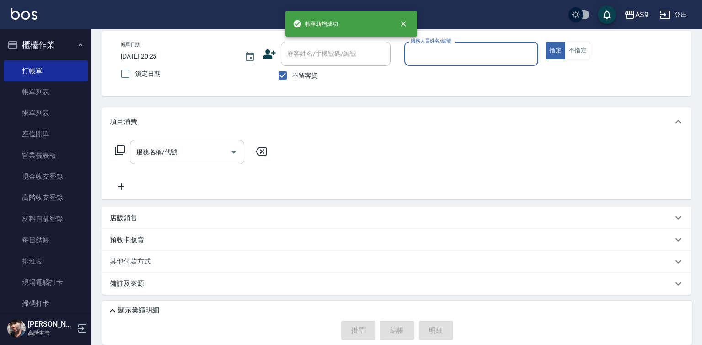
click at [442, 37] on div "帳單日期 [DATE] 20:25 鎖定日期 顧客姓名/手機號碼/編號 顧客姓名/手機號碼/編號 不留客資 服務人員姓名/編號 服務人員姓名/編號 指定 不指定" at bounding box center [396, 63] width 588 height 65
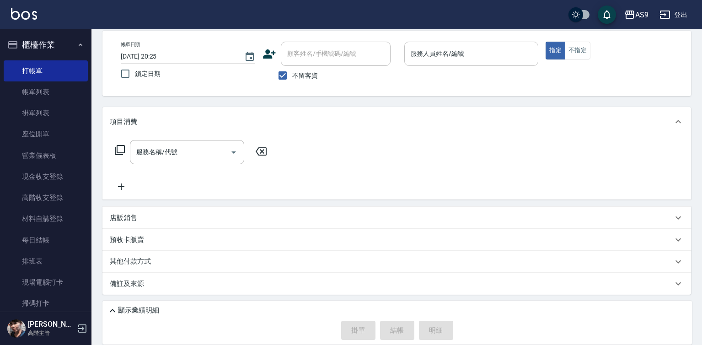
click at [442, 46] on div "服務人員姓名/編號 服務人員姓名/編號" at bounding box center [471, 54] width 134 height 24
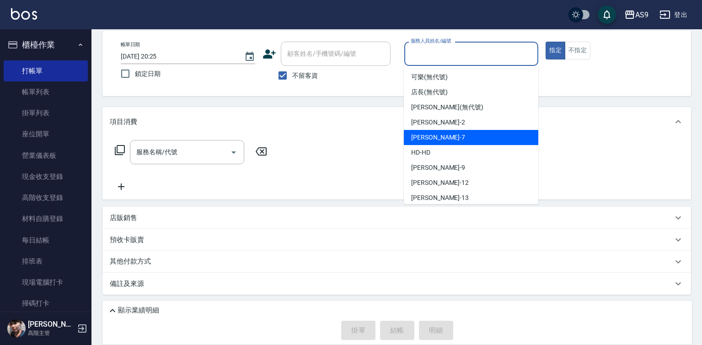
click at [454, 134] on div "Peggy -7" at bounding box center [471, 137] width 134 height 15
type input "Peggy-7"
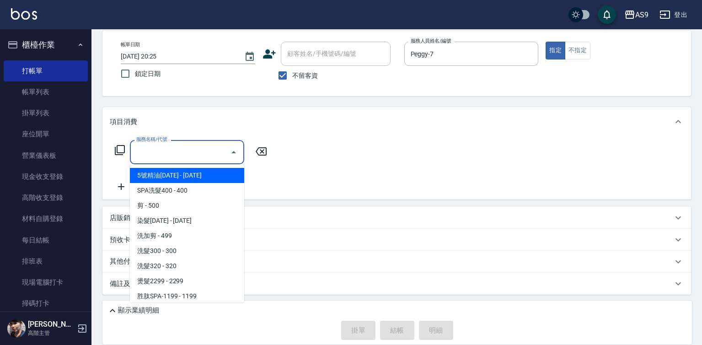
click at [210, 149] on input "服務名稱/代號" at bounding box center [180, 152] width 92 height 16
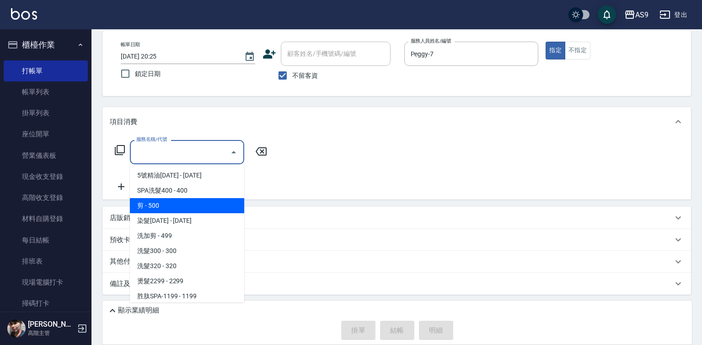
click at [180, 207] on span "剪 - 500" at bounding box center [187, 205] width 114 height 15
type input "剪(剪)"
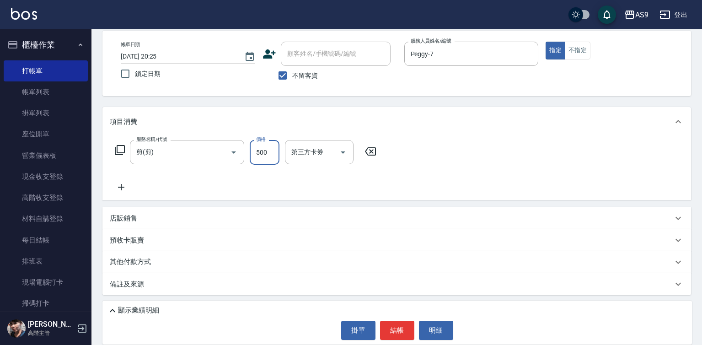
click at [267, 151] on input "500" at bounding box center [265, 152] width 30 height 25
click at [267, 144] on input "5001000" at bounding box center [265, 152] width 30 height 25
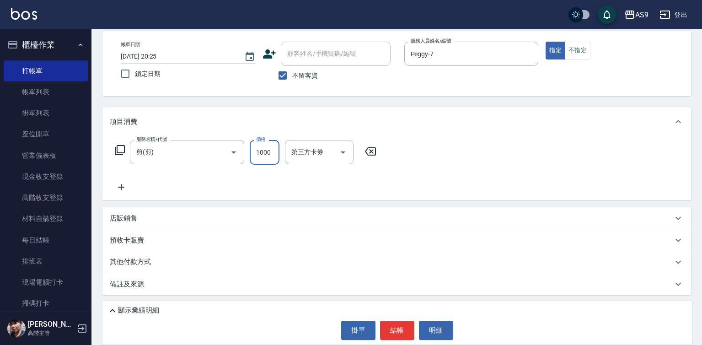
type input "1000"
click at [403, 342] on div "顯示業績明細 掛單 結帳 明細" at bounding box center [396, 322] width 589 height 44
click at [401, 333] on button "結帳" at bounding box center [397, 330] width 34 height 19
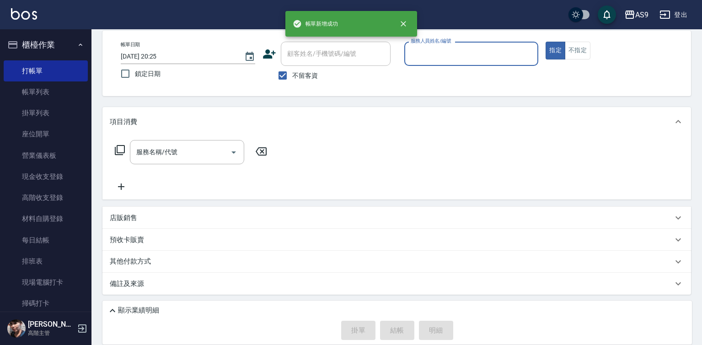
click at [433, 46] on div "服務人員姓名/編號 服務人員姓名/編號" at bounding box center [471, 54] width 134 height 24
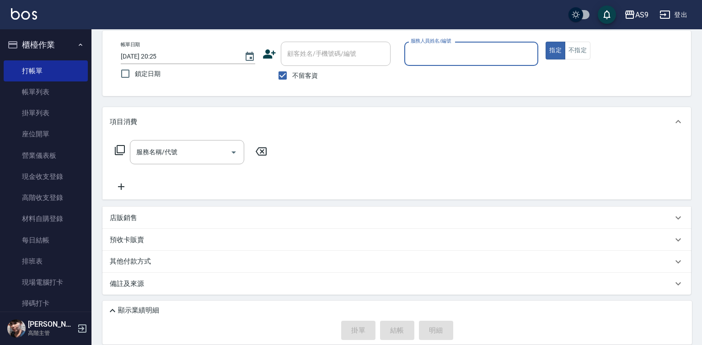
click at [424, 54] on input "服務人員姓名/編號" at bounding box center [471, 54] width 126 height 16
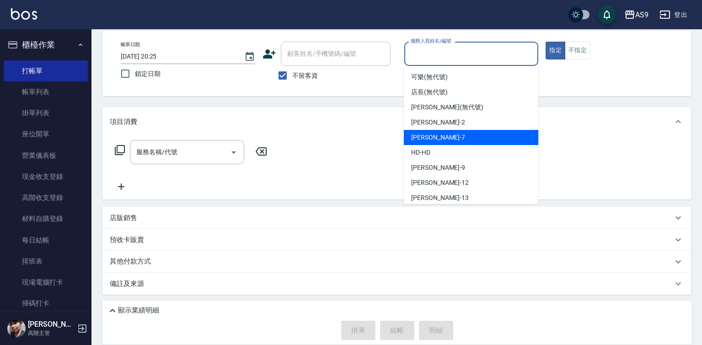
click at [440, 142] on div "Peggy -7" at bounding box center [471, 137] width 134 height 15
type input "Peggy-7"
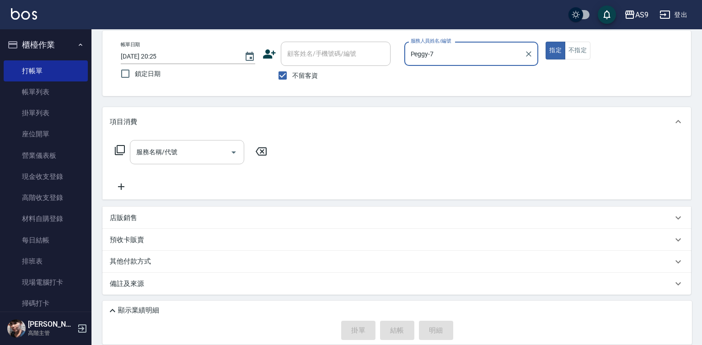
click at [206, 154] on input "服務名稱/代號" at bounding box center [180, 152] width 92 height 16
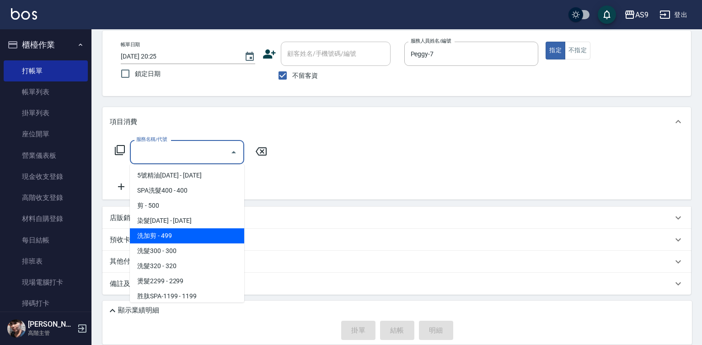
drag, startPoint x: 175, startPoint y: 234, endPoint x: 247, endPoint y: 177, distance: 91.8
click at [175, 235] on span "洗加剪 - 499" at bounding box center [187, 235] width 114 height 15
type input "洗加剪(洗加剪)"
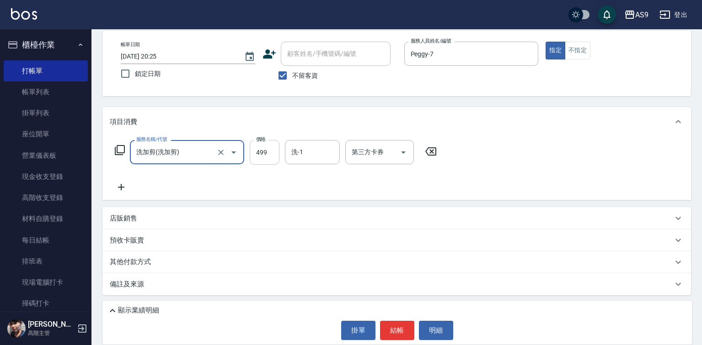
click at [264, 150] on input "499" at bounding box center [265, 152] width 30 height 25
type input "700"
click at [390, 329] on button "結帳" at bounding box center [397, 330] width 34 height 19
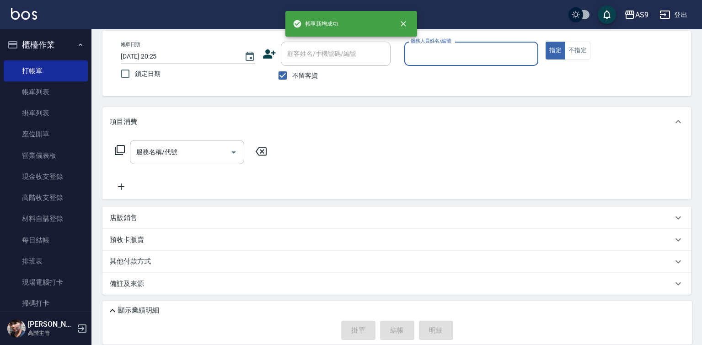
click at [461, 51] on input "服務人員姓名/編號" at bounding box center [471, 54] width 126 height 16
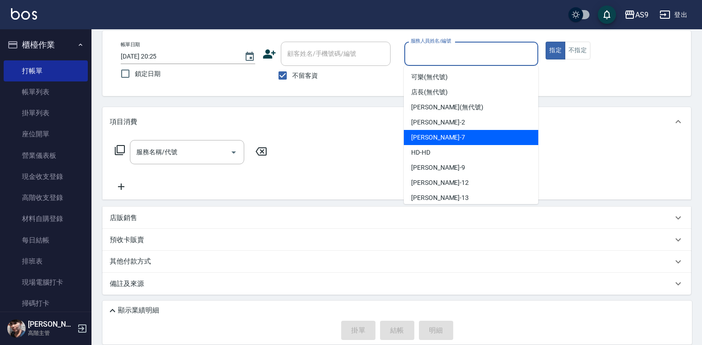
click at [439, 136] on div "Peggy -7" at bounding box center [471, 137] width 134 height 15
type input "Peggy-7"
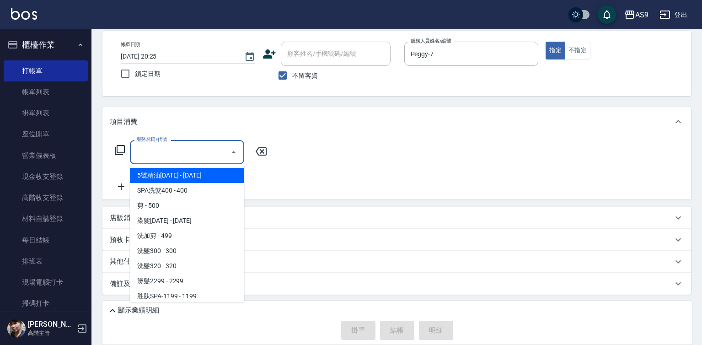
click at [209, 153] on input "服務名稱/代號" at bounding box center [180, 152] width 92 height 16
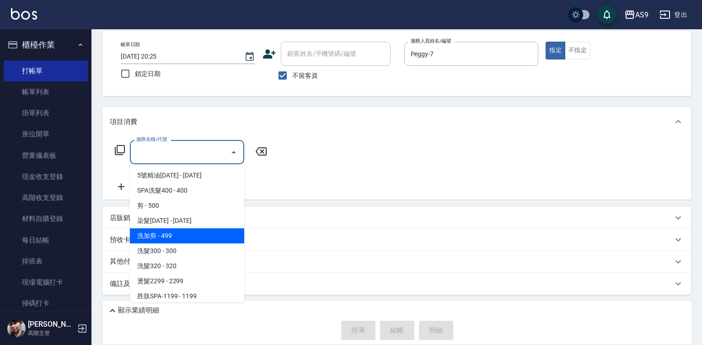
click at [180, 235] on span "洗加剪 - 499" at bounding box center [187, 235] width 114 height 15
type input "洗加剪(洗加剪)"
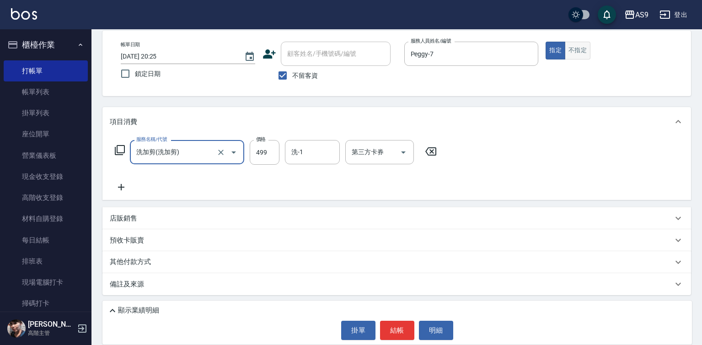
click at [577, 43] on button "不指定" at bounding box center [578, 51] width 26 height 18
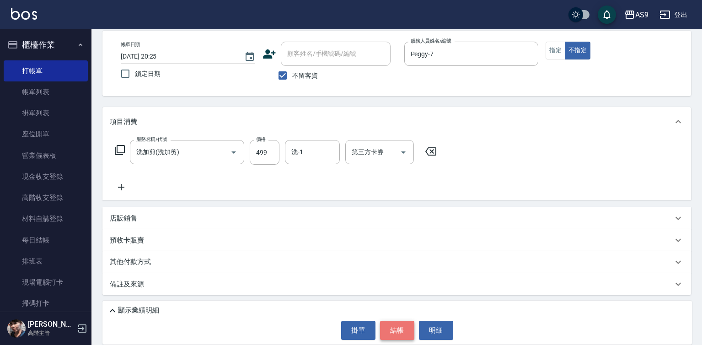
click at [396, 328] on button "結帳" at bounding box center [397, 330] width 34 height 19
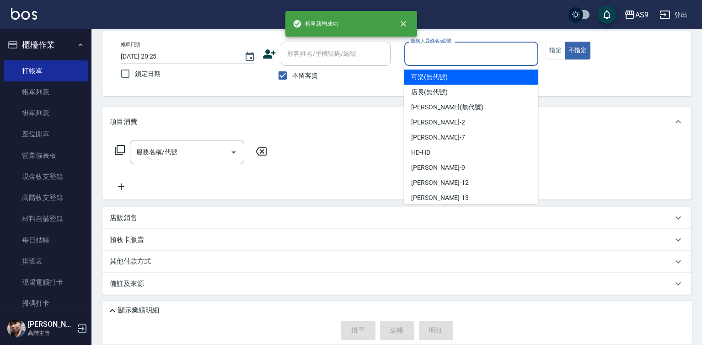
click at [462, 51] on input "服務人員姓名/編號" at bounding box center [471, 54] width 126 height 16
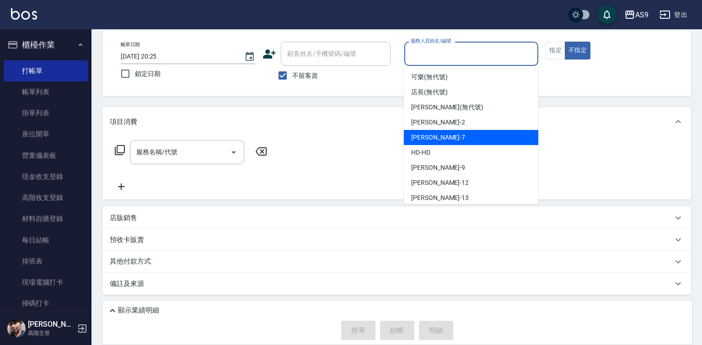
click at [464, 139] on div "Peggy -7" at bounding box center [471, 137] width 134 height 15
type input "Peggy-7"
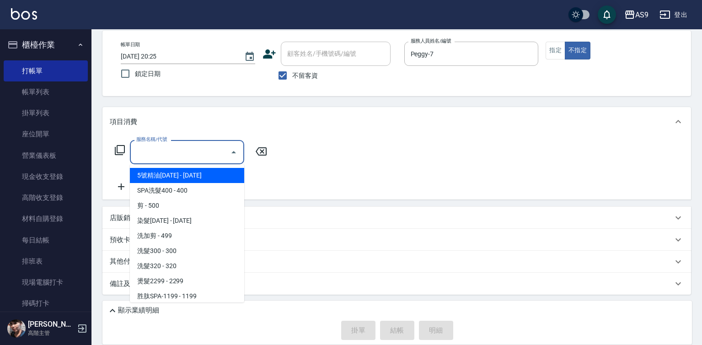
click at [201, 157] on input "服務名稱/代號" at bounding box center [180, 152] width 92 height 16
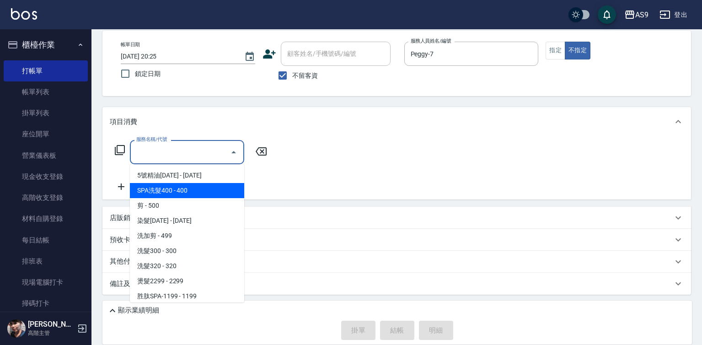
click at [189, 188] on span "SPA洗髮400 - 400" at bounding box center [187, 190] width 114 height 15
type input "SPA洗髮400(SPA洗髮400)"
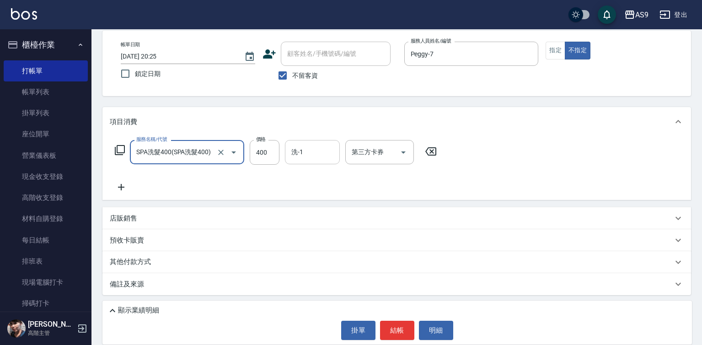
click at [305, 158] on input "洗-1" at bounding box center [312, 152] width 47 height 16
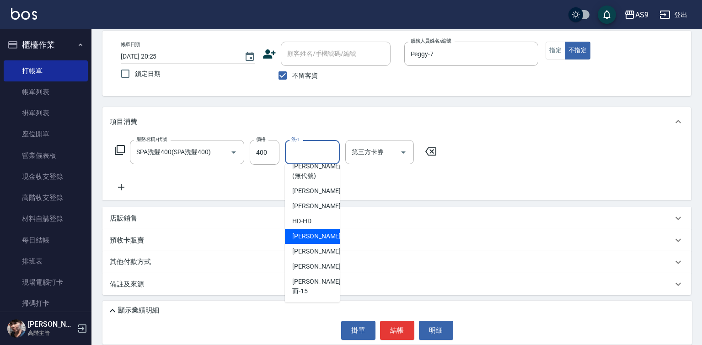
scroll to position [59, 0]
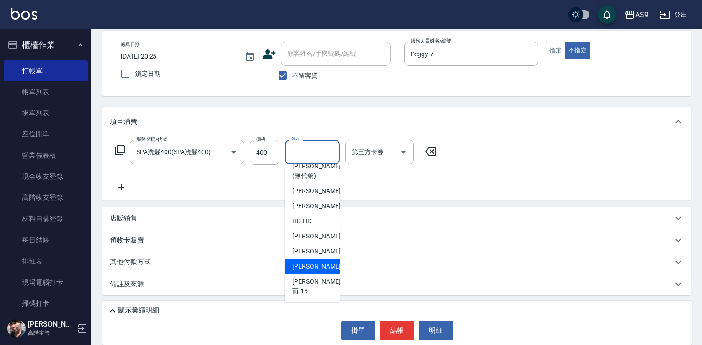
click at [322, 274] on div "[PERSON_NAME] -13" at bounding box center [312, 266] width 55 height 15
type input "[PERSON_NAME]-13"
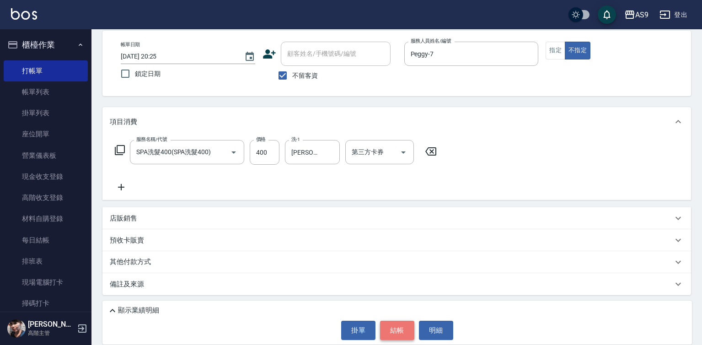
click at [398, 328] on button "結帳" at bounding box center [397, 330] width 34 height 19
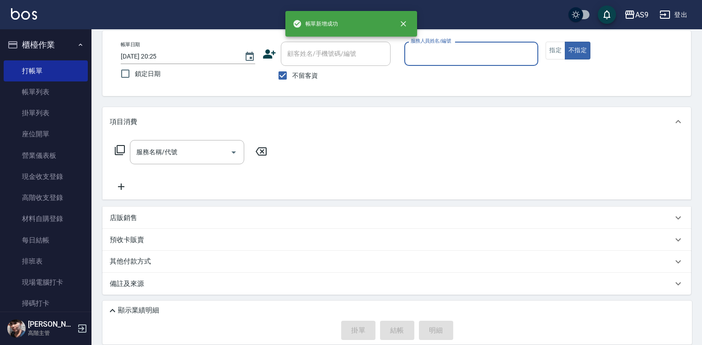
click at [430, 47] on input "服務人員姓名/編號" at bounding box center [471, 54] width 126 height 16
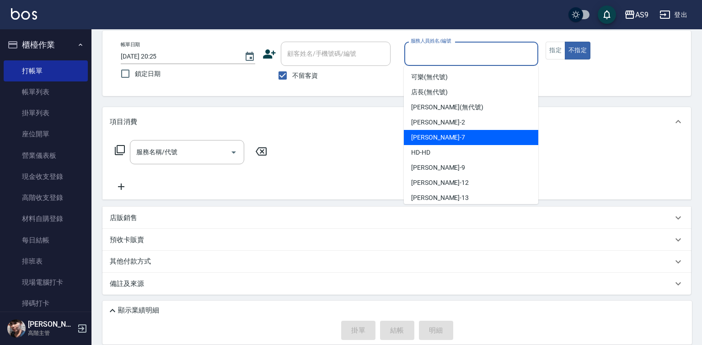
drag, startPoint x: 435, startPoint y: 131, endPoint x: 322, endPoint y: 148, distance: 114.6
click at [435, 132] on div "Peggy -7" at bounding box center [471, 137] width 134 height 15
type input "Peggy-7"
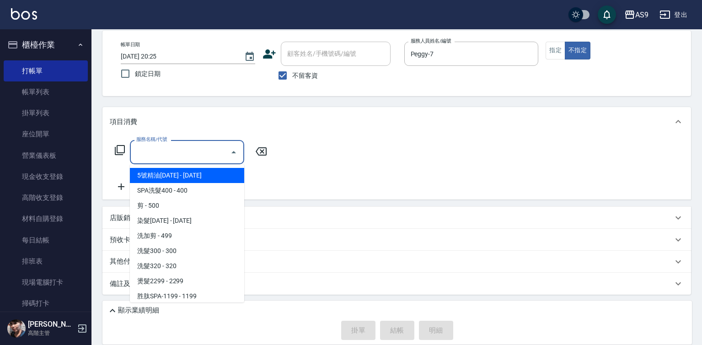
click at [225, 150] on input "服務名稱/代號" at bounding box center [180, 152] width 92 height 16
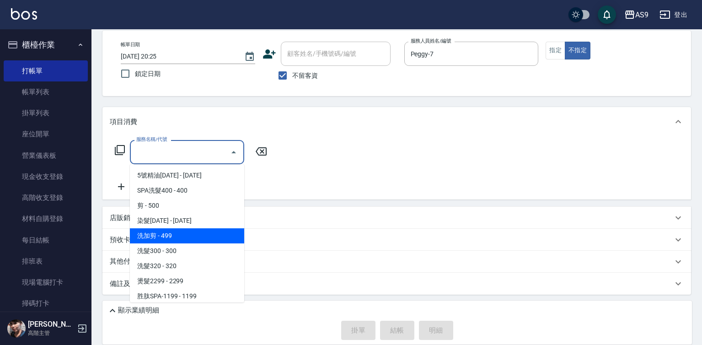
click at [189, 235] on span "洗加剪 - 499" at bounding box center [187, 235] width 114 height 15
type input "洗加剪(洗加剪)"
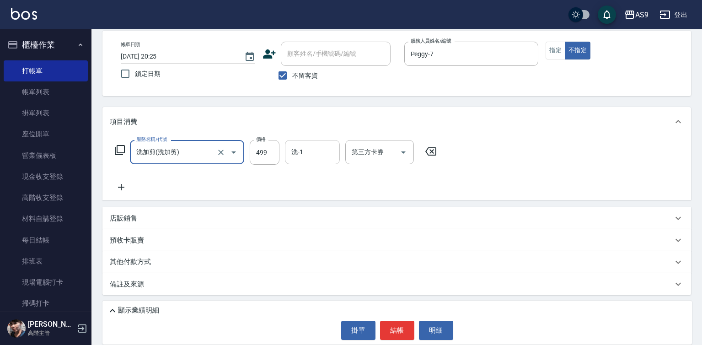
click at [298, 164] on div "洗-1" at bounding box center [312, 152] width 55 height 24
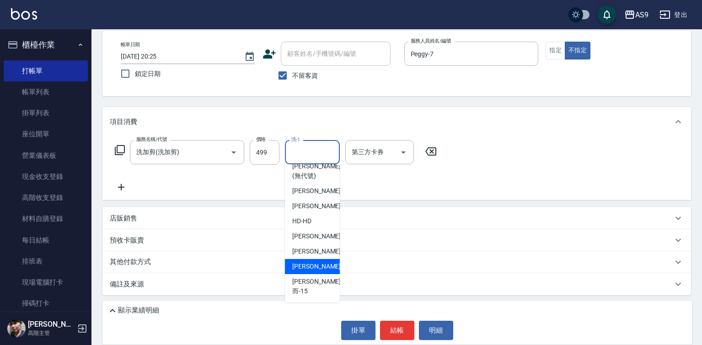
click at [322, 274] on div "[PERSON_NAME] -13" at bounding box center [312, 266] width 55 height 15
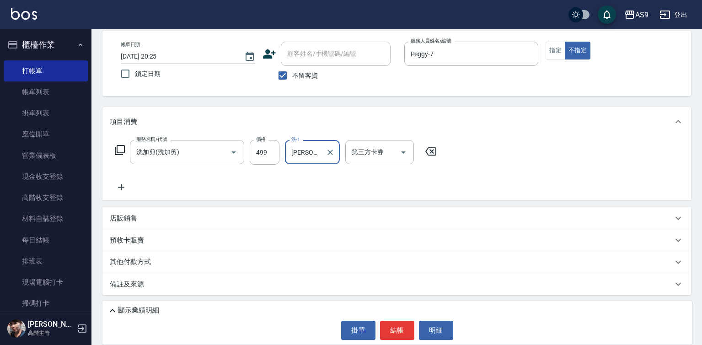
type input "[PERSON_NAME]-13"
click at [406, 332] on button "結帳" at bounding box center [397, 330] width 34 height 19
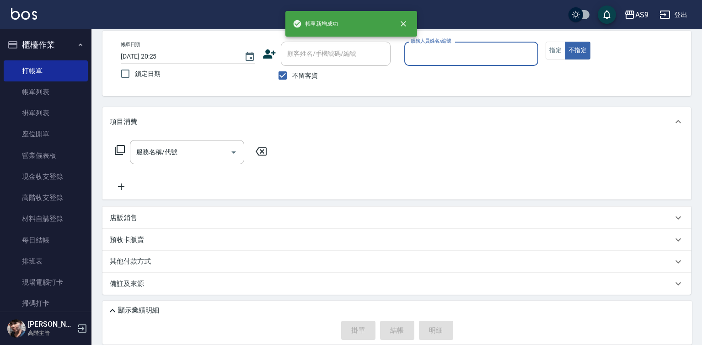
click at [427, 56] on input "服務人員姓名/編號" at bounding box center [471, 54] width 126 height 16
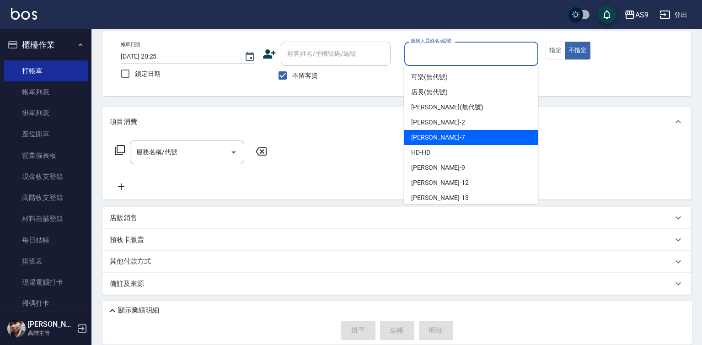
click at [437, 140] on div "Peggy -7" at bounding box center [471, 137] width 134 height 15
type input "Peggy-7"
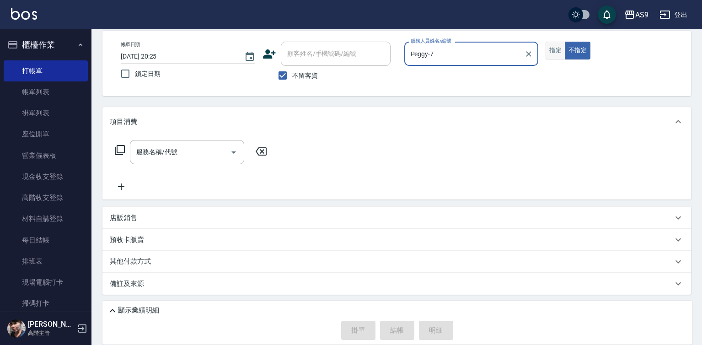
click at [557, 53] on button "指定" at bounding box center [555, 51] width 20 height 18
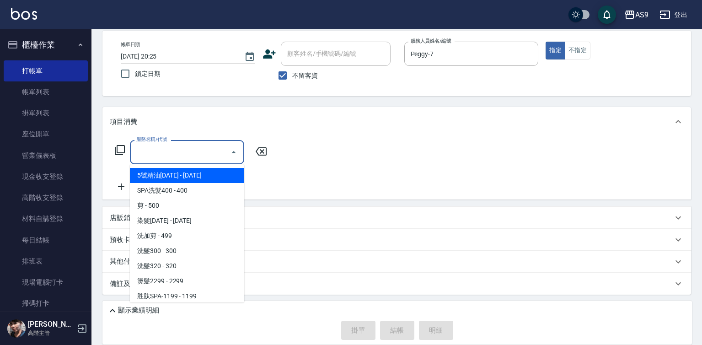
click at [193, 155] on input "服務名稱/代號" at bounding box center [180, 152] width 92 height 16
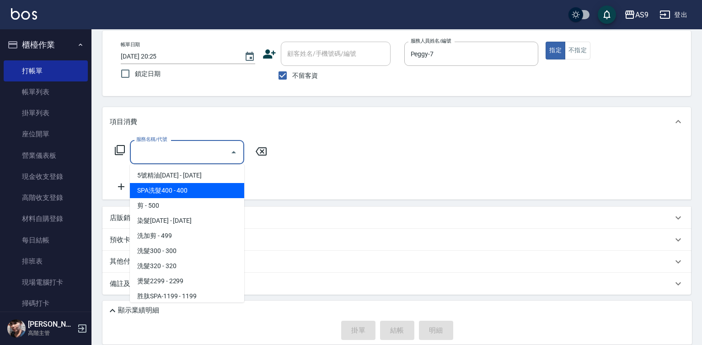
click at [173, 190] on span "SPA洗髮400 - 400" at bounding box center [187, 190] width 114 height 15
type input "SPA洗髮400(SPA洗髮400)"
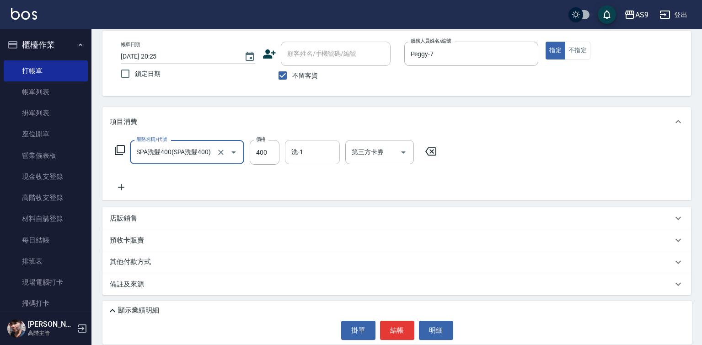
click at [310, 153] on input "洗-1" at bounding box center [312, 152] width 47 height 16
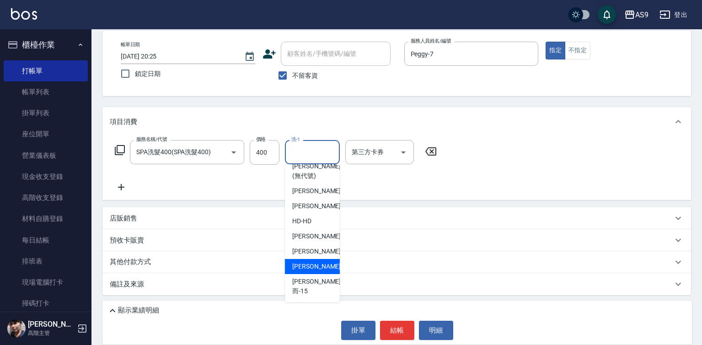
click at [311, 274] on div "[PERSON_NAME] -13" at bounding box center [312, 266] width 55 height 15
type input "[PERSON_NAME]-13"
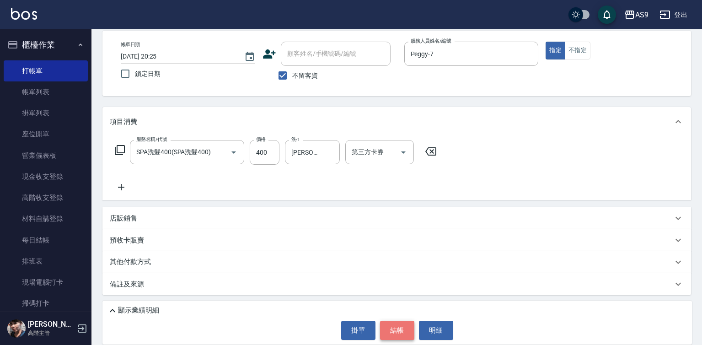
click at [399, 333] on button "結帳" at bounding box center [397, 330] width 34 height 19
type input "[DATE] 20:26"
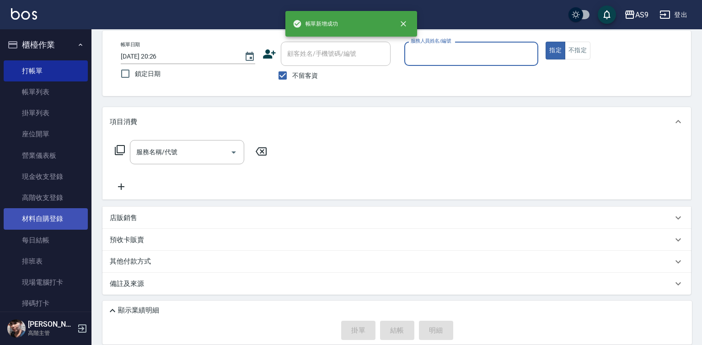
scroll to position [137, 0]
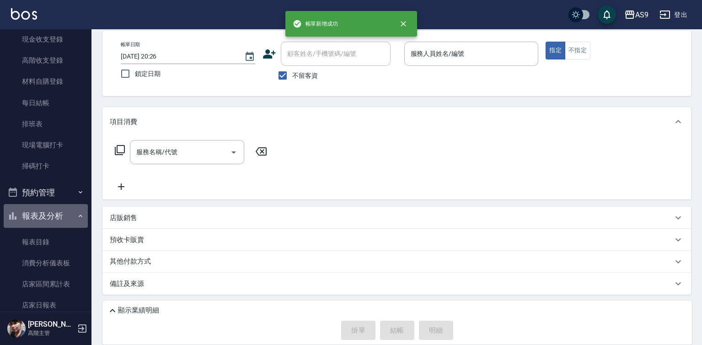
click at [47, 219] on button "報表及分析" at bounding box center [46, 216] width 84 height 24
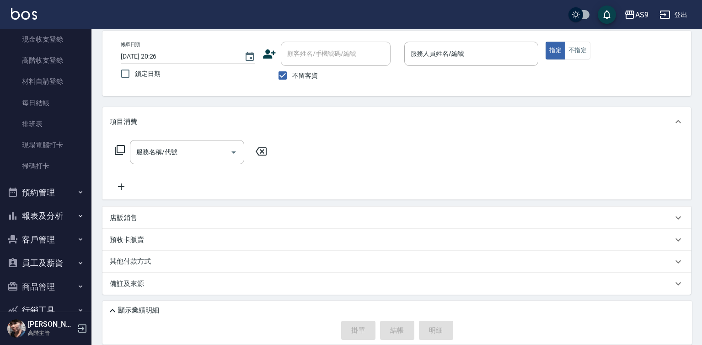
click at [48, 215] on button "報表及分析" at bounding box center [46, 216] width 84 height 24
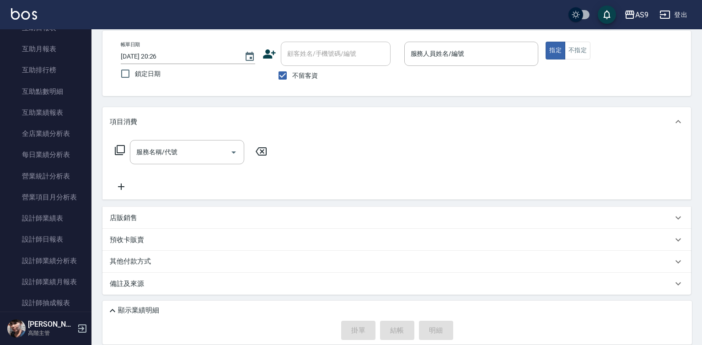
scroll to position [457, 0]
click at [61, 238] on link "設計師日報表" at bounding box center [46, 238] width 84 height 21
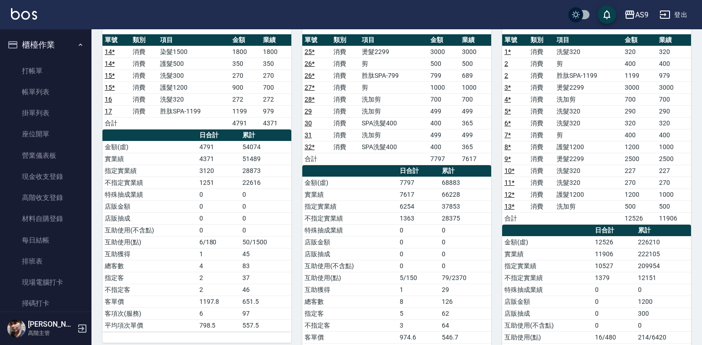
drag, startPoint x: 48, startPoint y: 69, endPoint x: 88, endPoint y: 65, distance: 40.5
click at [48, 69] on link "打帳單" at bounding box center [46, 70] width 84 height 21
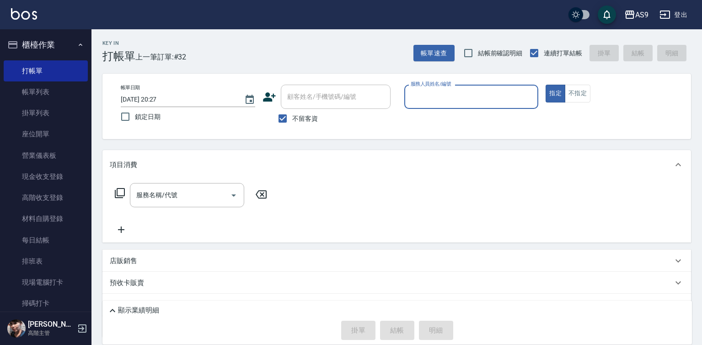
drag, startPoint x: 411, startPoint y: 98, endPoint x: 417, endPoint y: 106, distance: 9.7
click at [411, 98] on input "服務人員姓名/編號" at bounding box center [471, 97] width 126 height 16
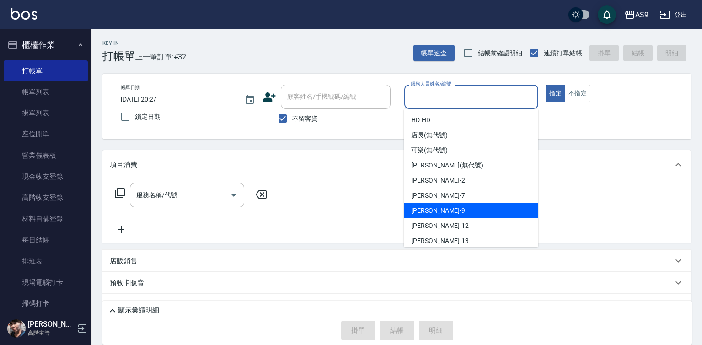
click at [443, 210] on div "[PERSON_NAME] -9" at bounding box center [471, 210] width 134 height 15
type input "[PERSON_NAME]-9"
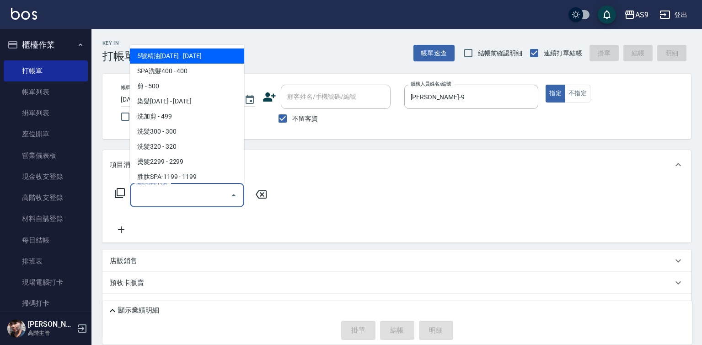
click at [187, 188] on input "服務名稱/代號" at bounding box center [180, 195] width 92 height 16
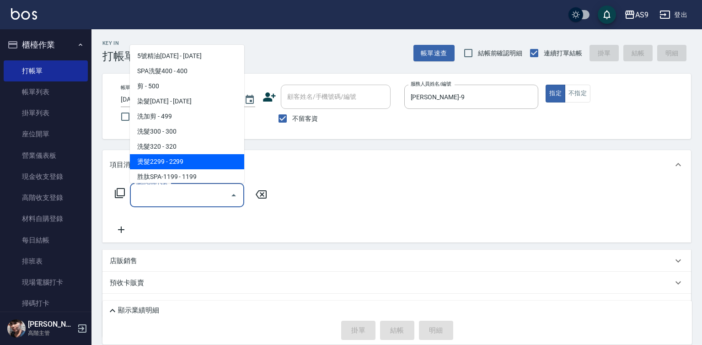
click at [187, 164] on span "燙髮2299 - 2299" at bounding box center [187, 161] width 114 height 15
type input "燙髮2299(燙2299)"
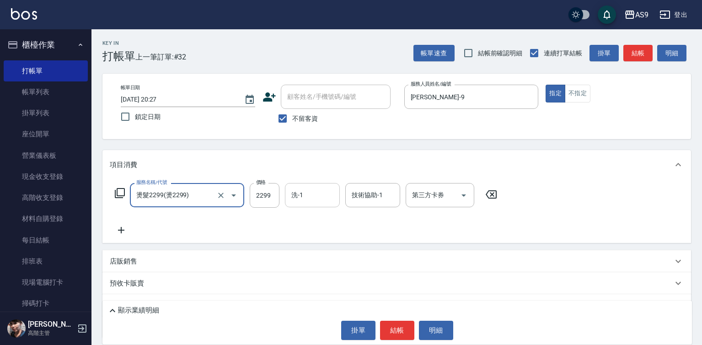
click at [309, 198] on input "洗-1" at bounding box center [312, 195] width 47 height 16
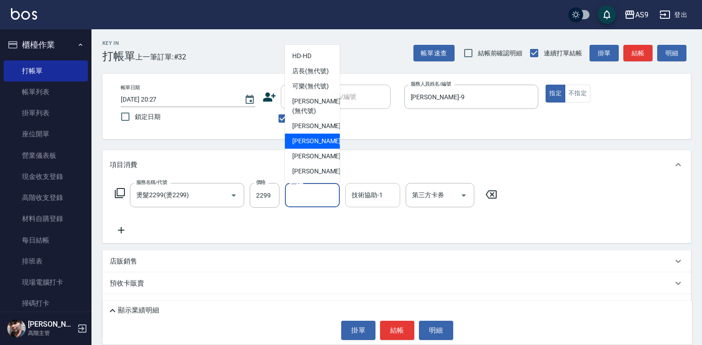
click at [375, 195] on div "技術協助-1 技術協助-1" at bounding box center [372, 195] width 55 height 24
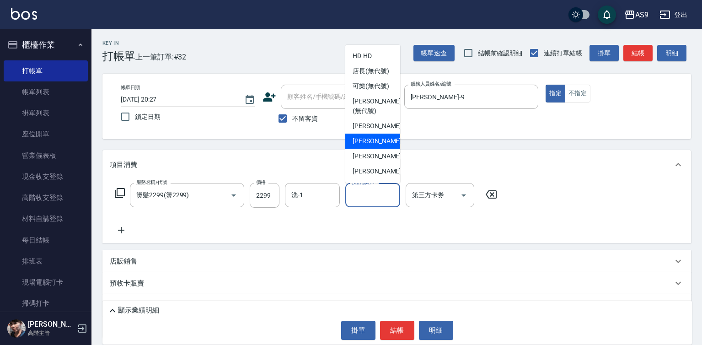
scroll to position [59, 0]
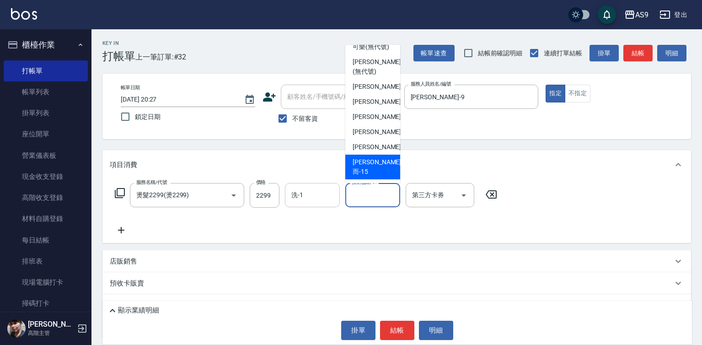
click at [322, 194] on input "洗-1" at bounding box center [312, 195] width 47 height 16
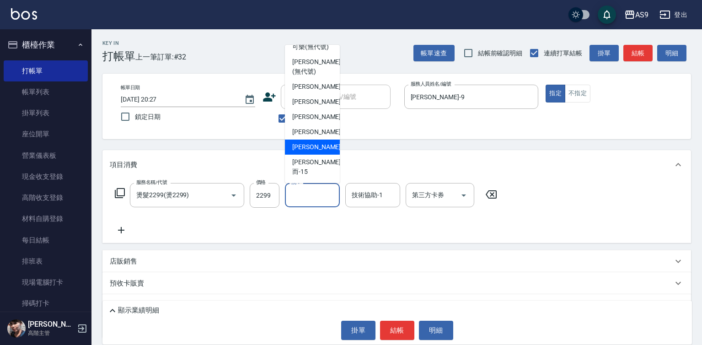
click at [318, 152] on span "[PERSON_NAME] -13" at bounding box center [321, 147] width 58 height 10
type input "[PERSON_NAME]-13"
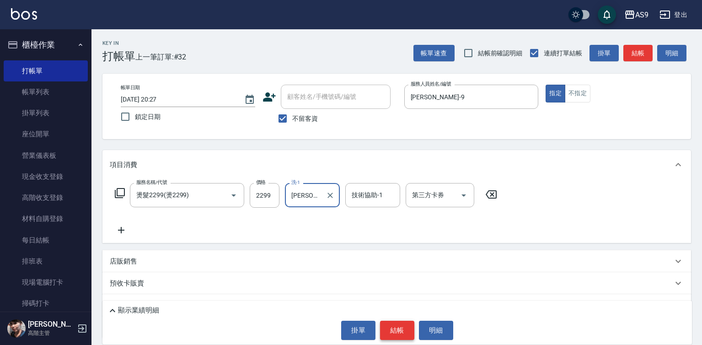
click at [400, 327] on button "結帳" at bounding box center [397, 330] width 34 height 19
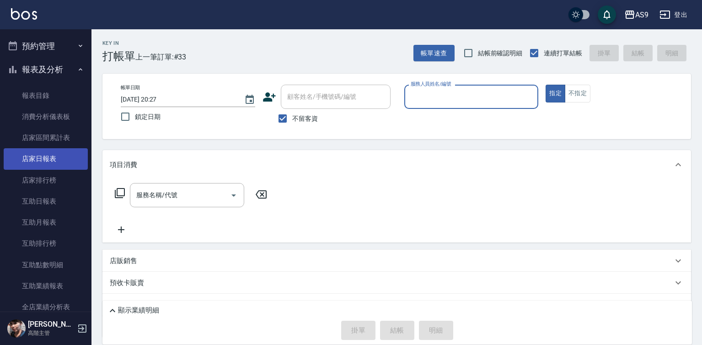
scroll to position [412, 0]
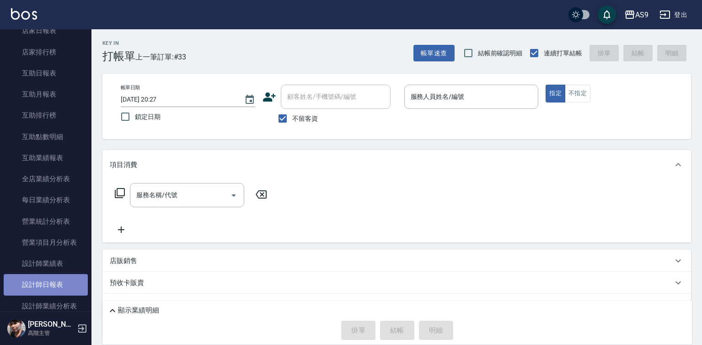
click at [52, 281] on link "設計師日報表" at bounding box center [46, 284] width 84 height 21
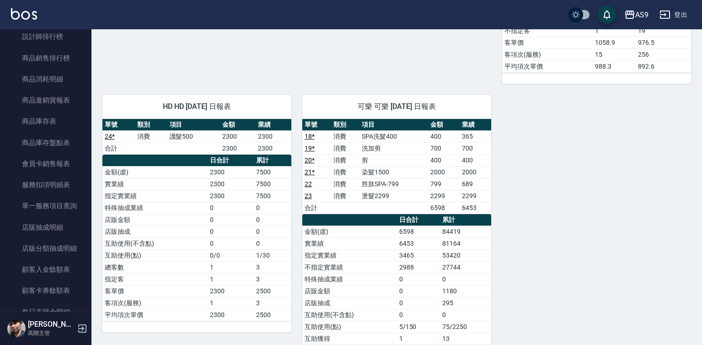
scroll to position [914, 0]
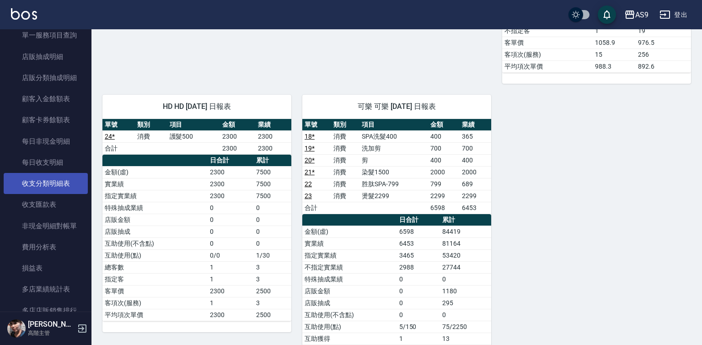
click at [59, 184] on link "收支分類明細表" at bounding box center [46, 183] width 84 height 21
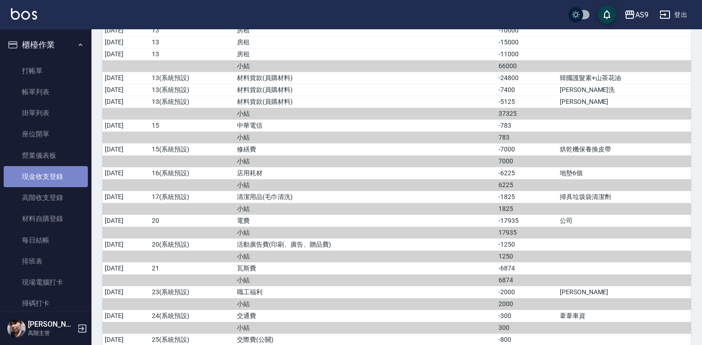
click at [57, 178] on link "現金收支登錄" at bounding box center [46, 176] width 84 height 21
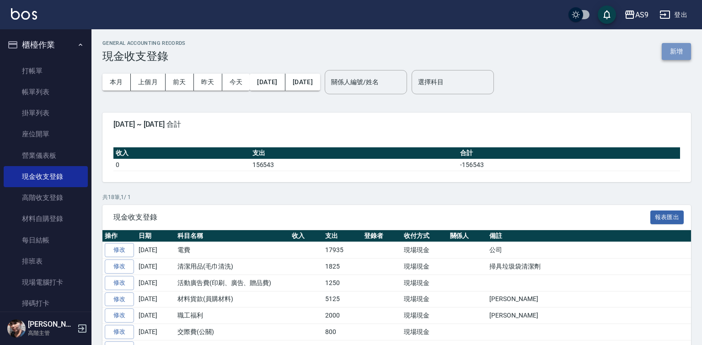
click at [675, 47] on button "新增" at bounding box center [676, 51] width 29 height 17
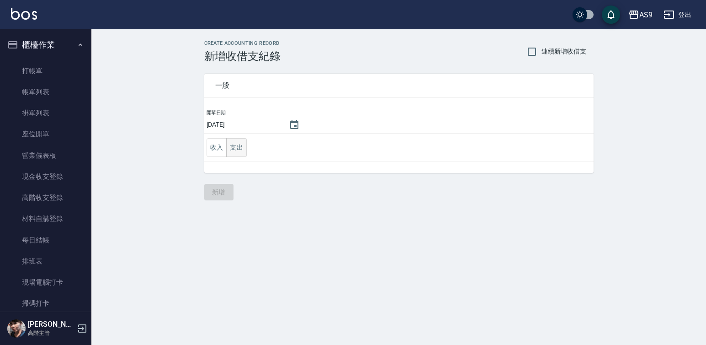
click at [240, 149] on button "支出" at bounding box center [236, 147] width 21 height 19
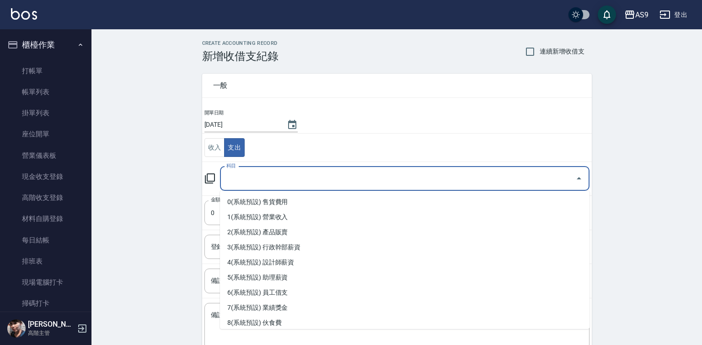
click at [261, 181] on input "科目" at bounding box center [397, 179] width 347 height 16
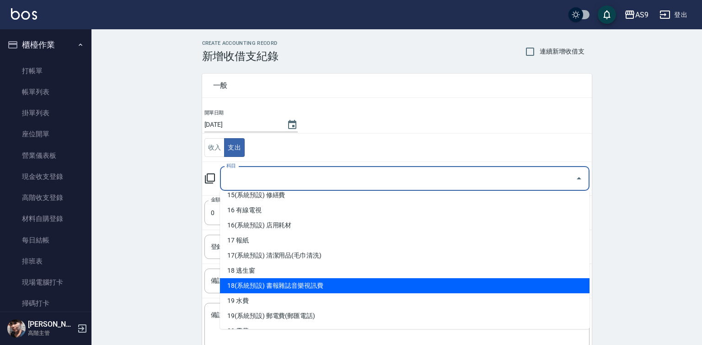
scroll to position [366, 0]
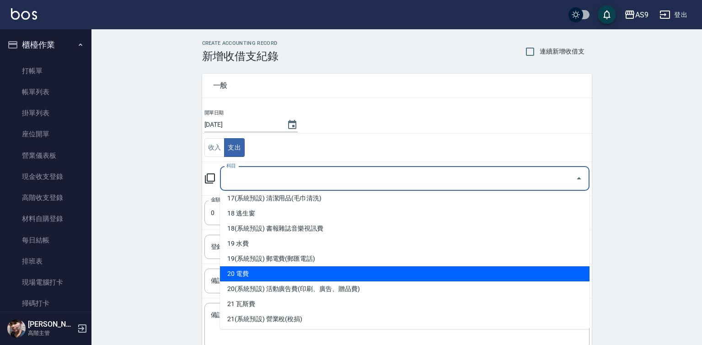
click at [246, 273] on li "20 電費" at bounding box center [404, 273] width 369 height 15
type input "20 電費"
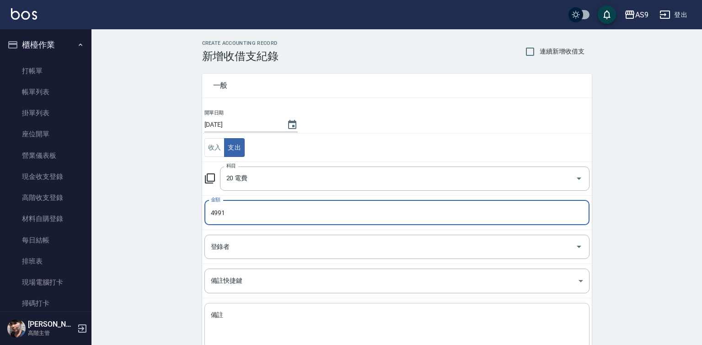
type input "4991"
click at [248, 323] on textarea "備註" at bounding box center [397, 325] width 372 height 31
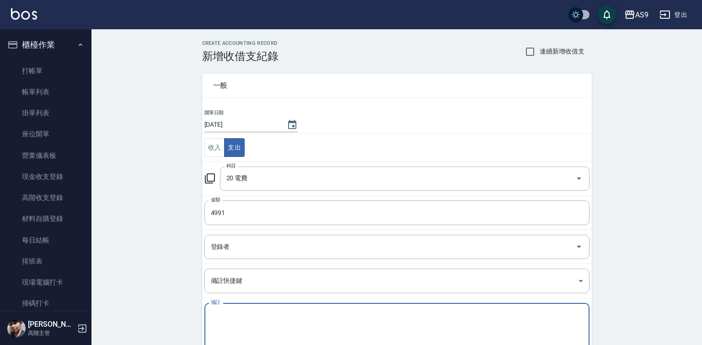
click at [219, 324] on textarea "備註" at bounding box center [397, 325] width 372 height 31
type textarea "宿舍"
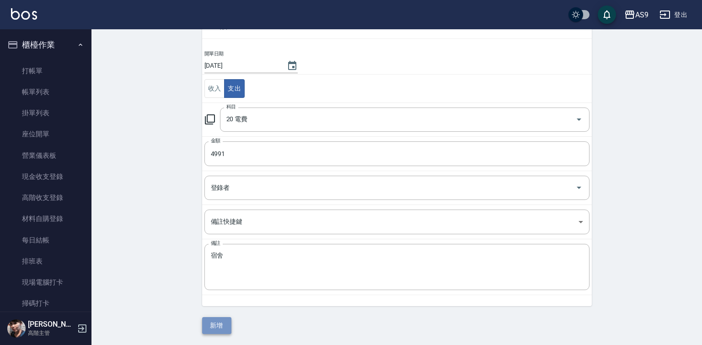
click at [222, 324] on button "新增" at bounding box center [216, 325] width 29 height 17
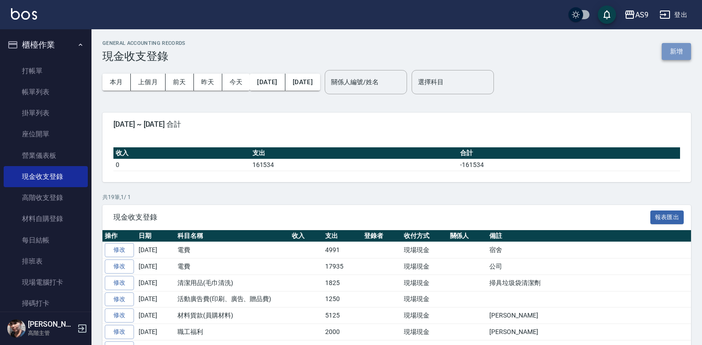
click at [668, 49] on button "新增" at bounding box center [676, 51] width 29 height 17
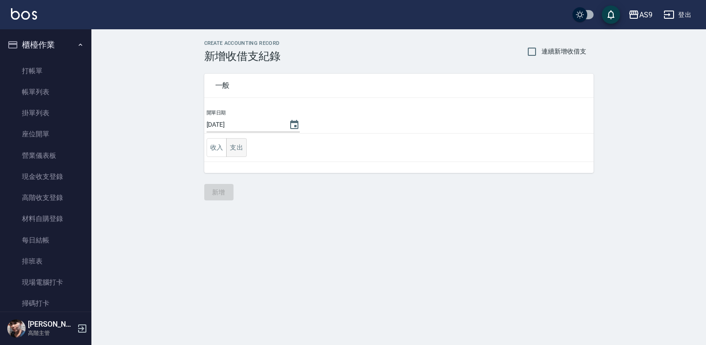
click at [234, 146] on button "支出" at bounding box center [236, 147] width 21 height 19
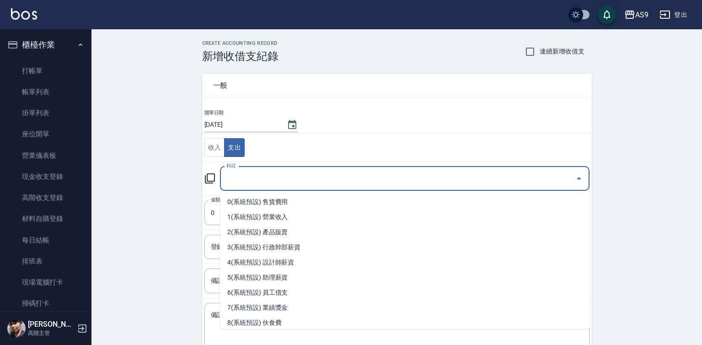
click at [238, 179] on input "科目" at bounding box center [397, 179] width 347 height 16
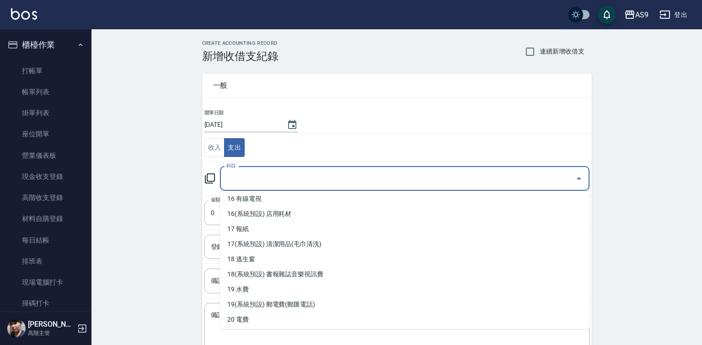
scroll to position [366, 0]
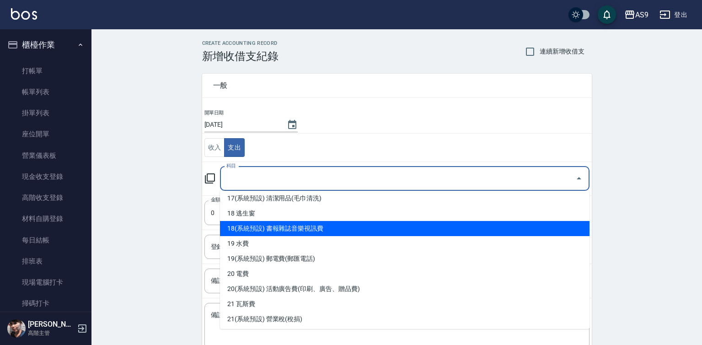
click at [310, 229] on li "18(系統預設) 書報雜誌音樂視訊費" at bounding box center [404, 228] width 369 height 15
type input "18(系統預設) 書報雜誌音樂視訊費"
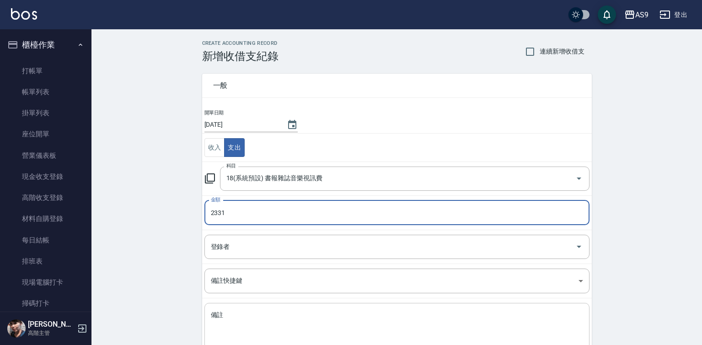
type input "2331"
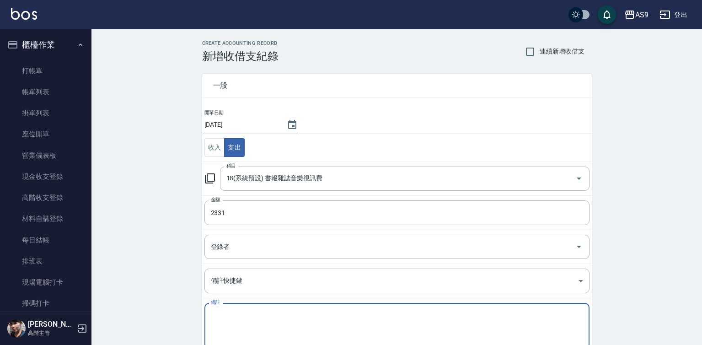
drag, startPoint x: 223, startPoint y: 315, endPoint x: 235, endPoint y: 315, distance: 12.4
click at [223, 315] on textarea "備註" at bounding box center [397, 325] width 372 height 31
click at [211, 318] on textarea "備註" at bounding box center [397, 325] width 372 height 31
click at [227, 321] on textarea "[PERSON_NAME]" at bounding box center [397, 325] width 372 height 31
click at [240, 313] on textarea "中 嘉寬[PERSON_NAME]" at bounding box center [397, 325] width 372 height 31
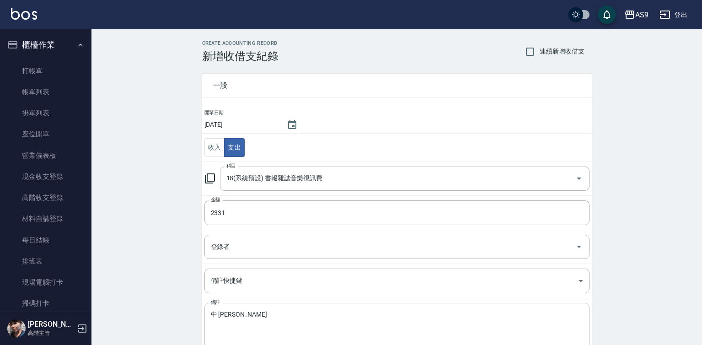
click at [239, 308] on div "中 嘉寬平 x 備註" at bounding box center [396, 326] width 385 height 46
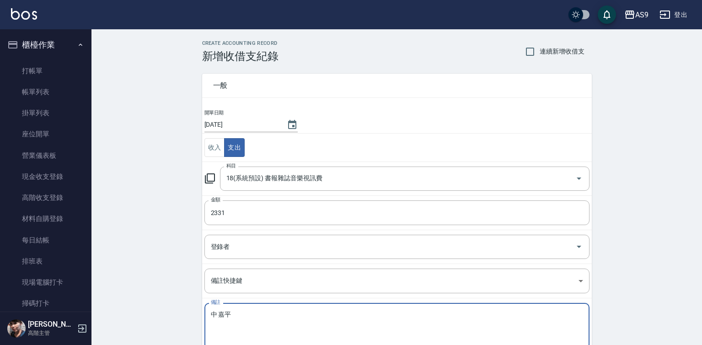
click at [231, 313] on textarea "中 嘉平" at bounding box center [397, 325] width 372 height 31
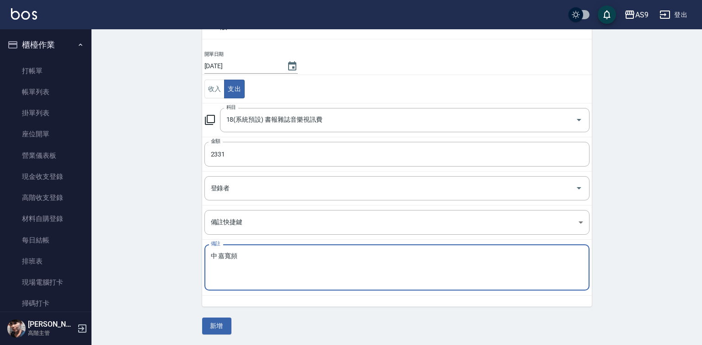
scroll to position [59, 0]
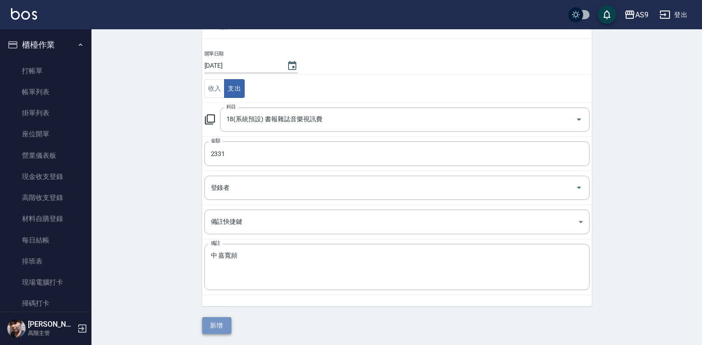
click at [217, 328] on button "新增" at bounding box center [216, 325] width 29 height 17
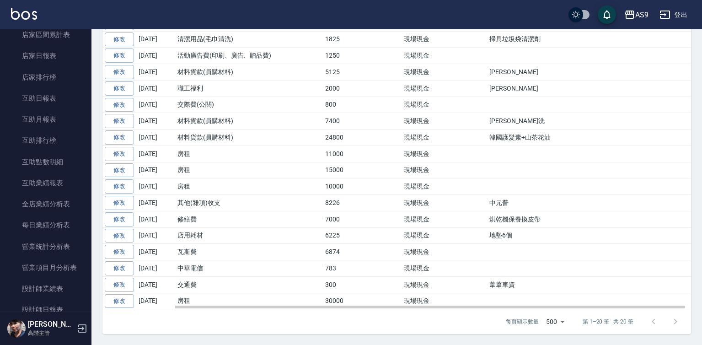
scroll to position [387, 0]
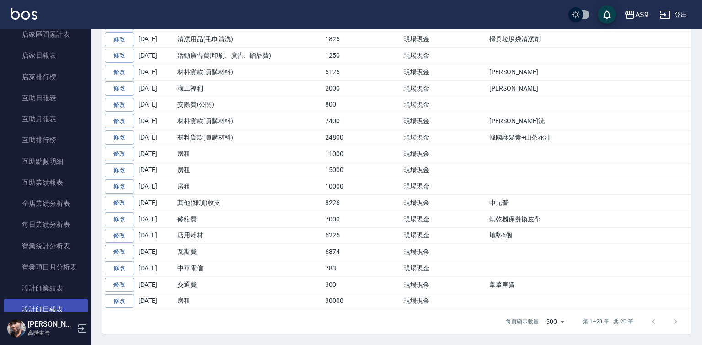
click at [57, 306] on link "設計師日報表" at bounding box center [46, 309] width 84 height 21
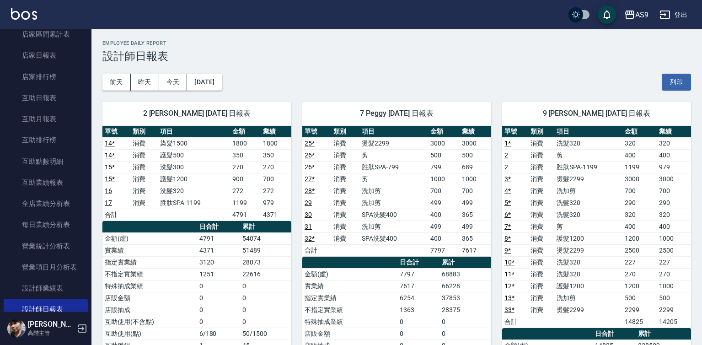
click at [214, 53] on h3 "設計師日報表" at bounding box center [396, 56] width 588 height 13
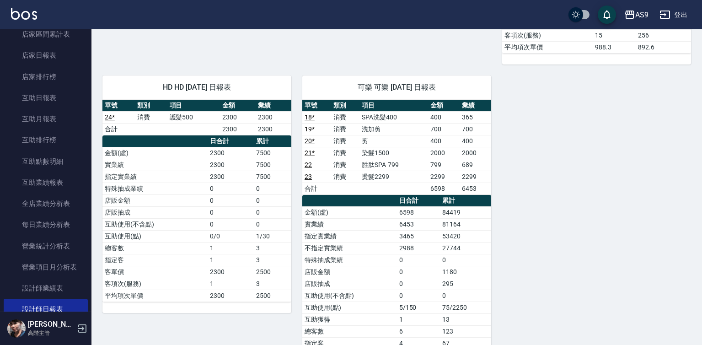
scroll to position [478, 0]
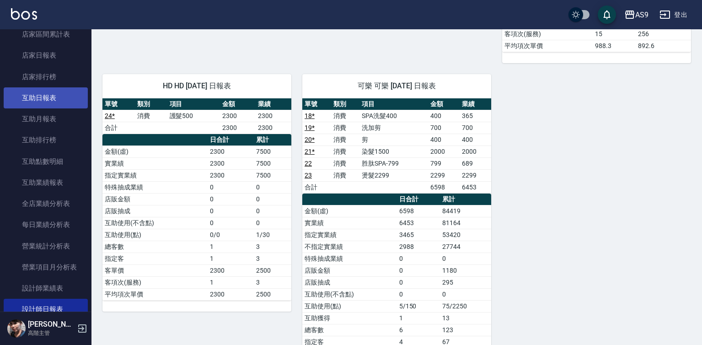
click at [52, 95] on link "互助日報表" at bounding box center [46, 97] width 84 height 21
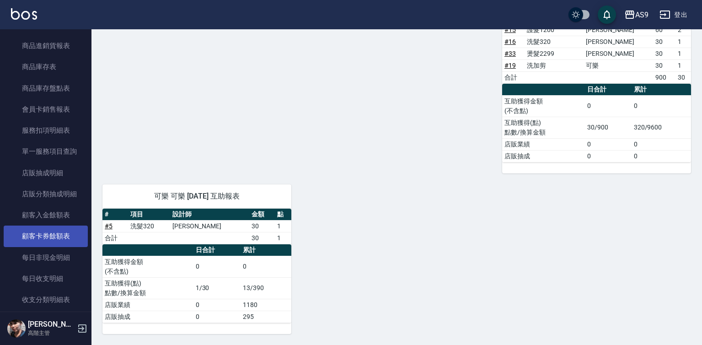
scroll to position [1073, 0]
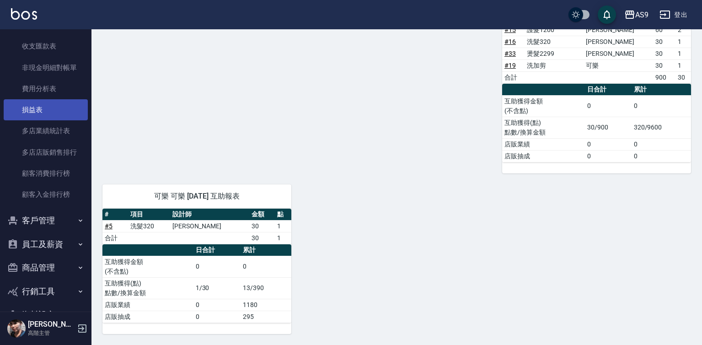
click at [33, 111] on link "損益表" at bounding box center [46, 109] width 84 height 21
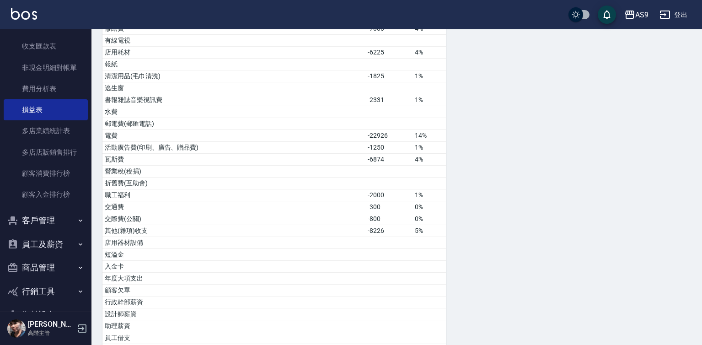
scroll to position [473, 0]
